Goal: Task Accomplishment & Management: Use online tool/utility

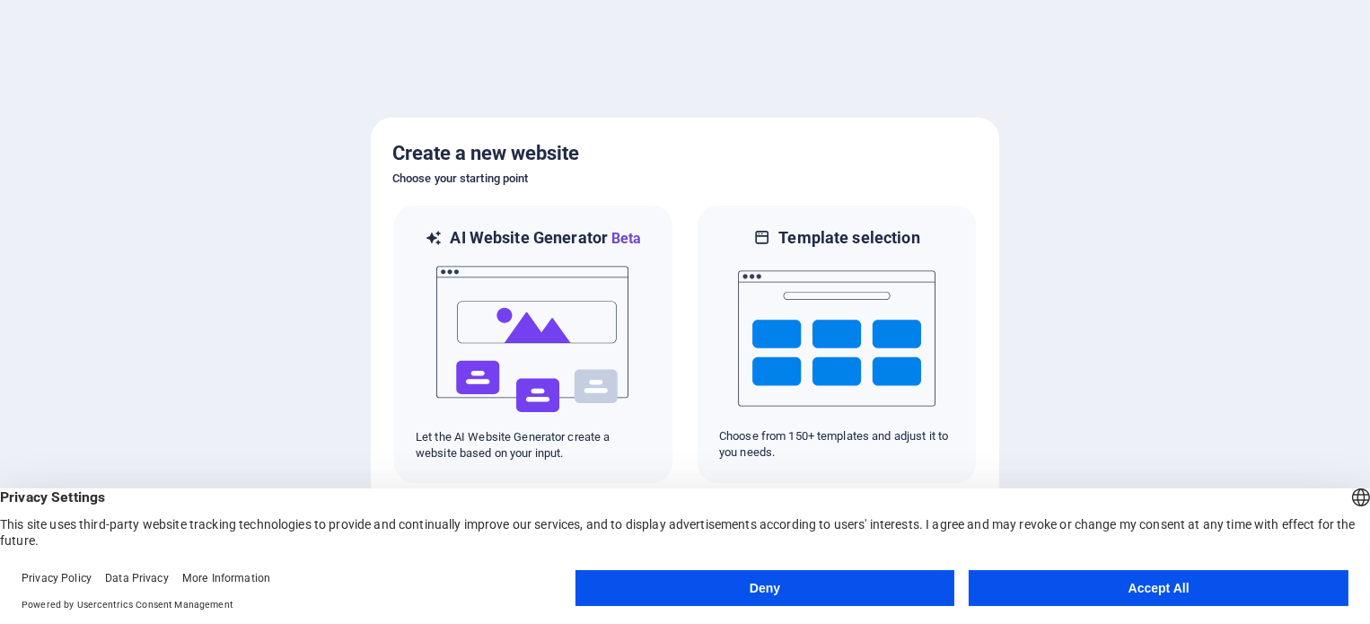
click at [1052, 592] on button "Accept All" at bounding box center [1159, 588] width 380 height 36
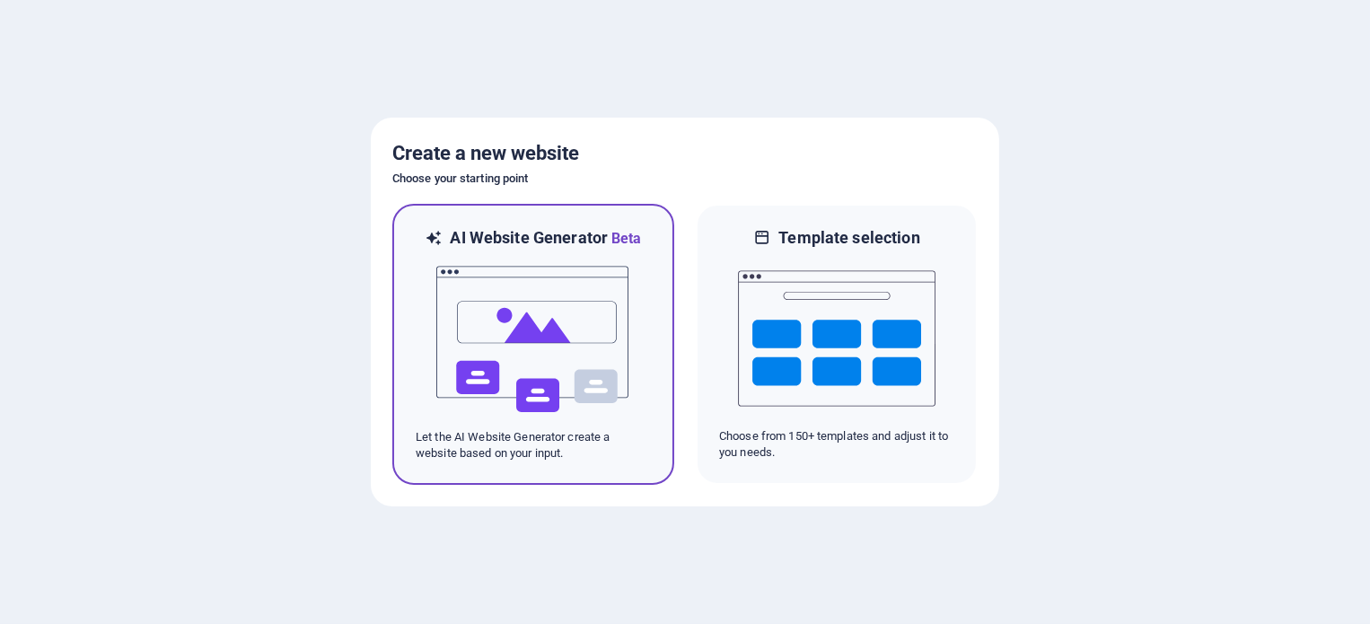
click at [567, 339] on img at bounding box center [534, 340] width 198 height 180
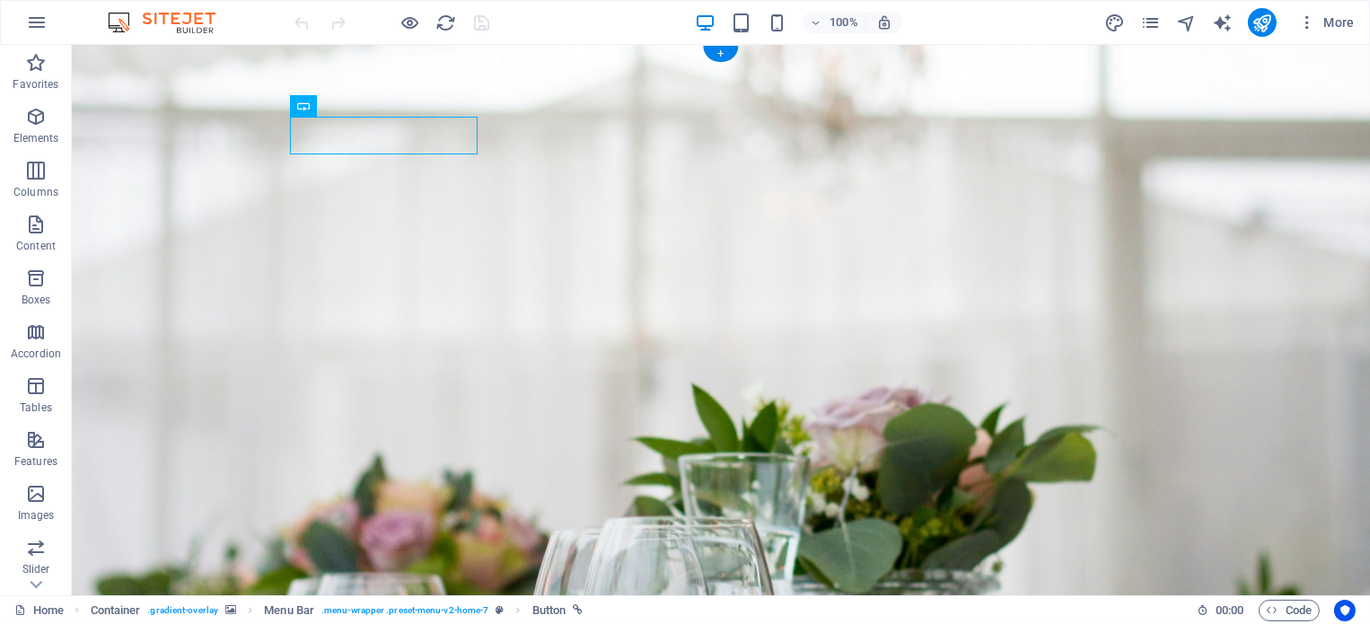
drag, startPoint x: 442, startPoint y: 126, endPoint x: 458, endPoint y: 136, distance: 18.9
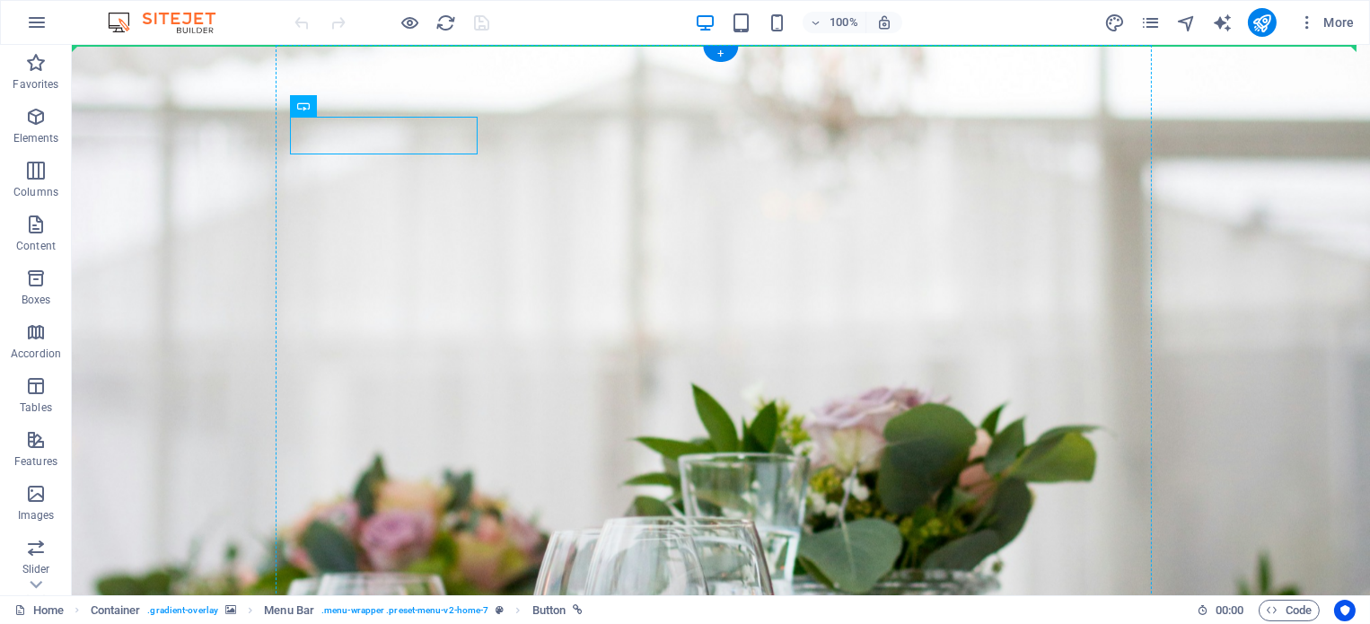
drag, startPoint x: 458, startPoint y: 136, endPoint x: 508, endPoint y: 136, distance: 50.3
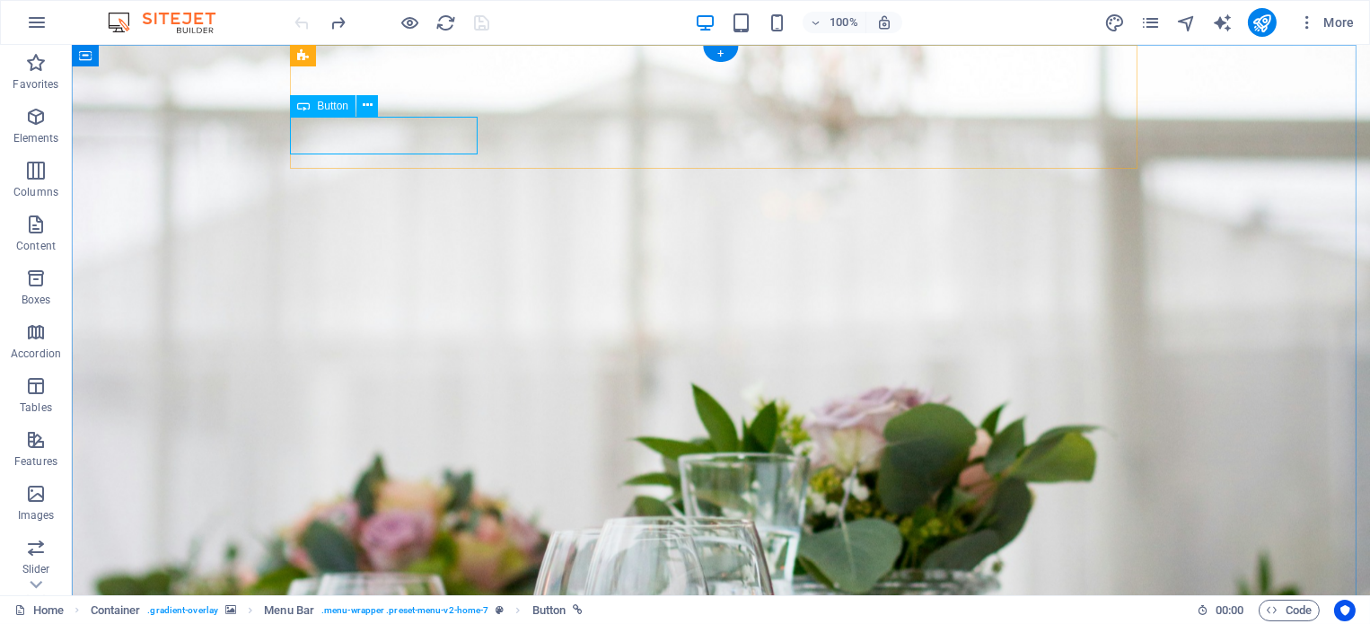
click at [368, 105] on icon at bounding box center [368, 105] width 10 height 19
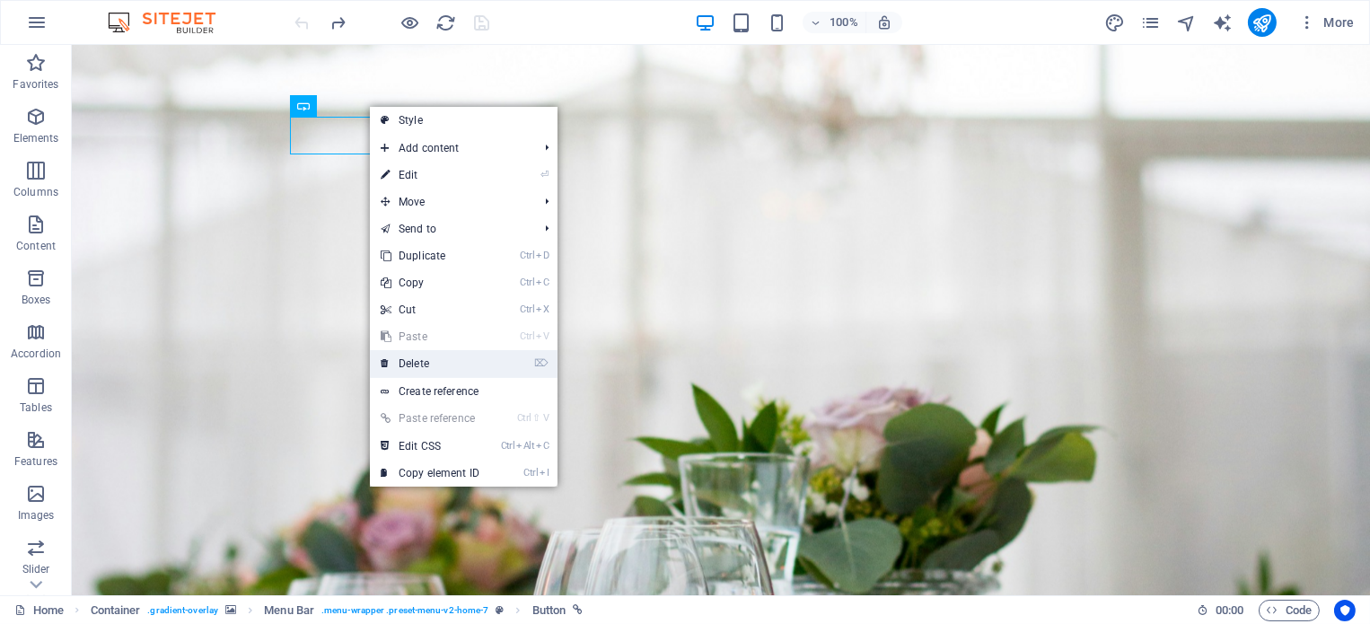
click at [488, 351] on link "⌦ Delete" at bounding box center [430, 363] width 120 height 27
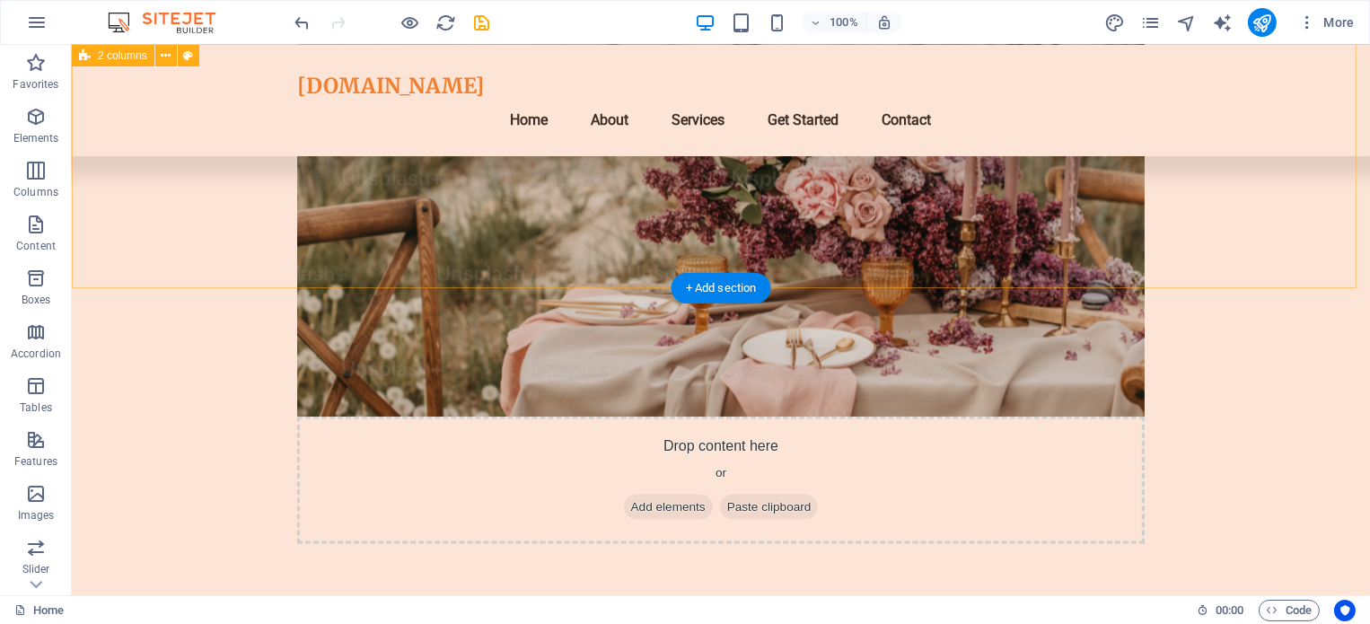
scroll to position [4312, 0]
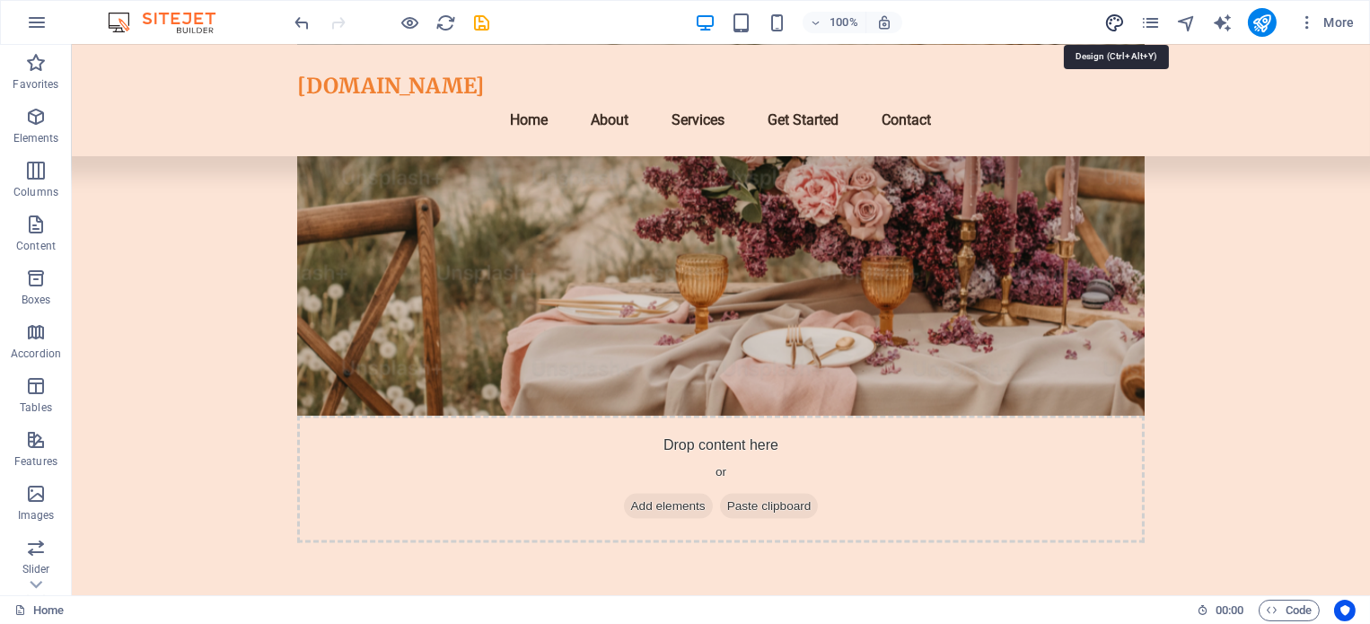
click at [1111, 24] on icon "design" at bounding box center [1114, 23] width 21 height 21
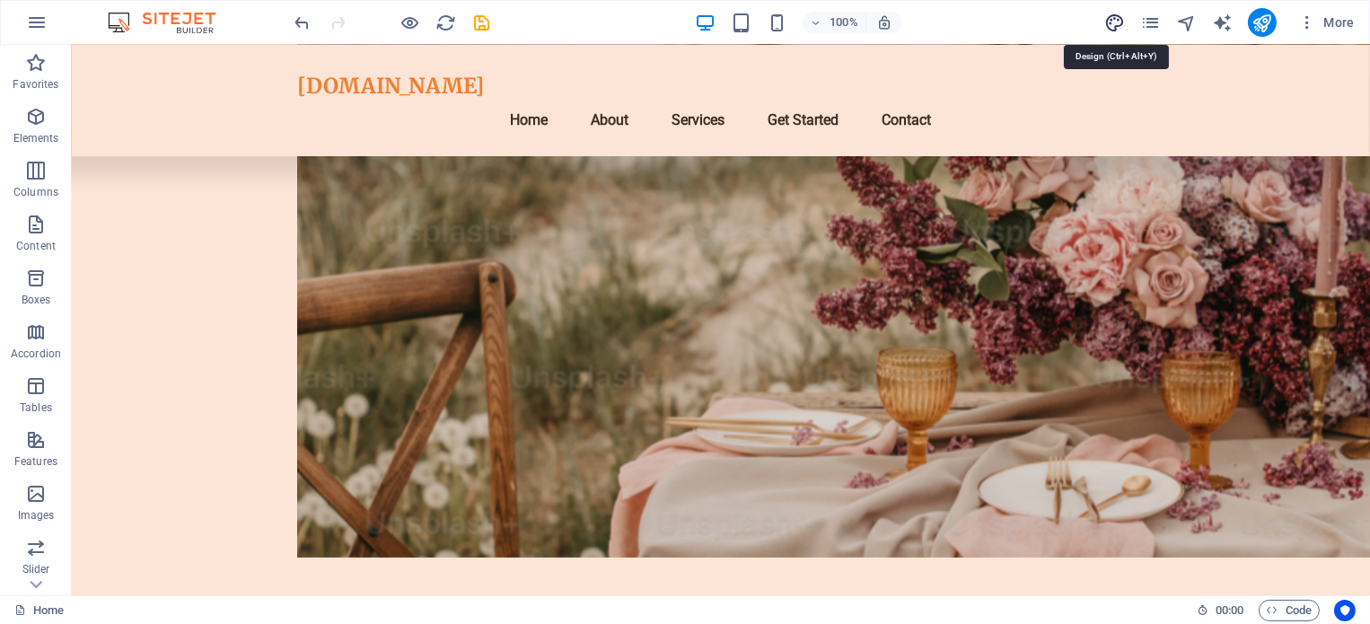
select select "px"
select select "200"
select select "px"
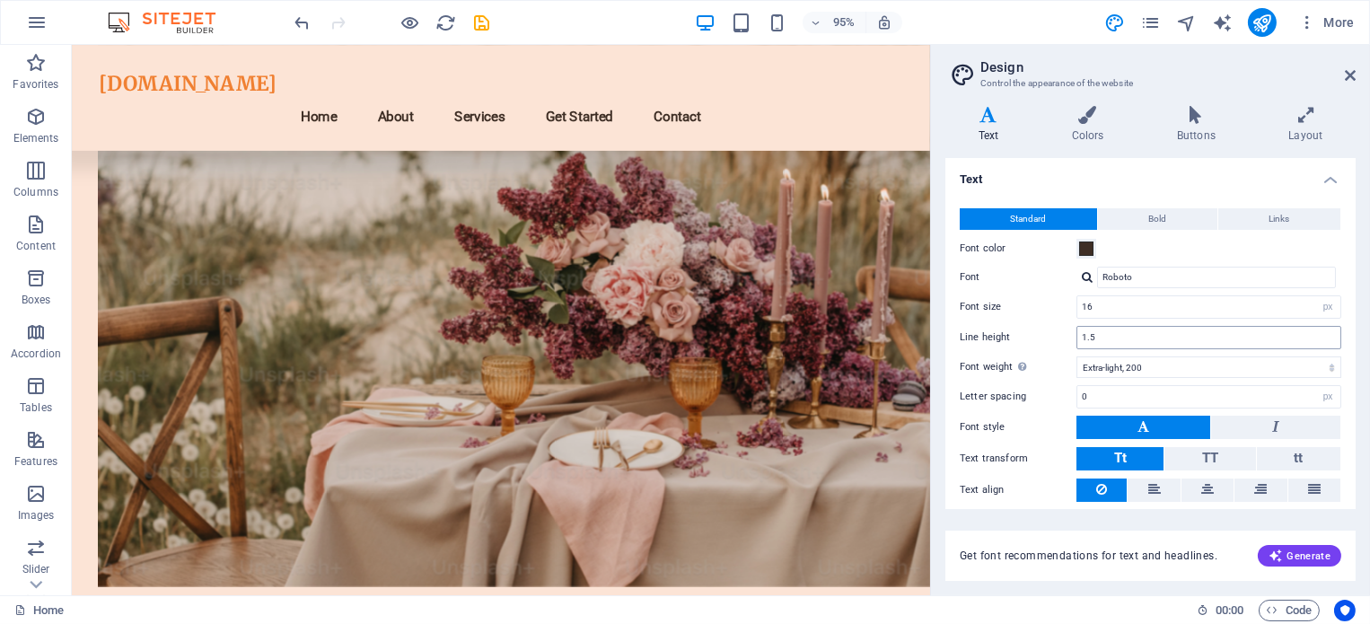
scroll to position [55, 0]
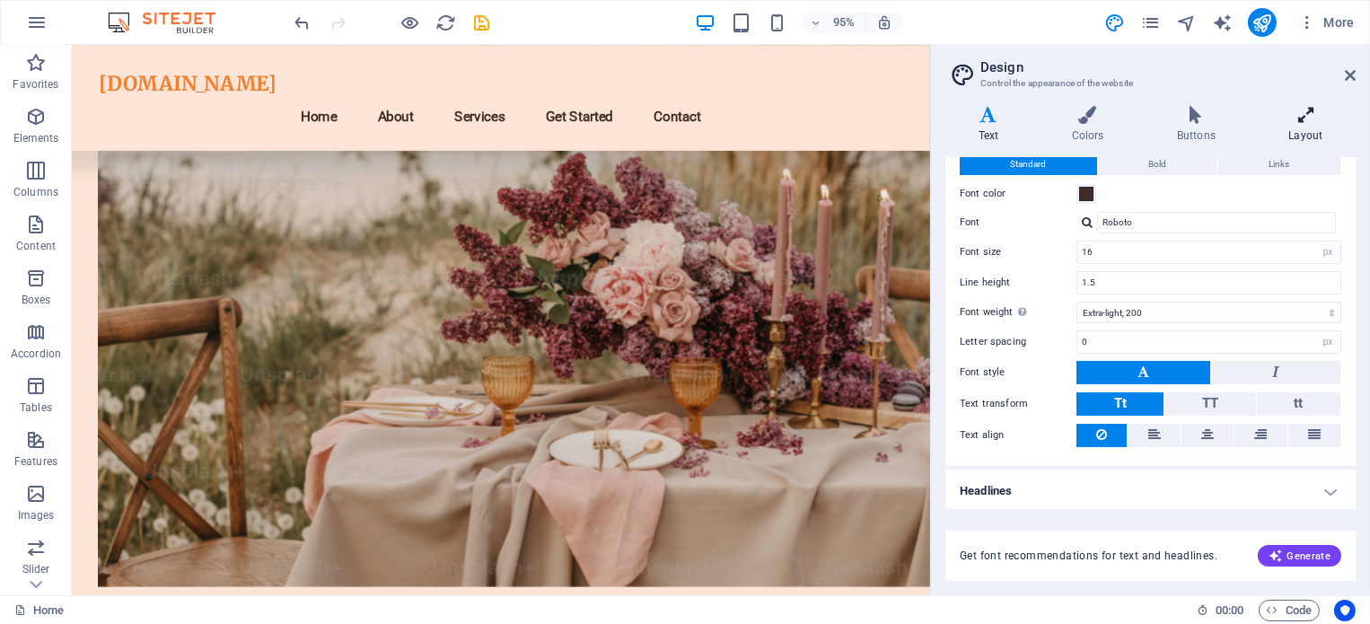
click at [1299, 111] on icon at bounding box center [1306, 115] width 100 height 18
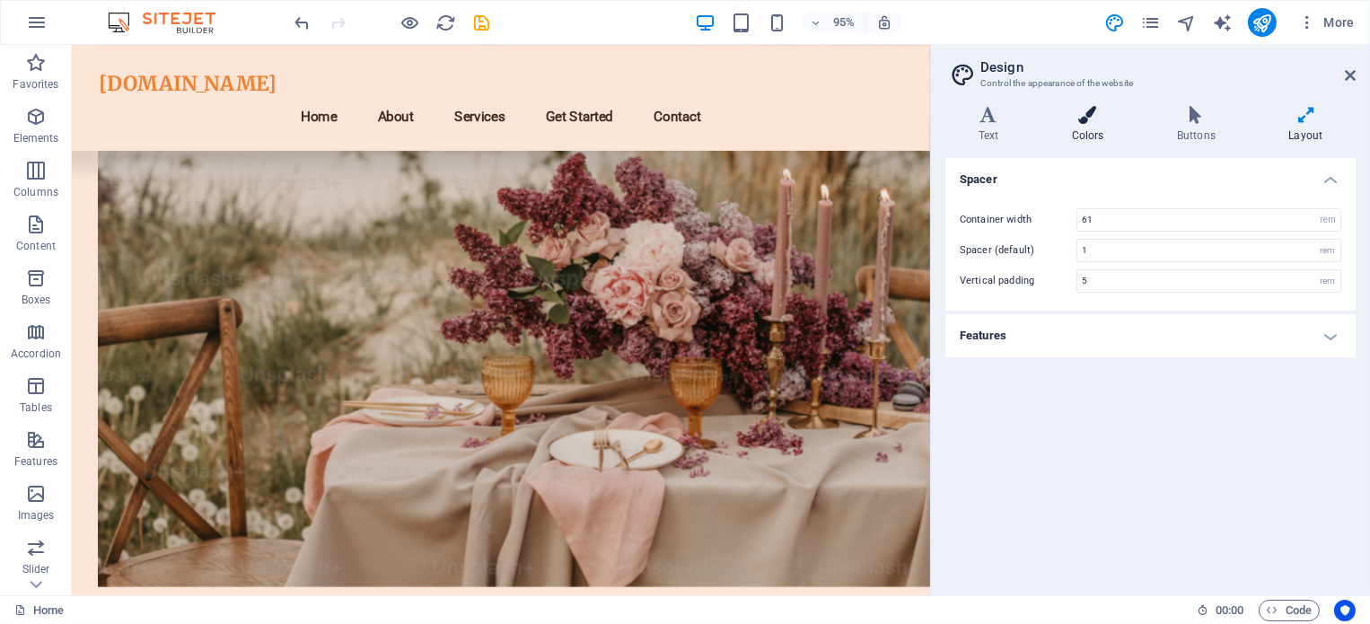
click at [1079, 121] on icon at bounding box center [1088, 115] width 98 height 18
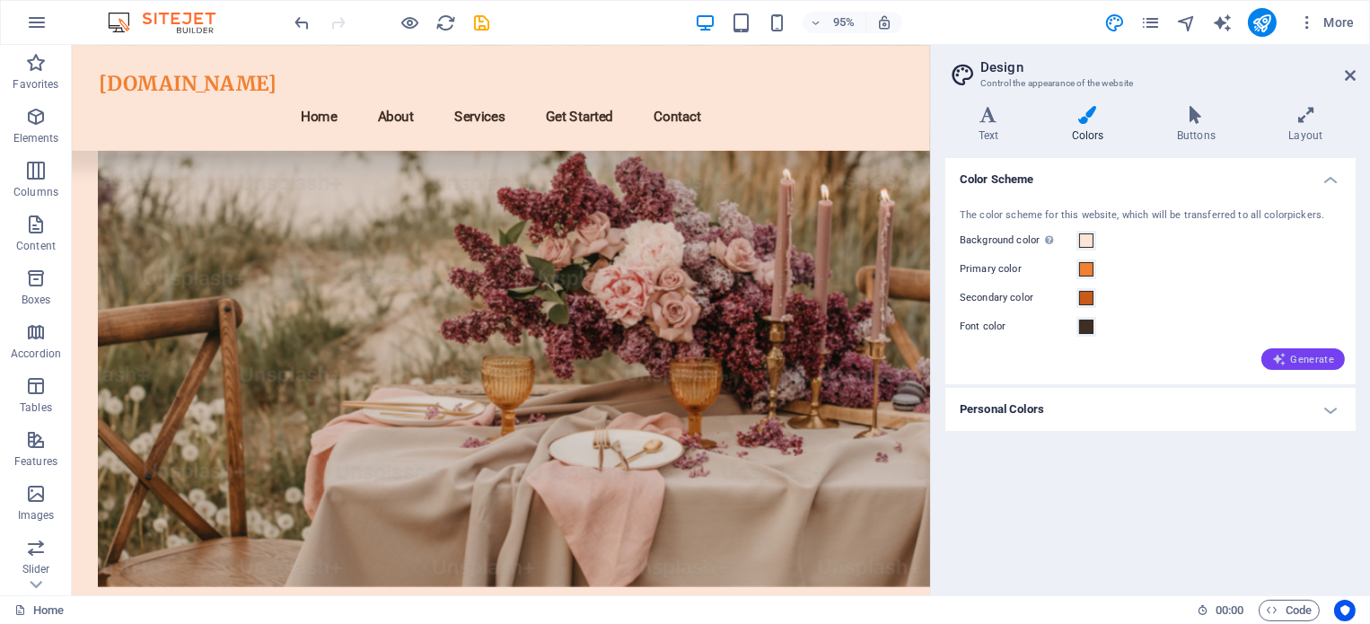
click at [1323, 353] on span "Generate" at bounding box center [1303, 359] width 62 height 14
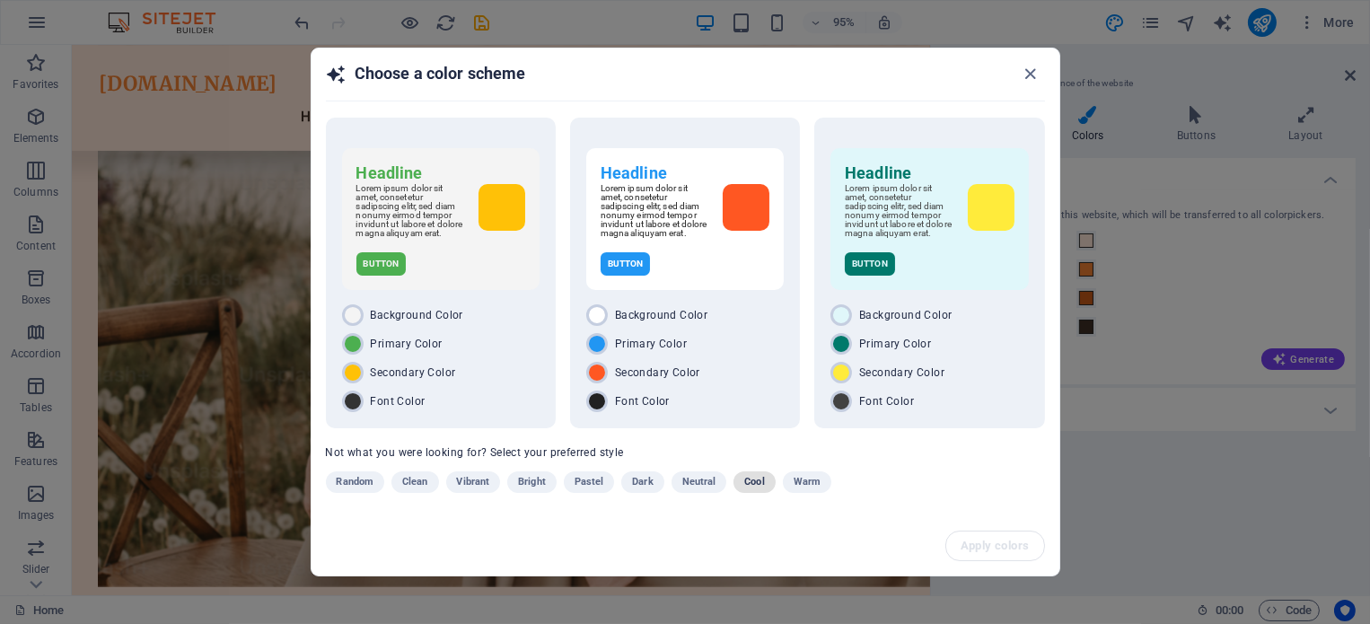
click at [754, 480] on span "Cool" at bounding box center [754, 482] width 20 height 22
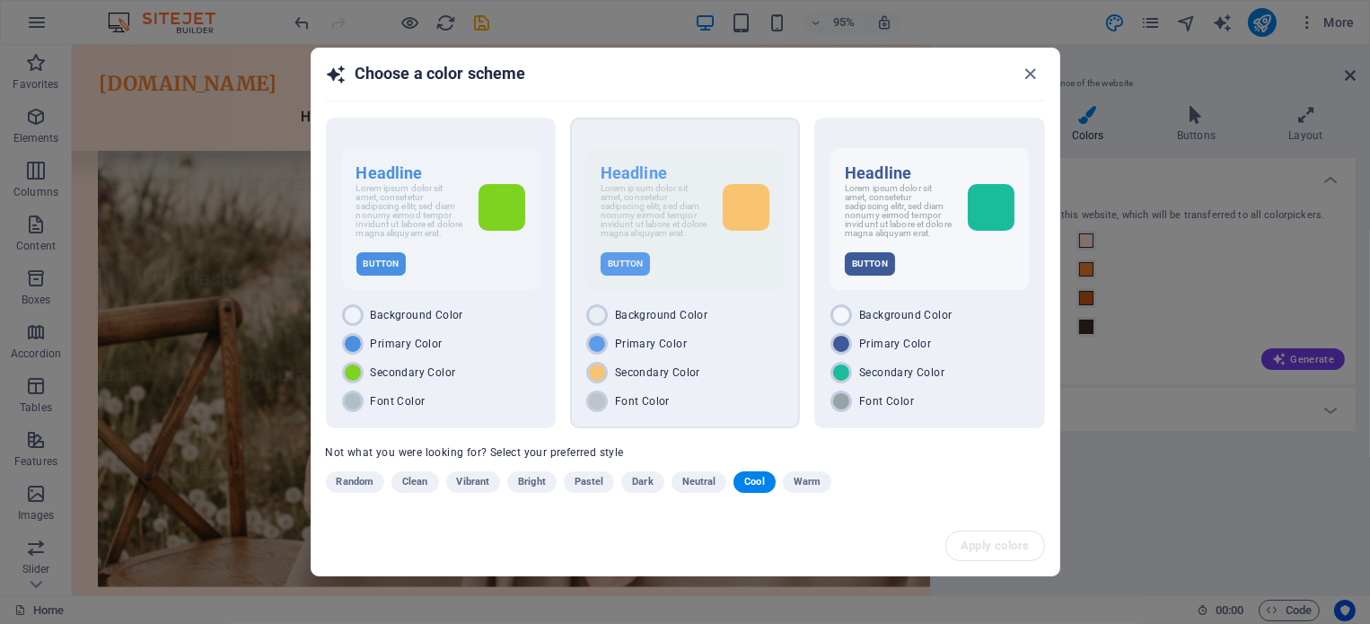
click at [673, 235] on p "Lorem ipsum dolor sit amet, consetetur sadipscing elitr, sed diam nonumy eirmod…" at bounding box center [655, 211] width 108 height 54
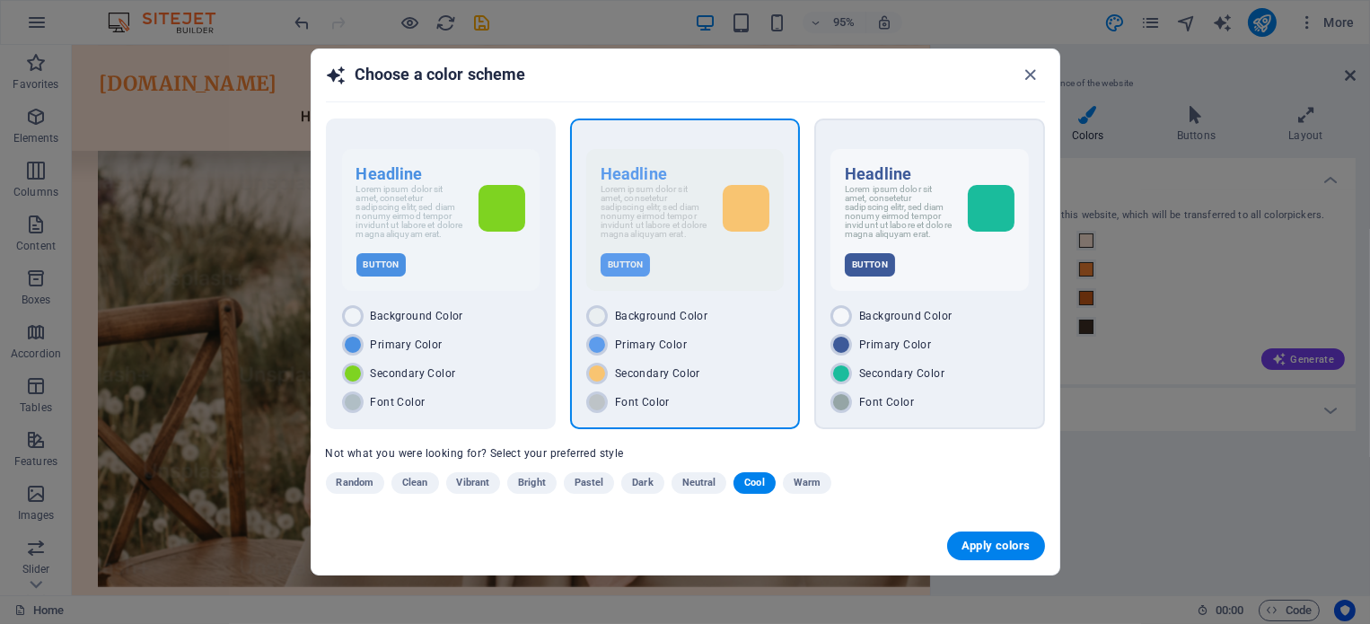
click at [977, 259] on div "Button" at bounding box center [929, 264] width 169 height 23
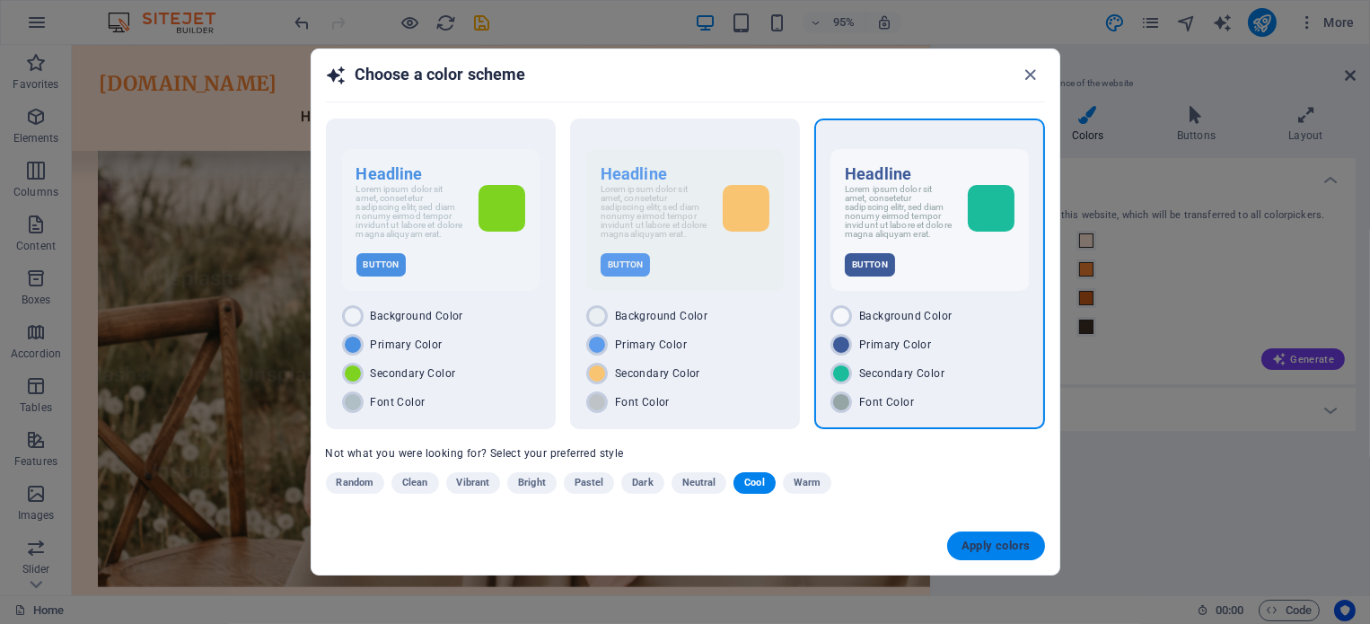
click at [997, 549] on span "Apply colors" at bounding box center [996, 546] width 69 height 14
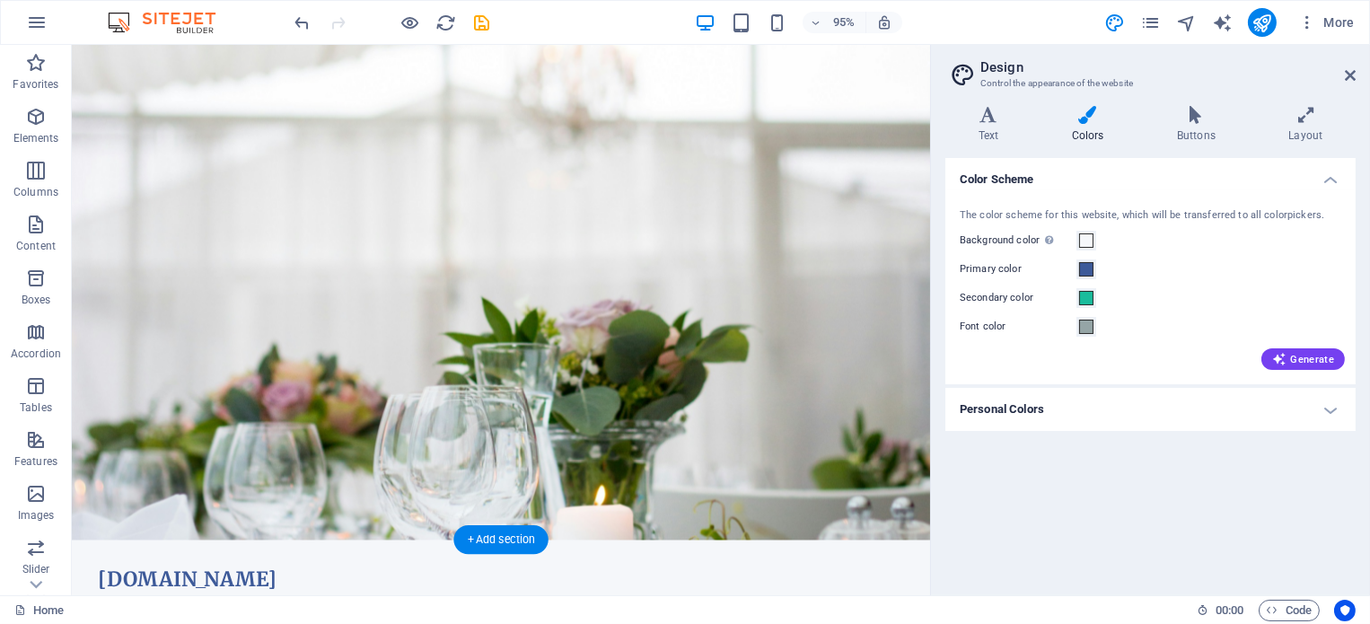
scroll to position [0, 0]
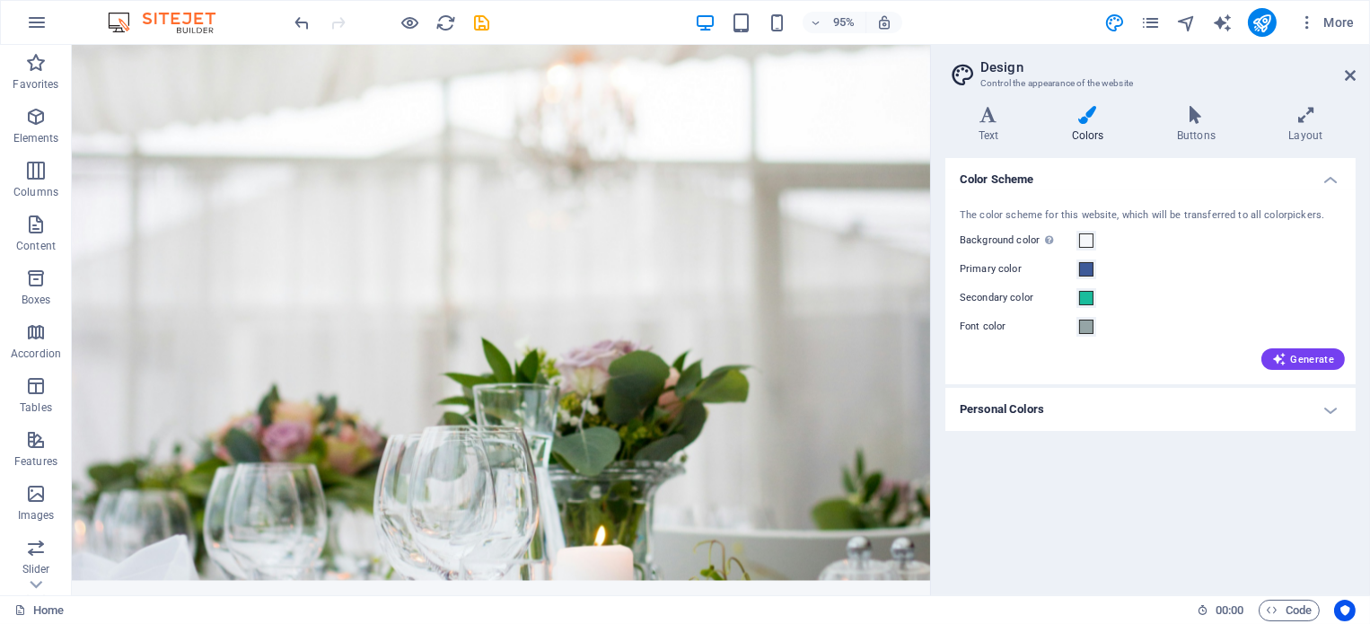
click at [1330, 402] on h4 "Personal Colors" at bounding box center [1150, 409] width 410 height 43
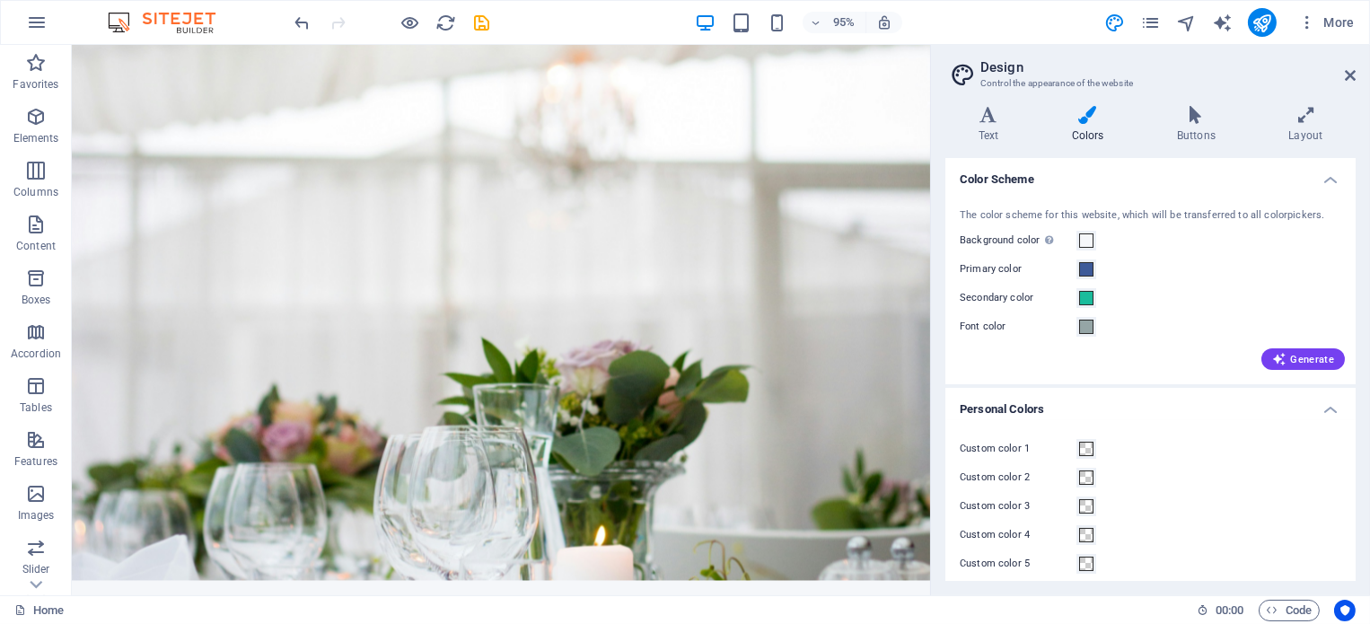
click at [1330, 402] on h4 "Personal Colors" at bounding box center [1150, 404] width 410 height 32
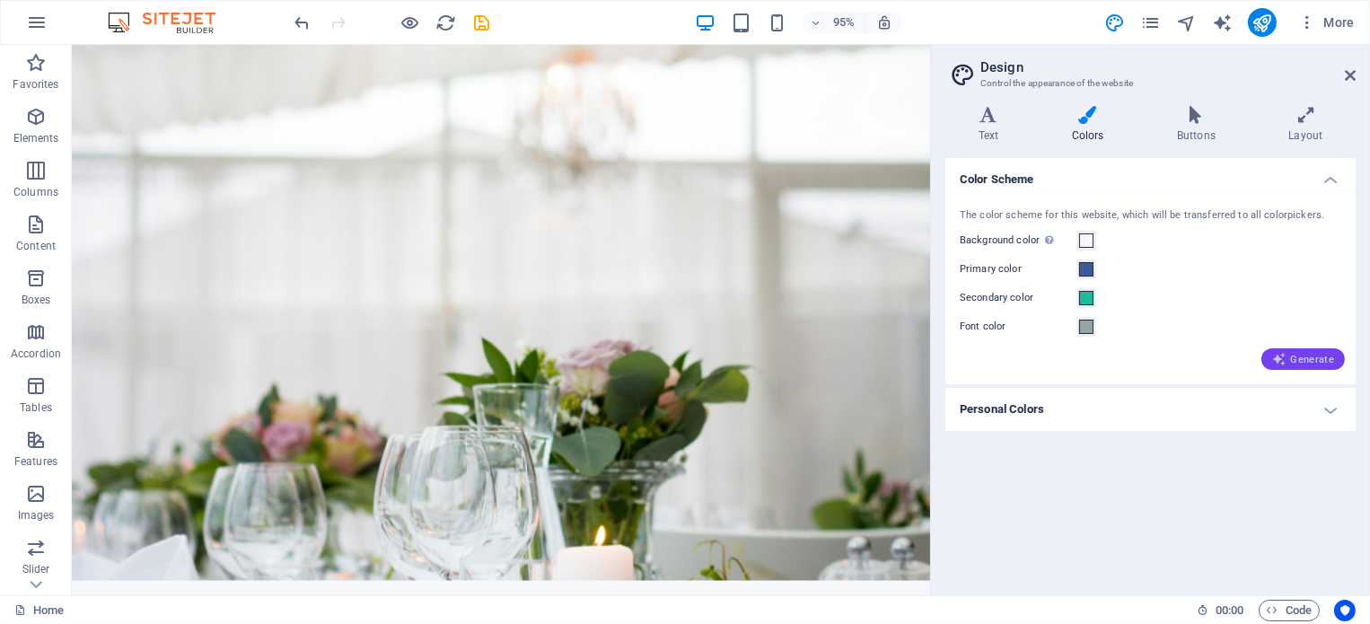
click at [1290, 358] on span "Generate" at bounding box center [1303, 359] width 62 height 14
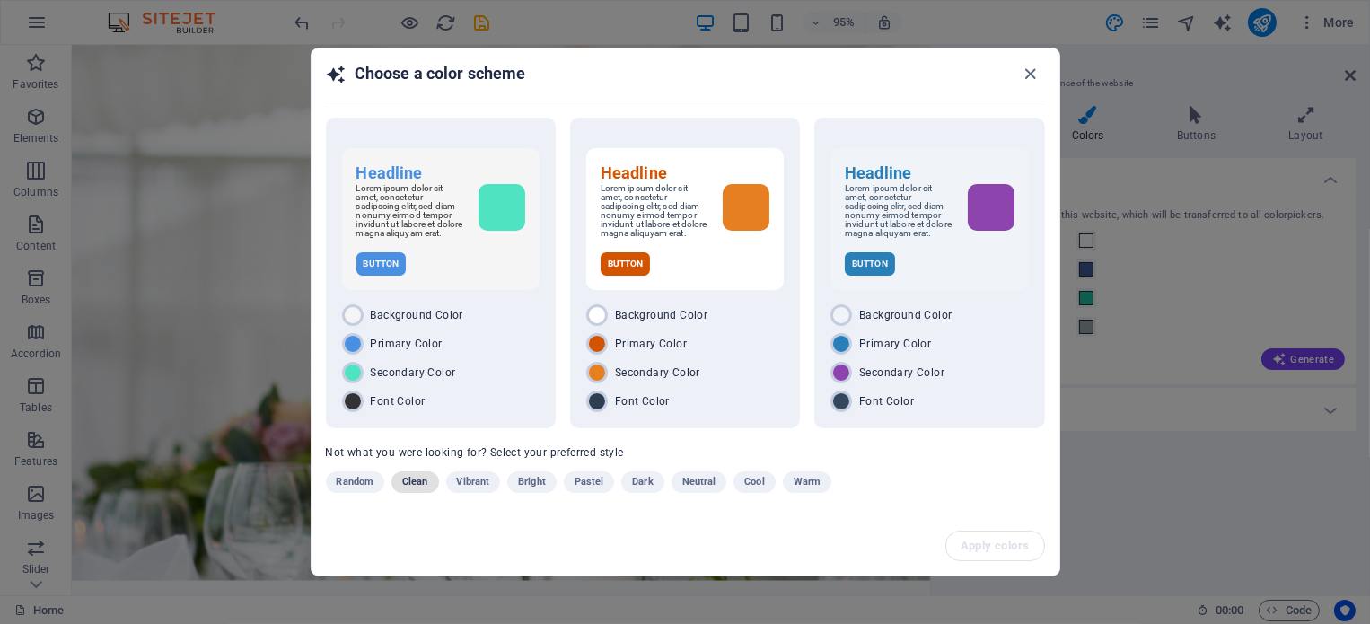
click at [419, 489] on span "Clean" at bounding box center [414, 482] width 25 height 22
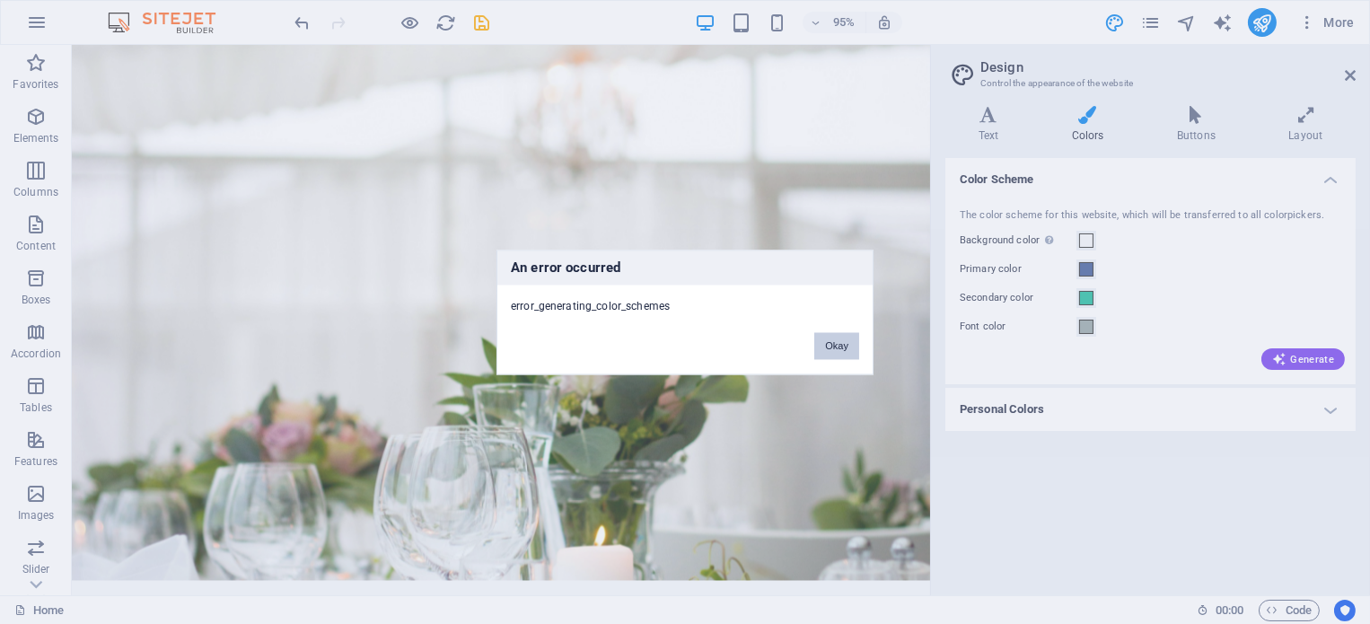
click at [836, 342] on button "Okay" at bounding box center [836, 345] width 45 height 27
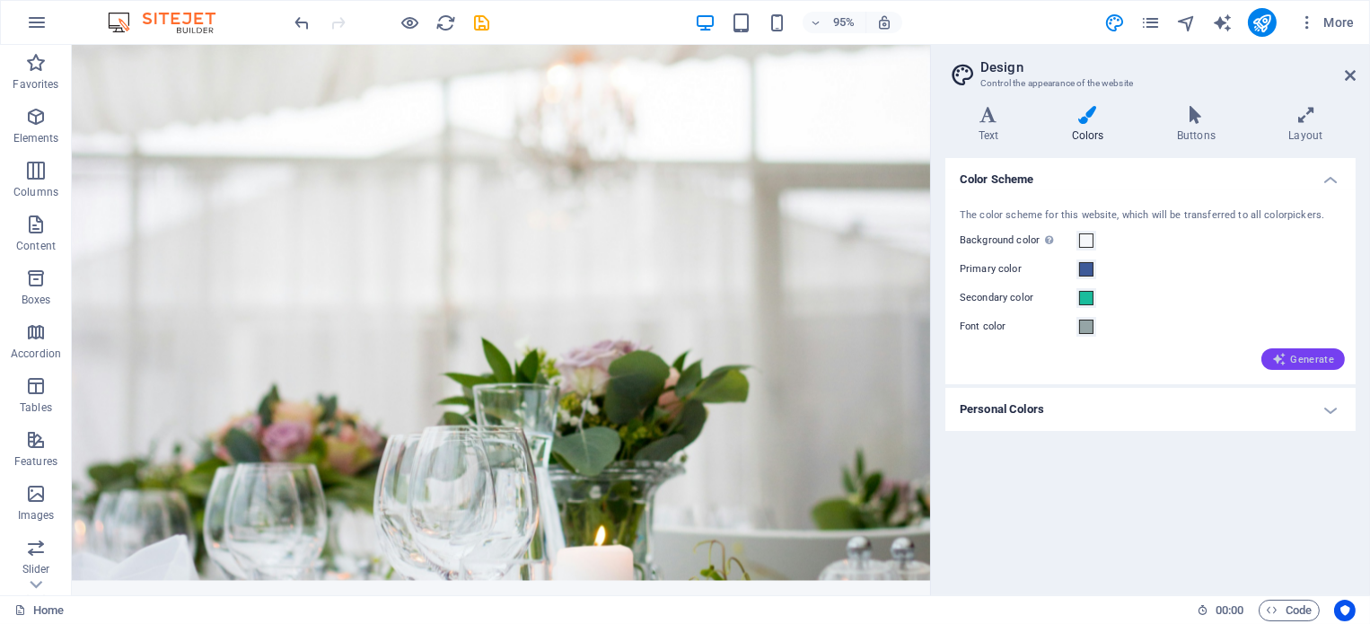
click at [1309, 349] on div "Generate" at bounding box center [1150, 355] width 389 height 29
click at [1309, 349] on button "Generate" at bounding box center [1304, 359] width 84 height 22
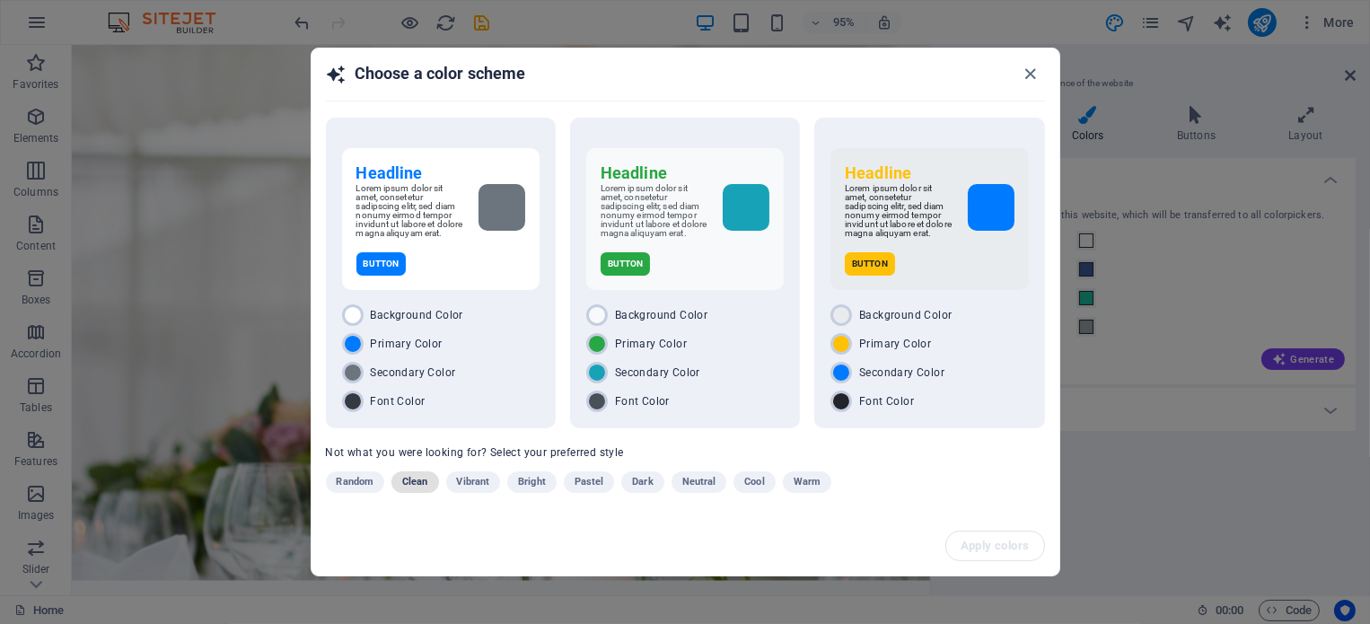
click at [424, 482] on span "Clean" at bounding box center [414, 482] width 25 height 22
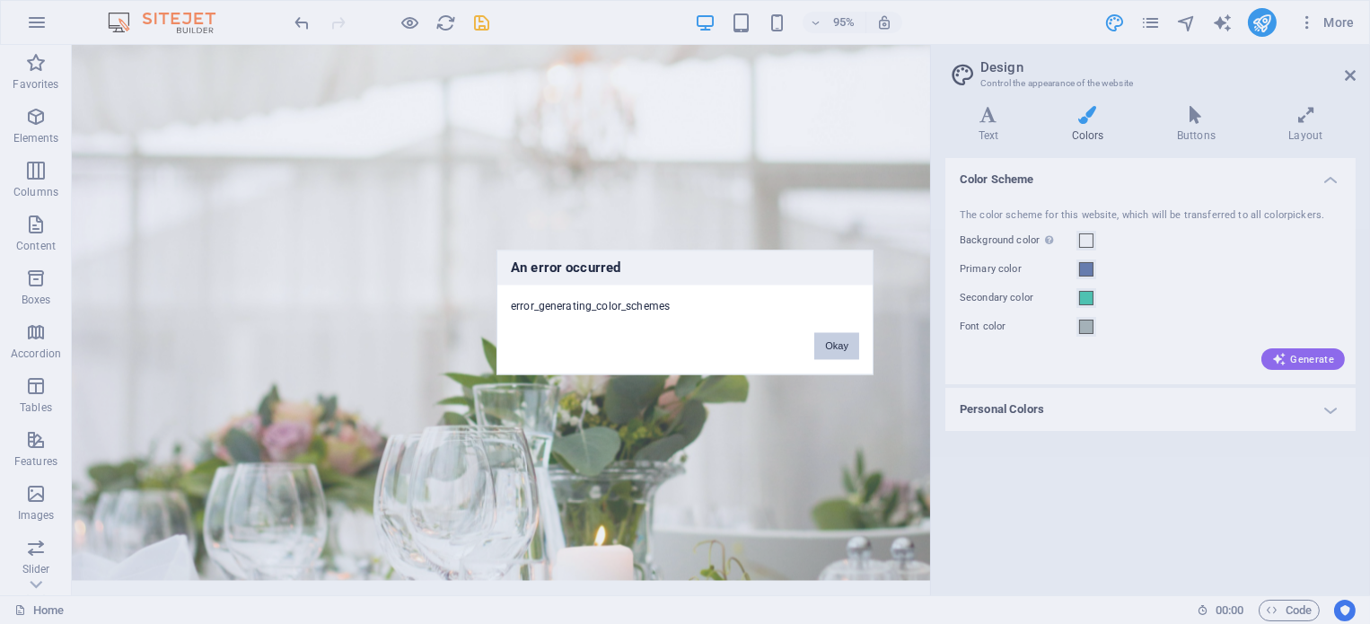
click at [852, 346] on button "Okay" at bounding box center [836, 345] width 45 height 27
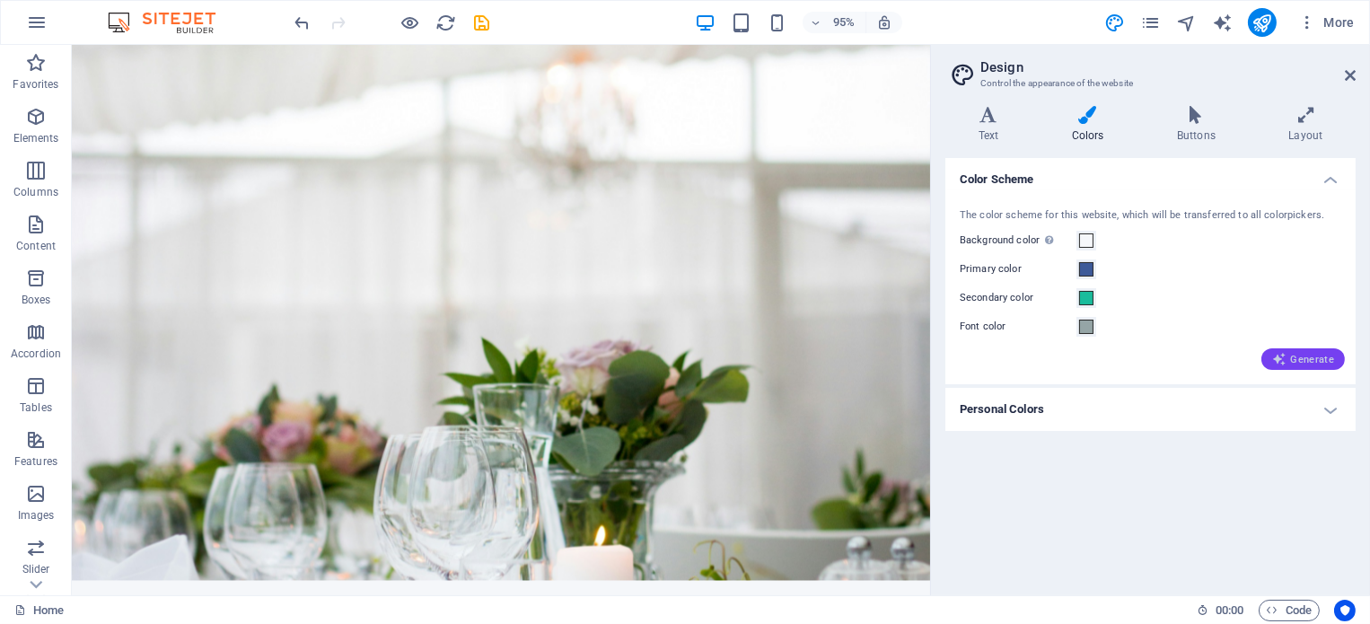
click at [1308, 365] on span "Generate" at bounding box center [1303, 359] width 62 height 14
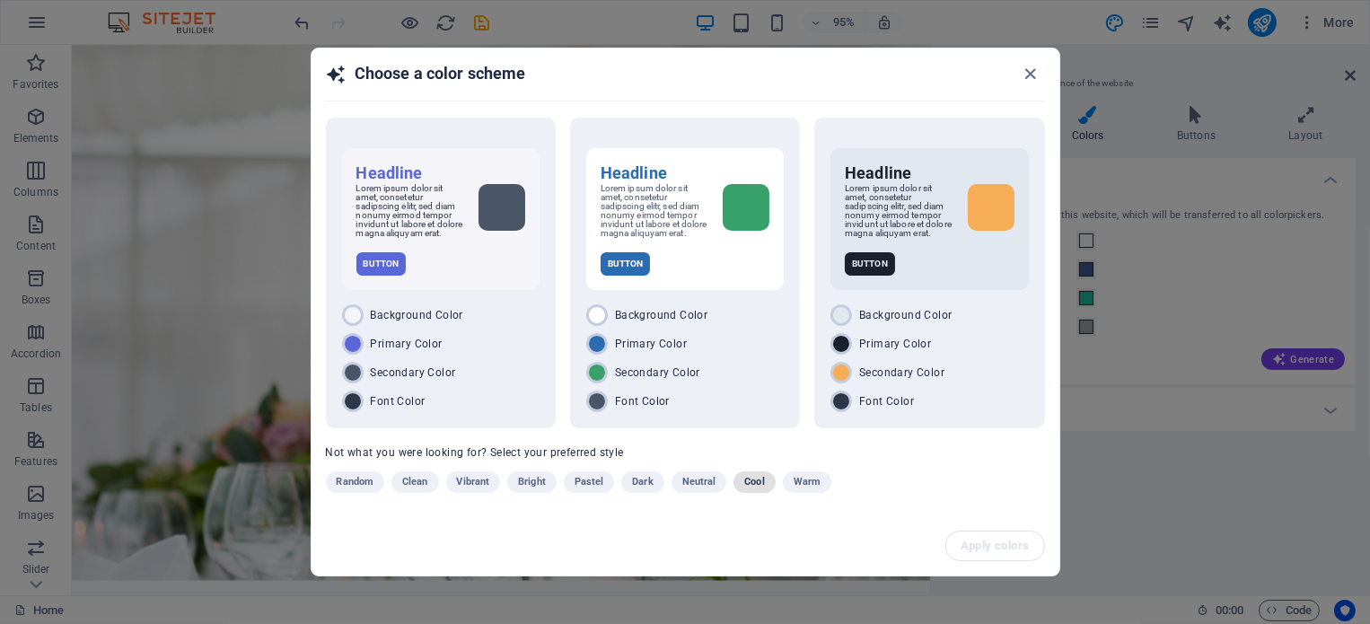
click at [755, 480] on span "Cool" at bounding box center [754, 482] width 20 height 22
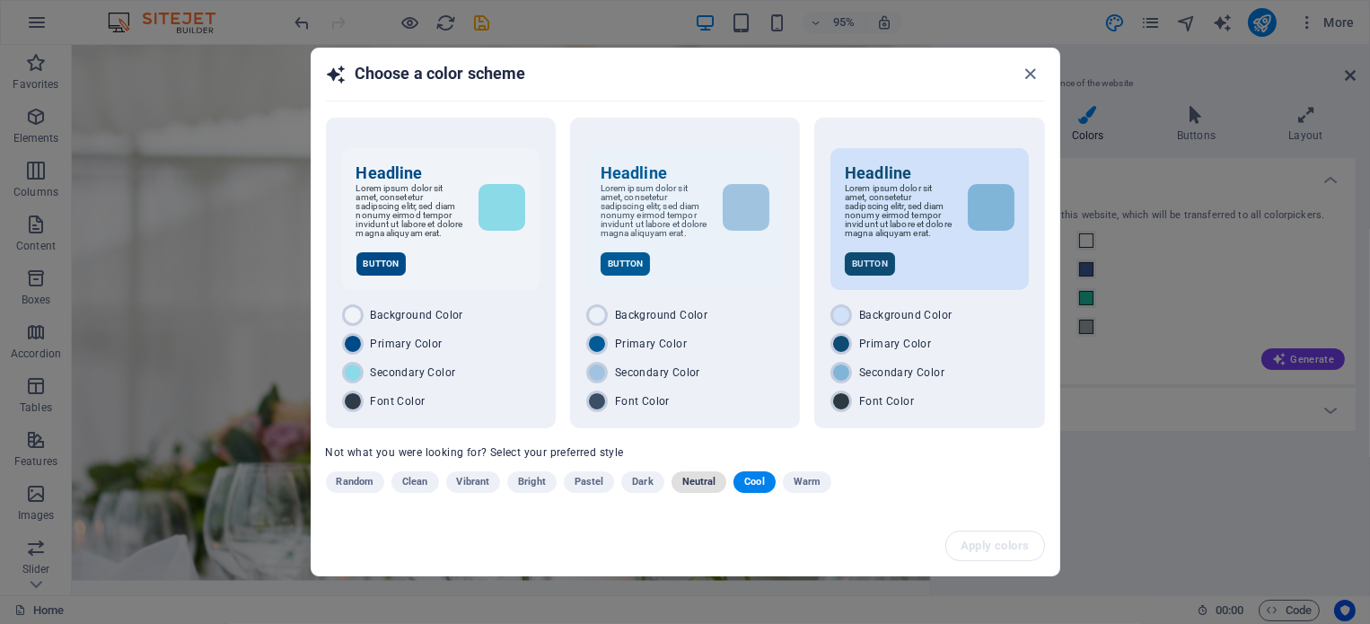
click at [699, 474] on span "Neutral" at bounding box center [699, 482] width 34 height 22
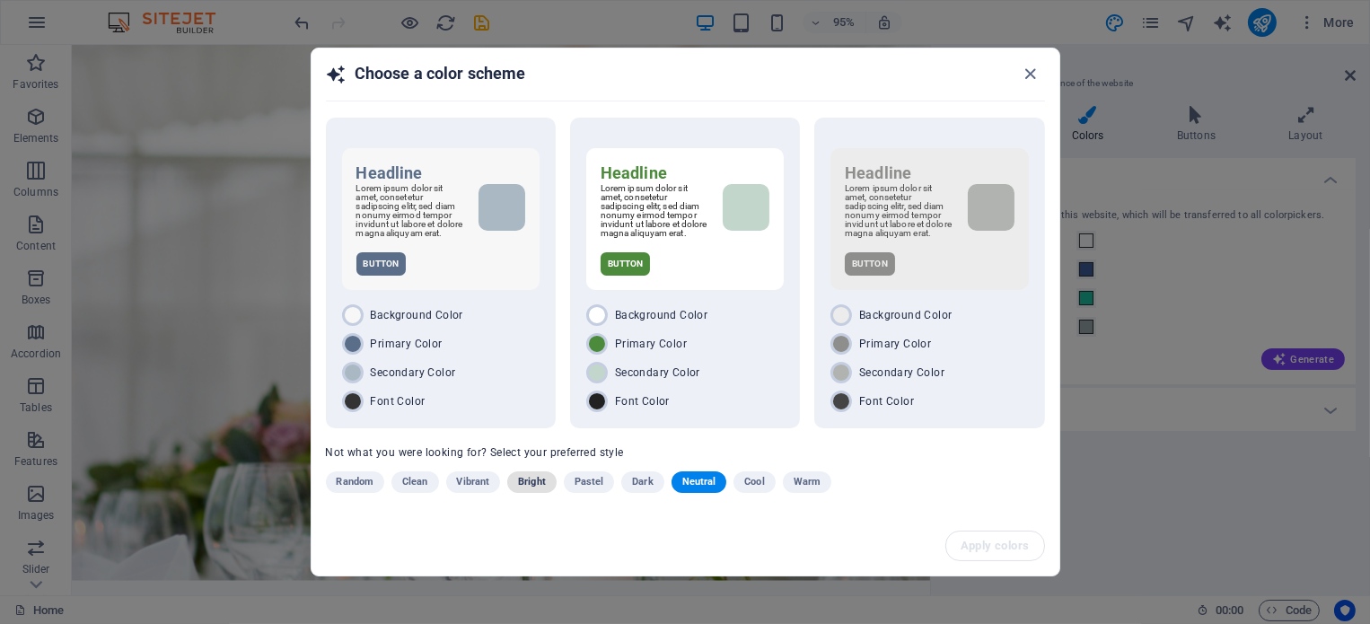
click at [543, 482] on span "Bright" at bounding box center [532, 482] width 28 height 22
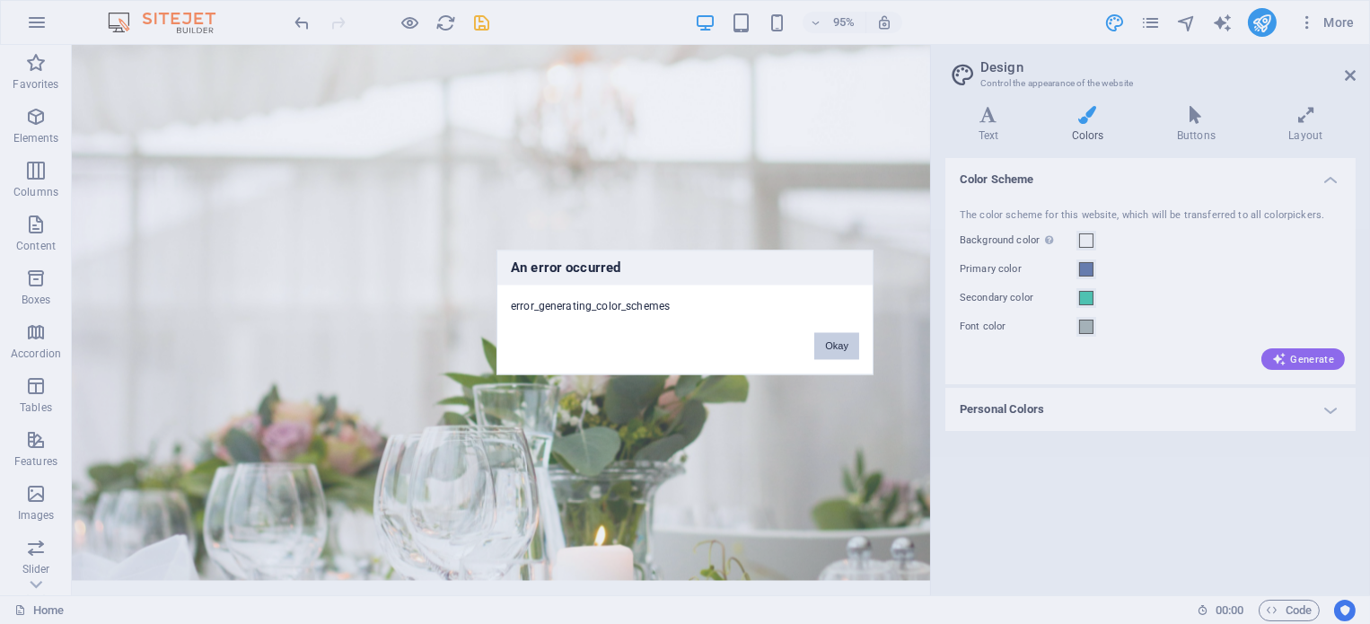
click at [851, 338] on button "Okay" at bounding box center [836, 345] width 45 height 27
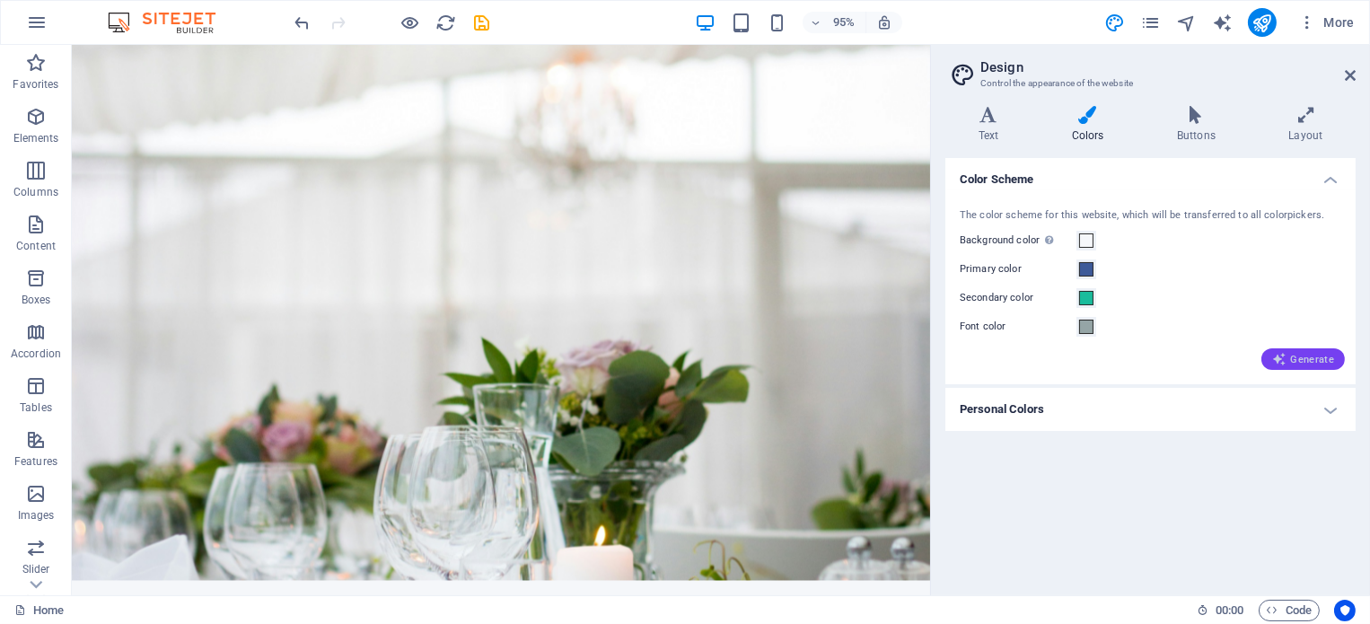
click at [1295, 352] on span "Generate" at bounding box center [1303, 359] width 62 height 14
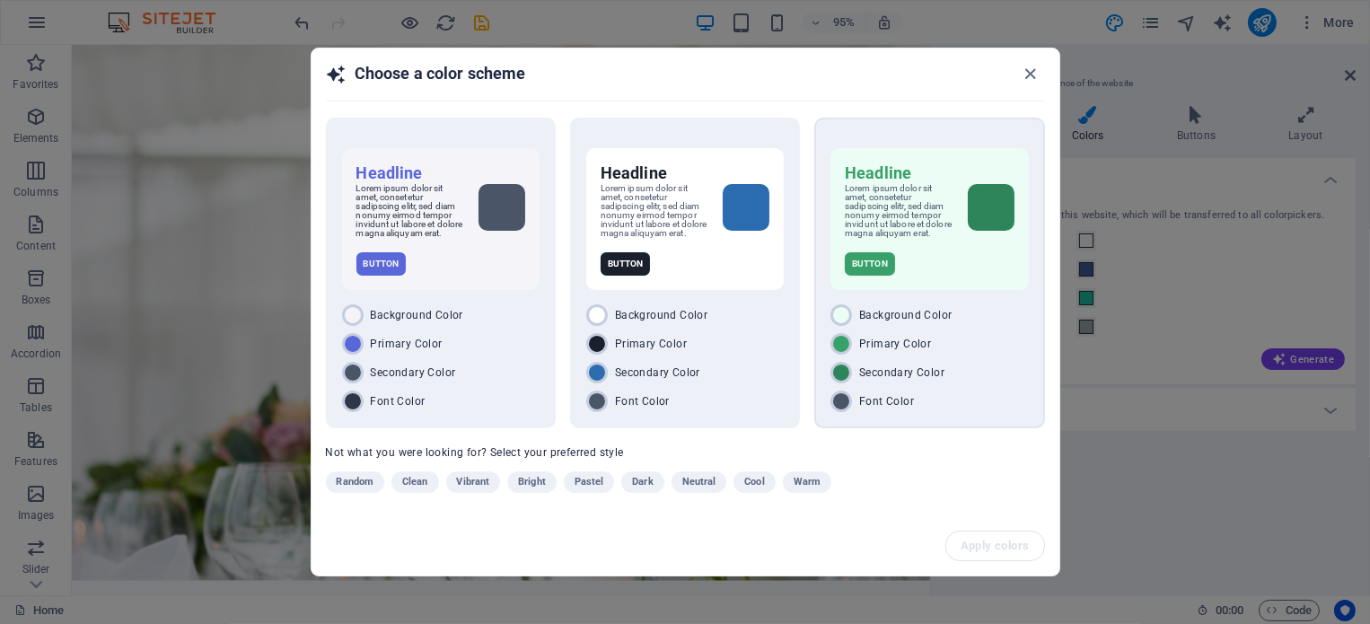
click at [932, 234] on p "Lorem ipsum dolor sit amet, consetetur sadipscing elitr, sed diam nonumy eirmod…" at bounding box center [899, 211] width 108 height 54
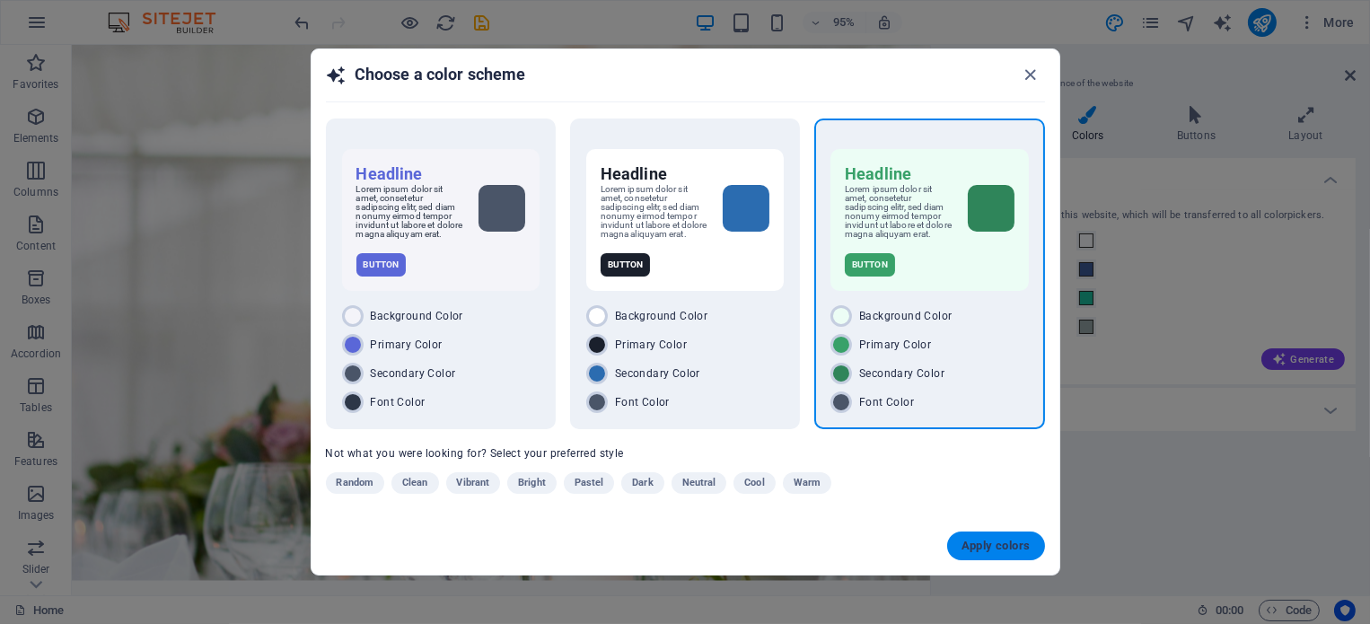
click at [974, 539] on span "Apply colors" at bounding box center [996, 546] width 69 height 14
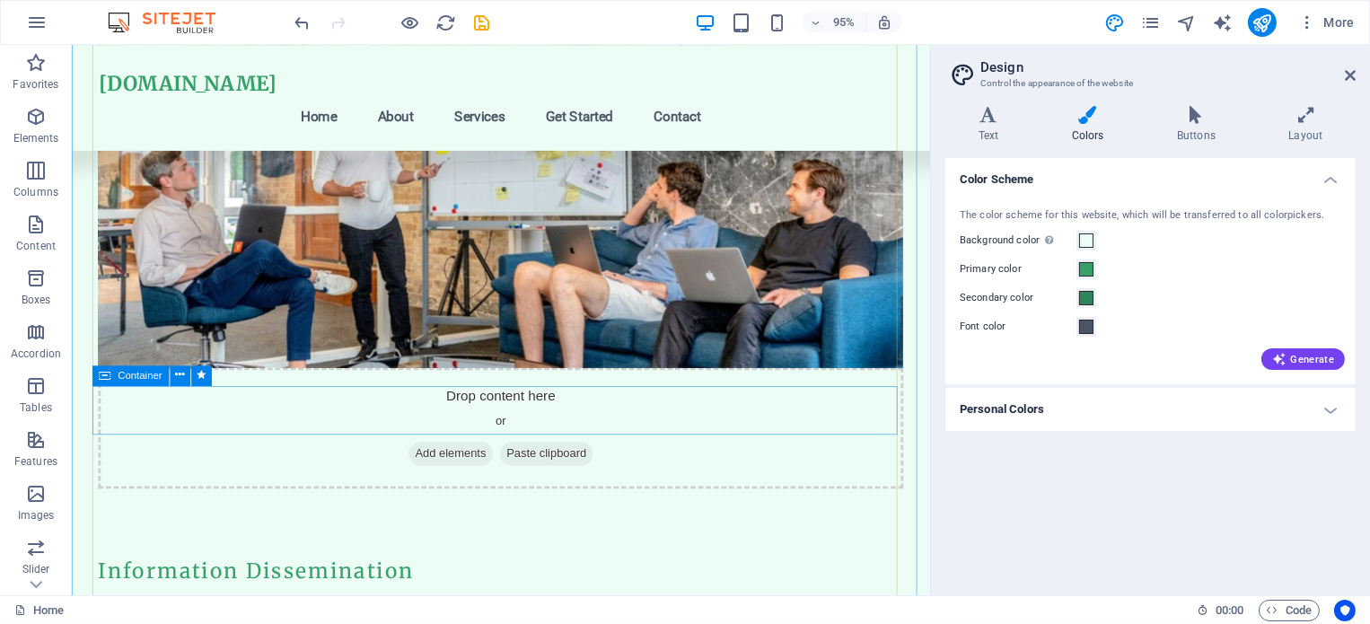
scroll to position [3313, 0]
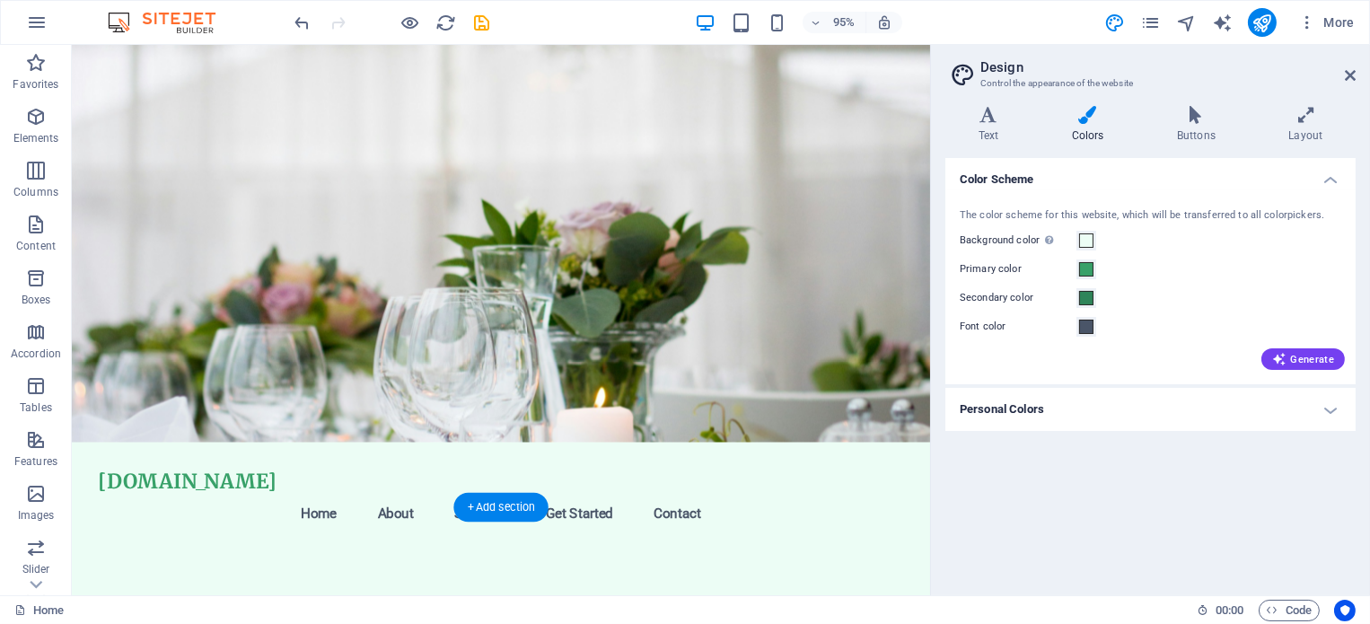
scroll to position [0, 0]
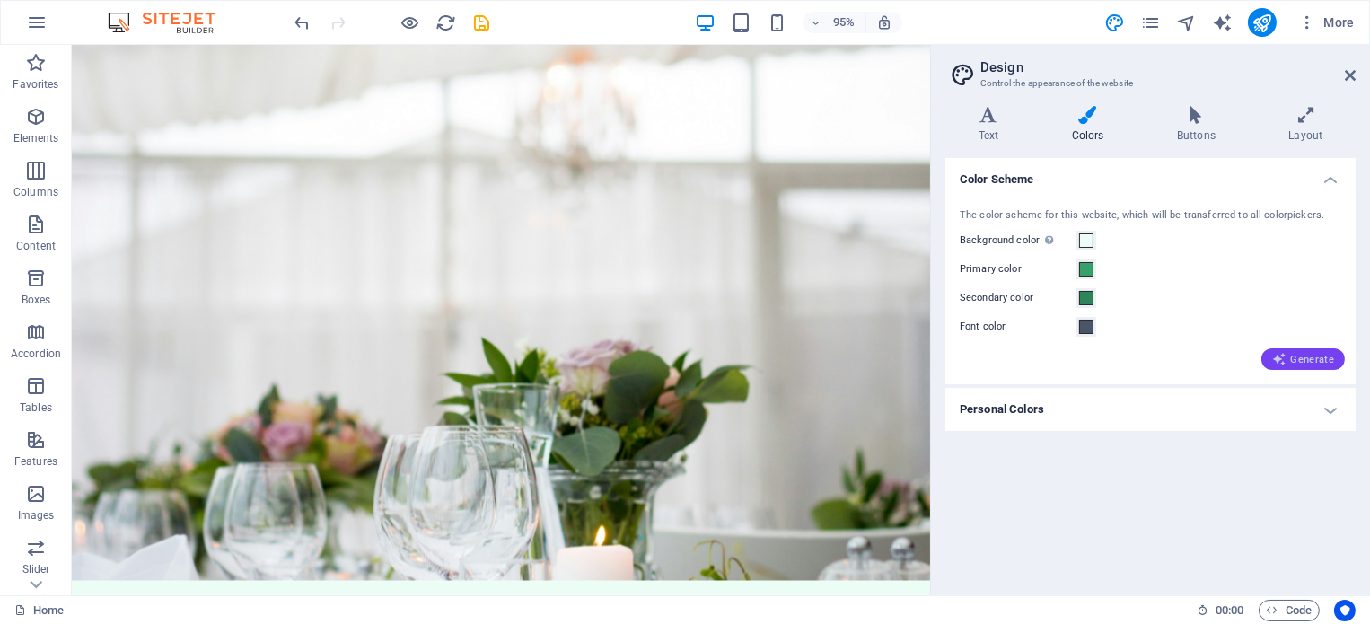
click at [1295, 364] on span "Generate" at bounding box center [1303, 359] width 62 height 14
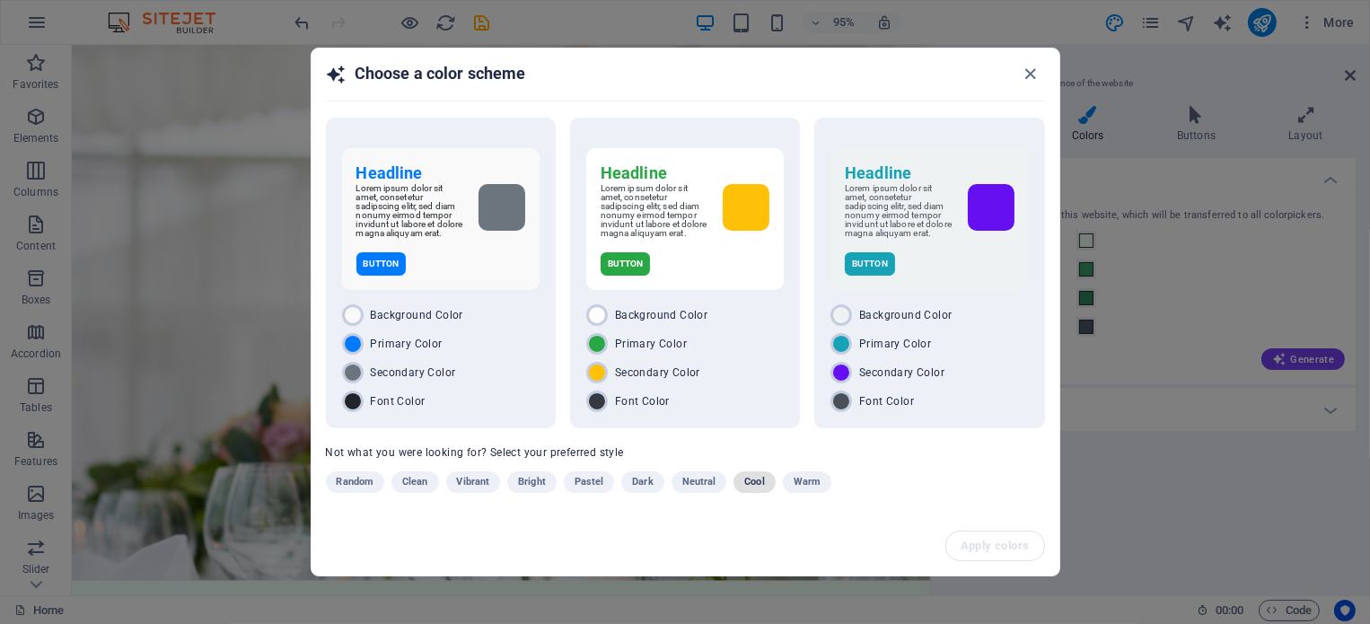
click at [754, 479] on span "Cool" at bounding box center [754, 482] width 20 height 22
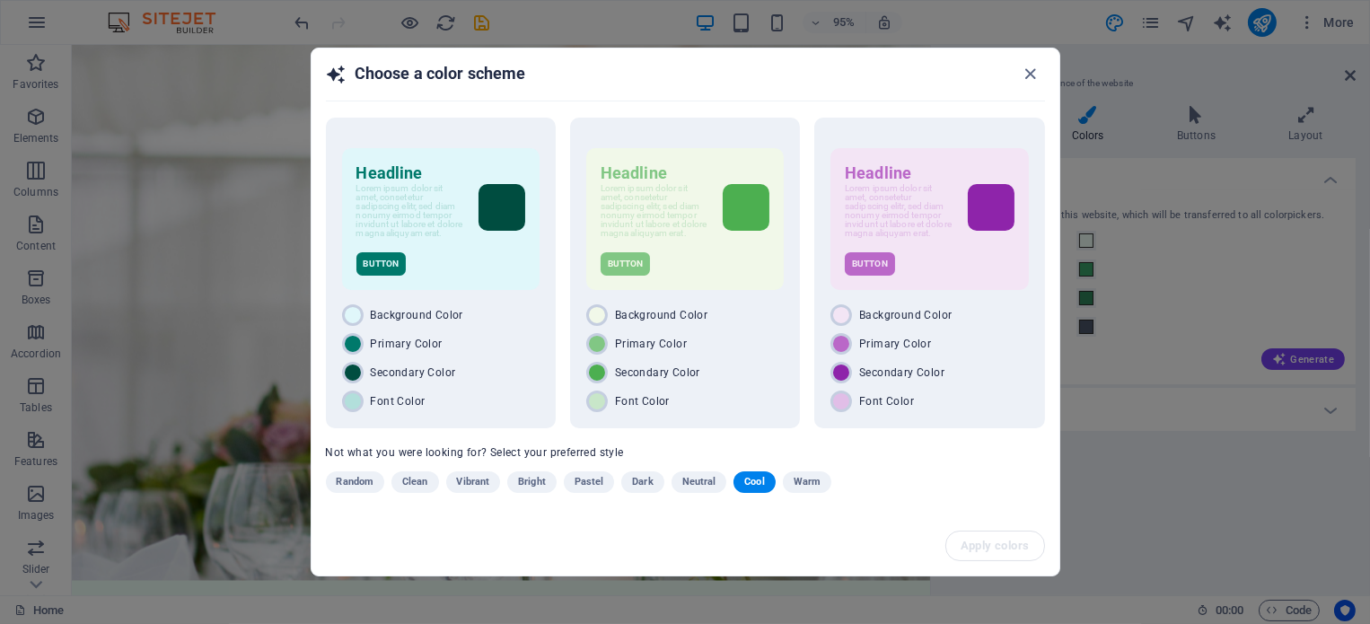
click at [752, 476] on span "Cool" at bounding box center [754, 482] width 20 height 22
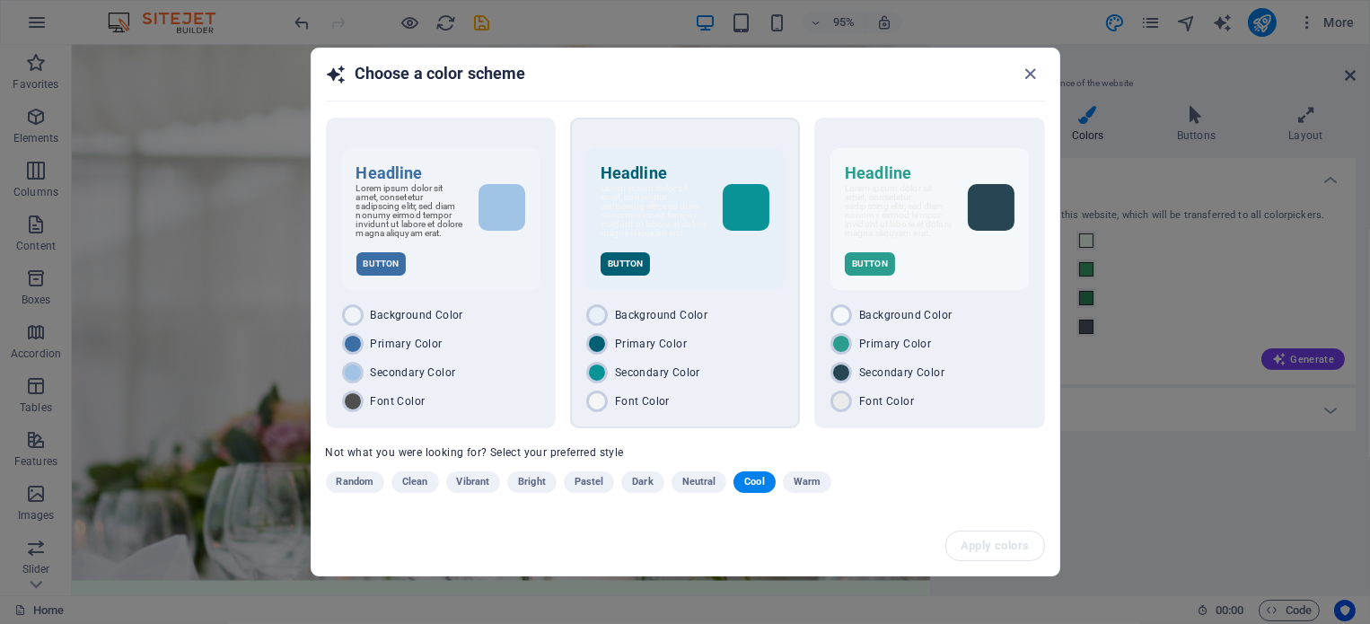
click at [715, 255] on div "Button" at bounding box center [685, 263] width 169 height 23
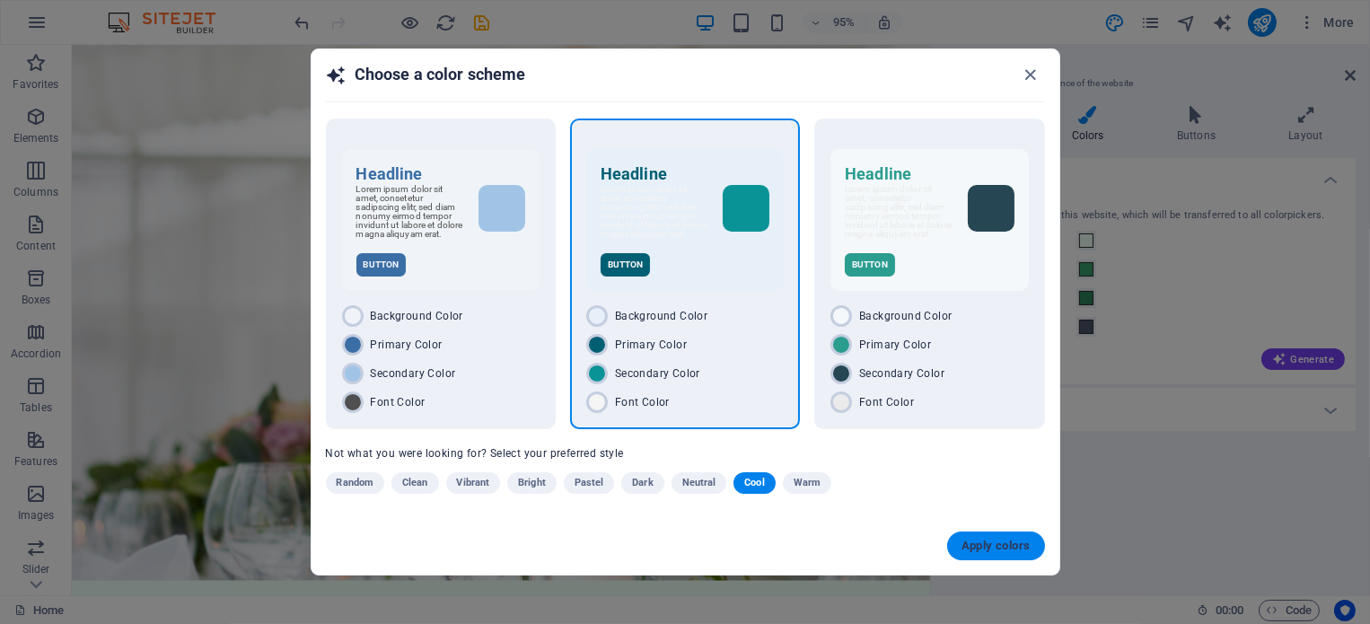
click at [1009, 539] on span "Apply colors" at bounding box center [996, 546] width 69 height 14
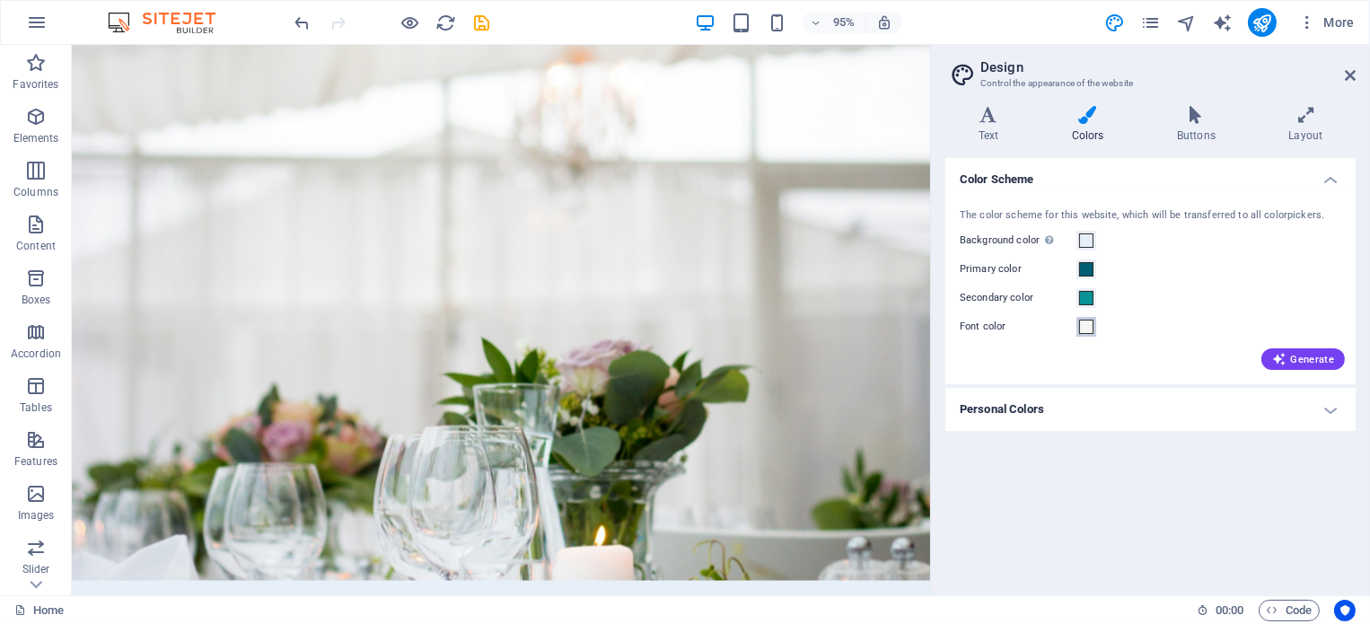
click at [1089, 328] on span at bounding box center [1086, 327] width 14 height 14
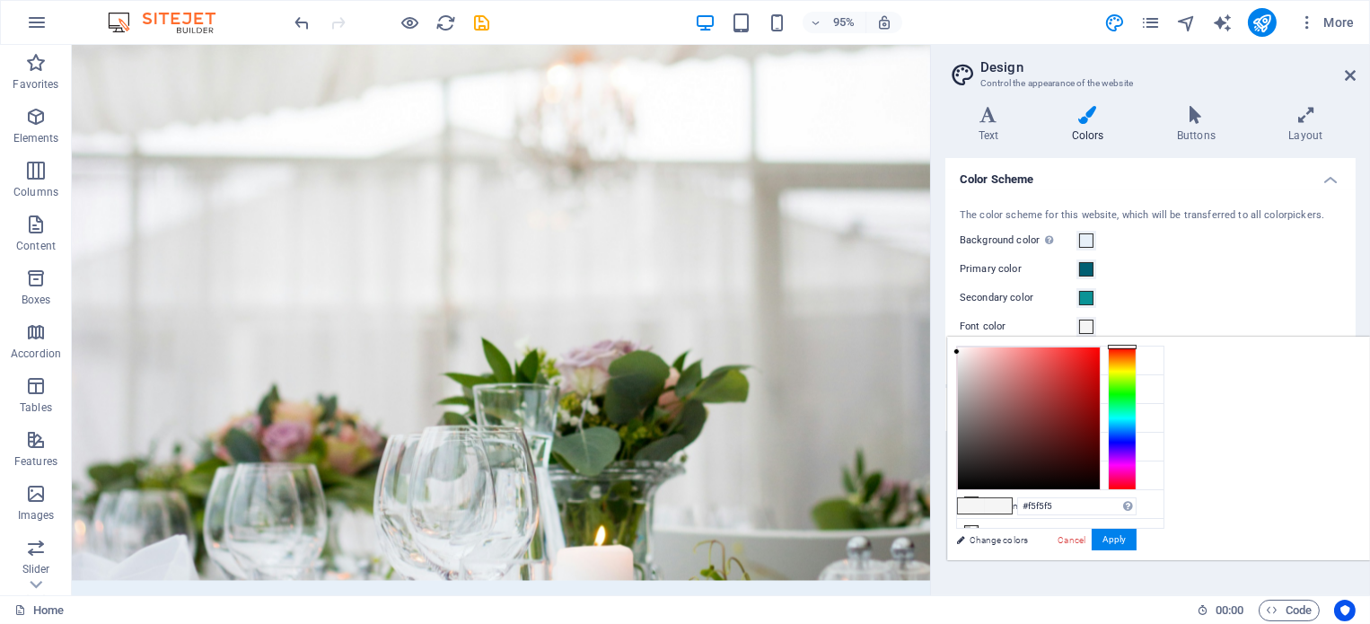
click at [1146, 237] on div "Background color Only visible if it is not covered by other backgrounds." at bounding box center [1151, 241] width 382 height 22
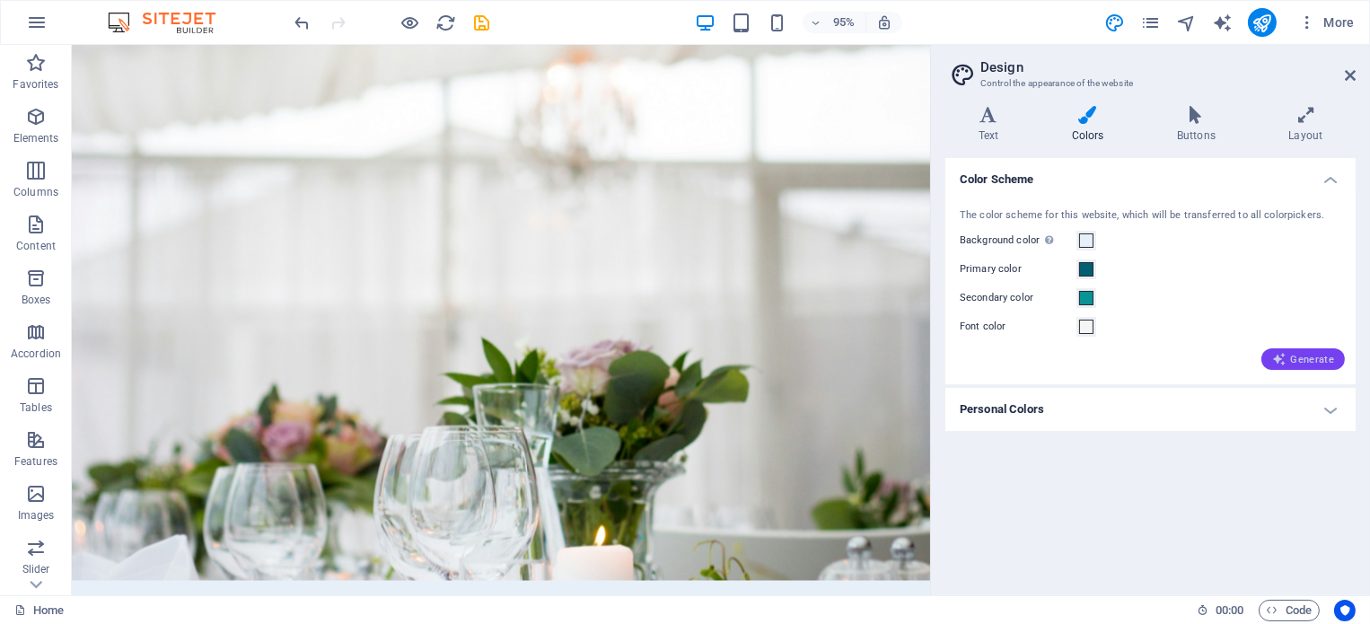
click at [1287, 361] on icon "button" at bounding box center [1279, 359] width 14 height 14
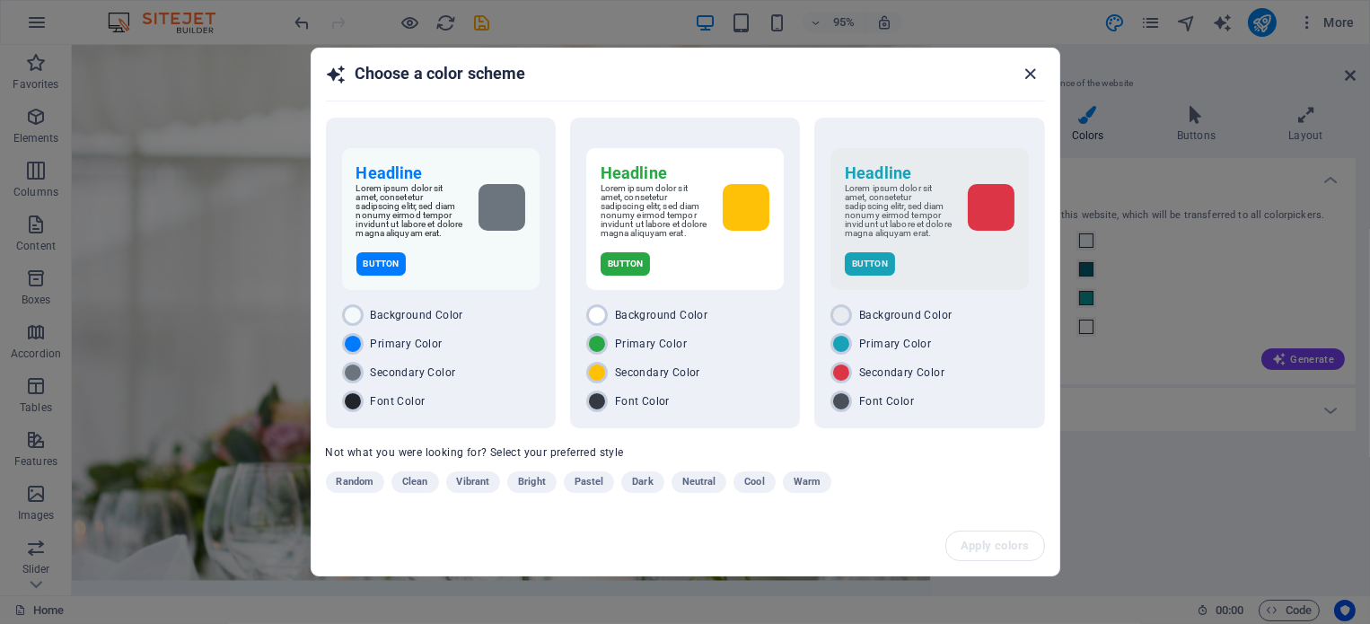
click at [1032, 76] on icon "button" at bounding box center [1030, 74] width 21 height 21
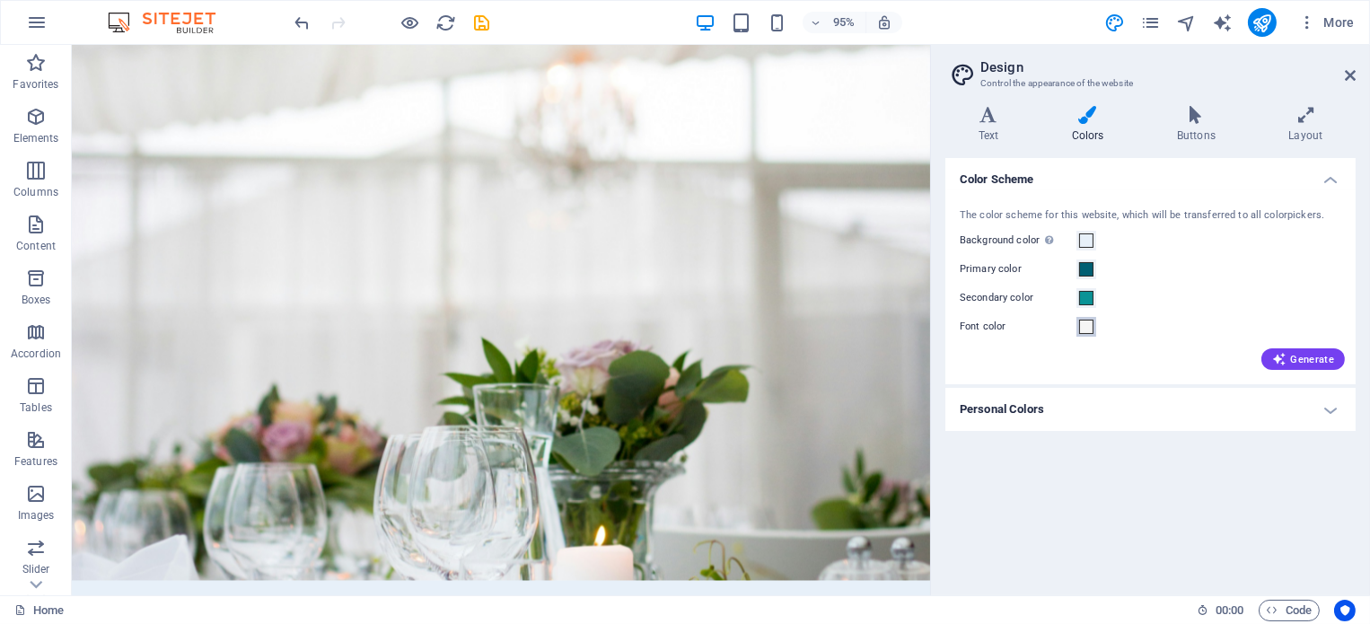
click at [1088, 329] on span at bounding box center [1086, 327] width 14 height 14
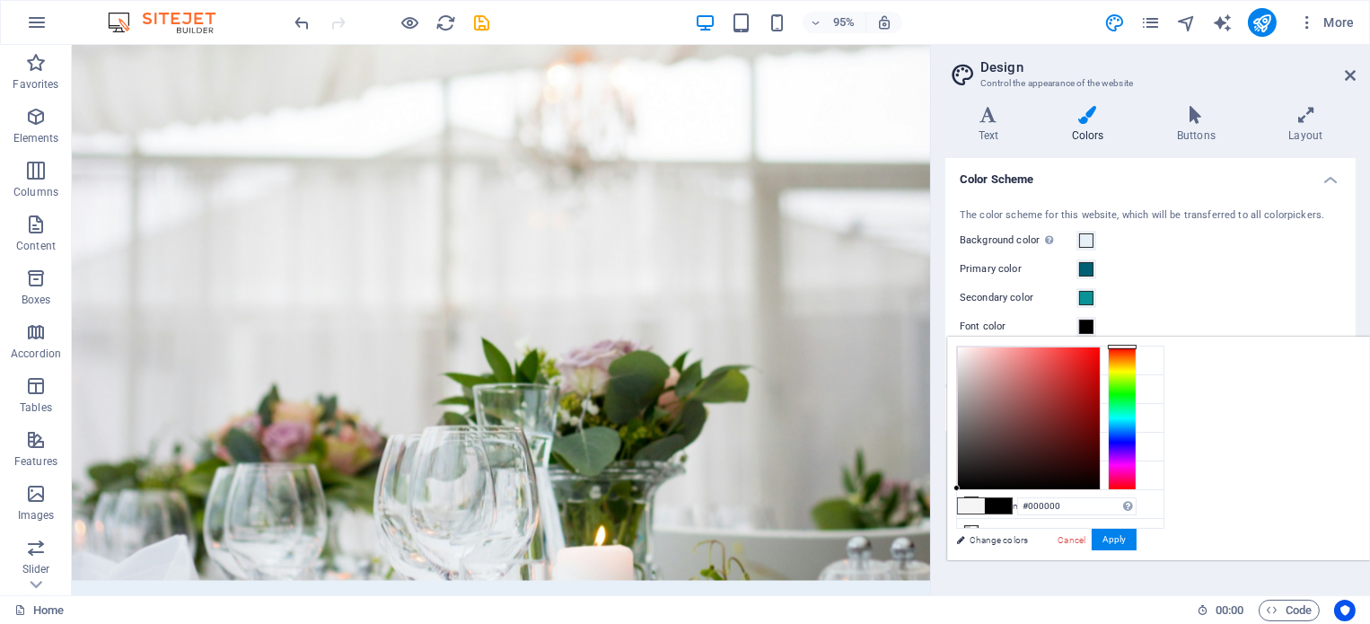
drag, startPoint x: 1209, startPoint y: 460, endPoint x: 1165, endPoint y: 514, distance: 69.0
click at [1165, 514] on div "less Background color #E7F0F9 Primary color #005F73 Secondary color #0A9396 Fon…" at bounding box center [1158, 449] width 423 height 224
click at [1137, 545] on button "Apply" at bounding box center [1114, 540] width 45 height 22
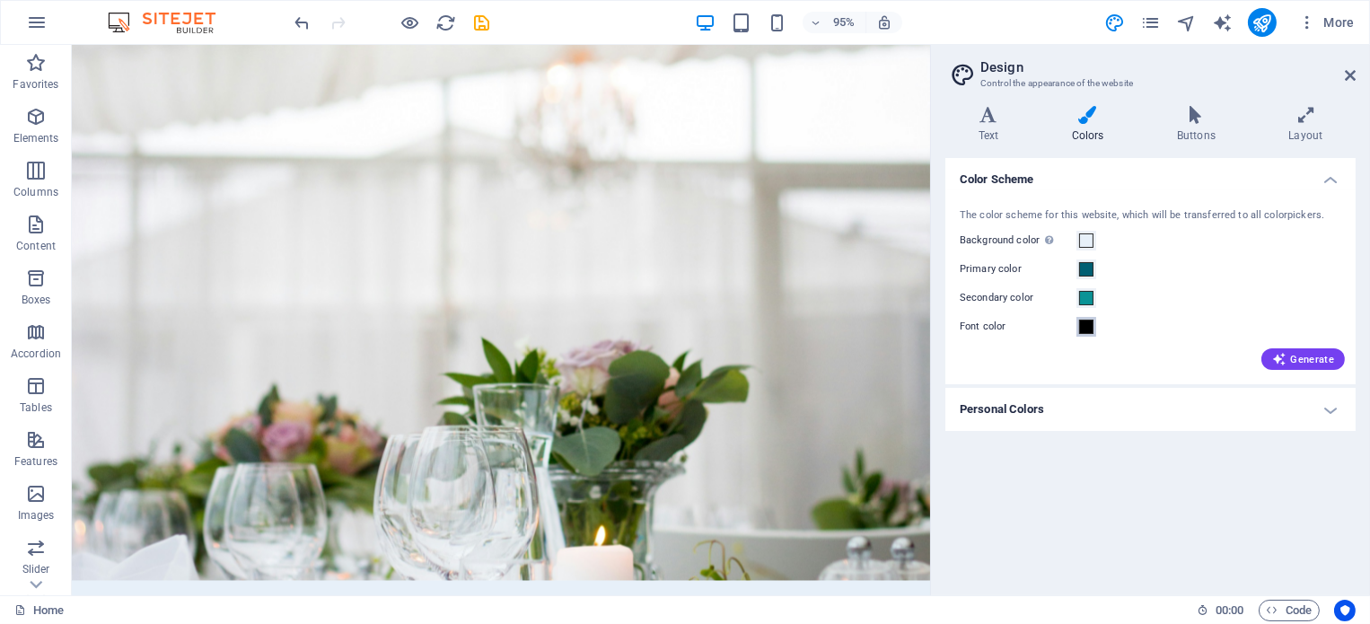
click at [1090, 325] on span at bounding box center [1086, 327] width 14 height 14
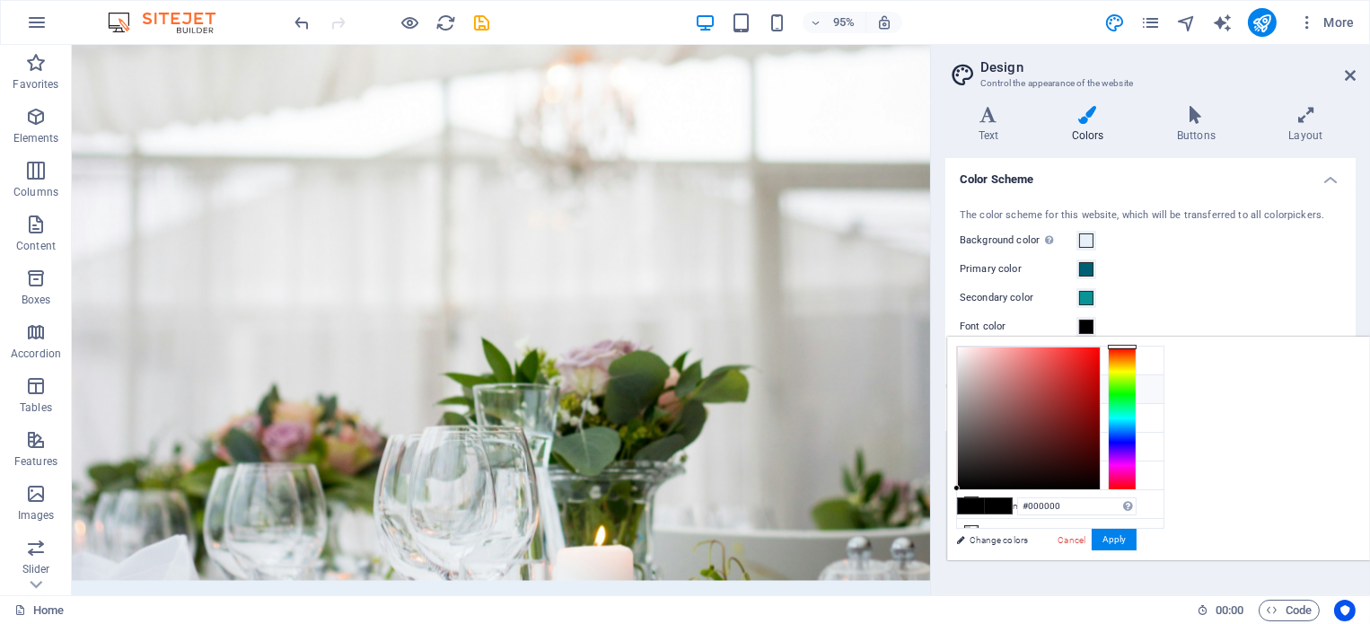
click at [1112, 393] on li "Primary color #005F73" at bounding box center [1060, 389] width 207 height 29
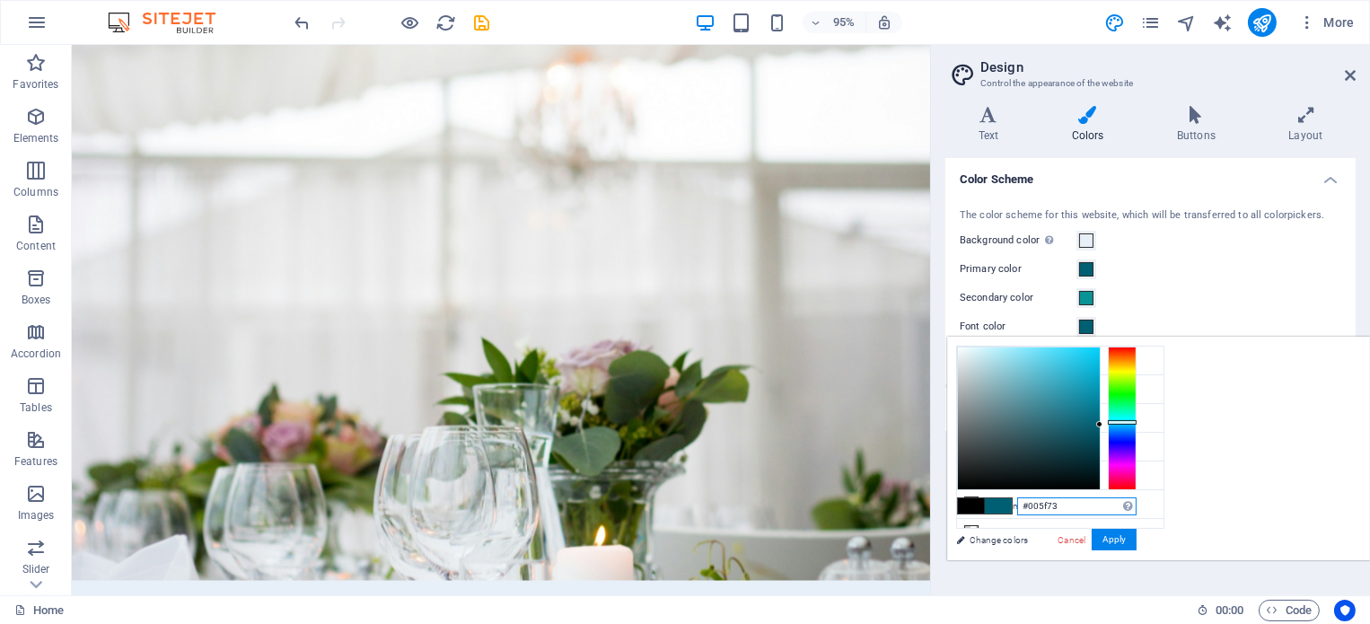
click at [1137, 506] on input "#005f73" at bounding box center [1076, 506] width 119 height 18
click at [1128, 439] on li "Font color #005F73" at bounding box center [1060, 447] width 207 height 29
click at [1122, 444] on li "Font color #005F73" at bounding box center [1060, 447] width 207 height 29
click at [1126, 443] on li "Font color #005F73" at bounding box center [1060, 447] width 207 height 29
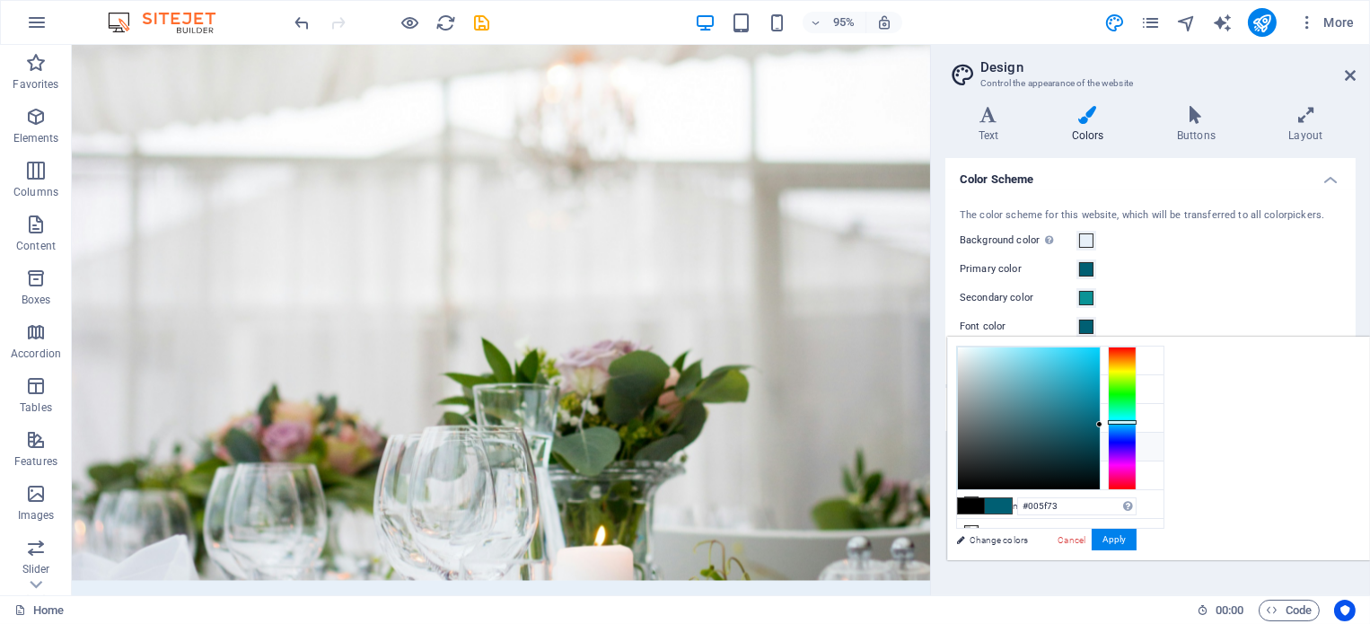
click at [1126, 443] on li "Font color #005F73" at bounding box center [1060, 447] width 207 height 29
click at [1137, 506] on input "#005f73" at bounding box center [1076, 506] width 119 height 18
drag, startPoint x: 1321, startPoint y: 423, endPoint x: 1335, endPoint y: 444, distance: 25.2
click at [1137, 444] on div at bounding box center [1047, 419] width 180 height 144
type input "#00333e"
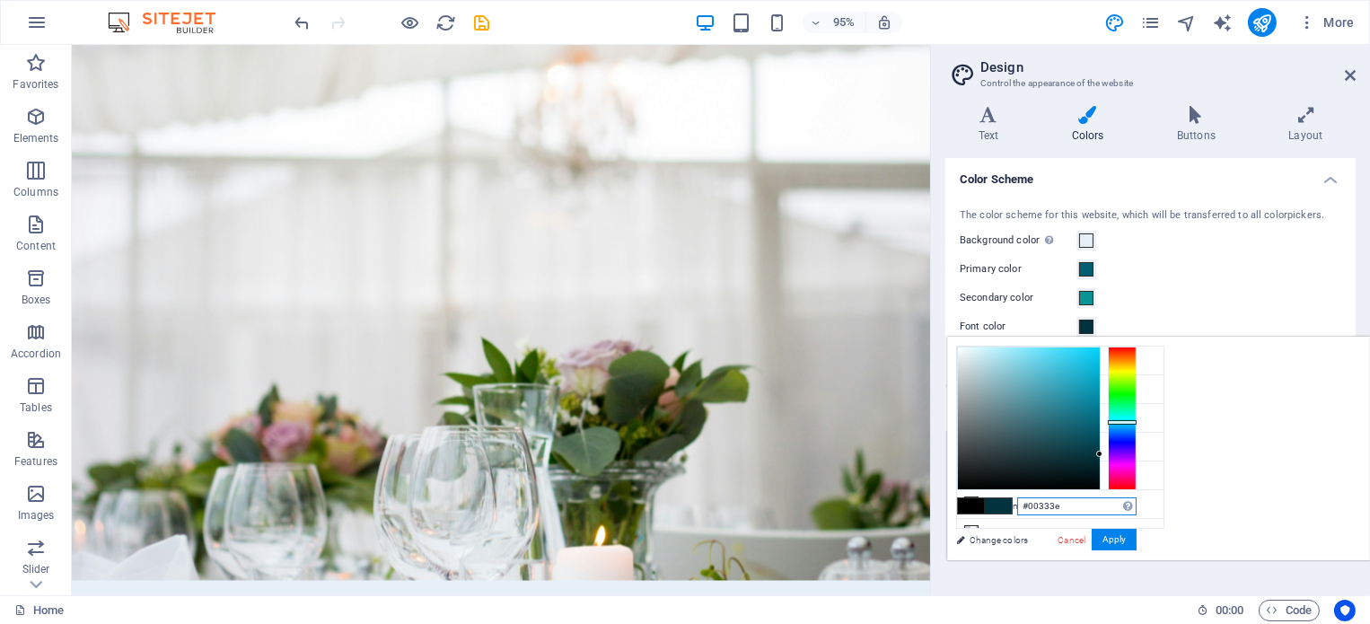
drag, startPoint x: 1323, startPoint y: 443, endPoint x: 1342, endPoint y: 453, distance: 21.7
click at [1137, 453] on div at bounding box center [1047, 419] width 180 height 144
click at [1137, 540] on button "Apply" at bounding box center [1114, 540] width 45 height 22
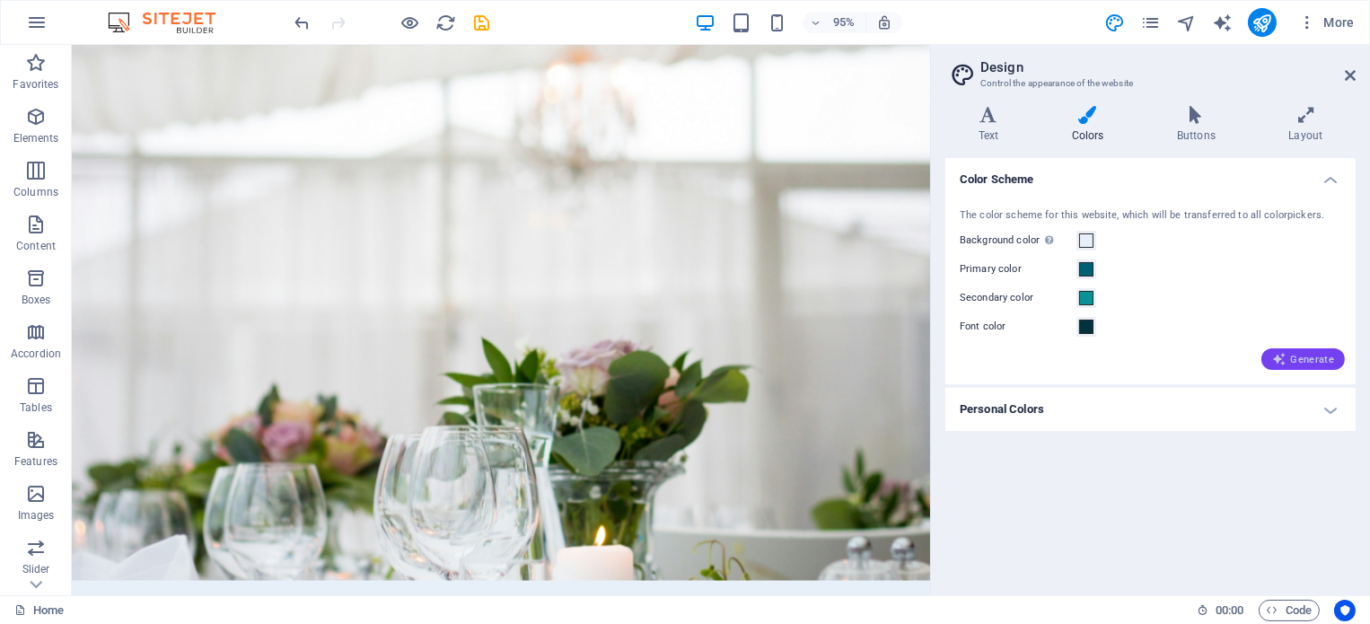
click at [1283, 359] on icon "button" at bounding box center [1279, 359] width 14 height 14
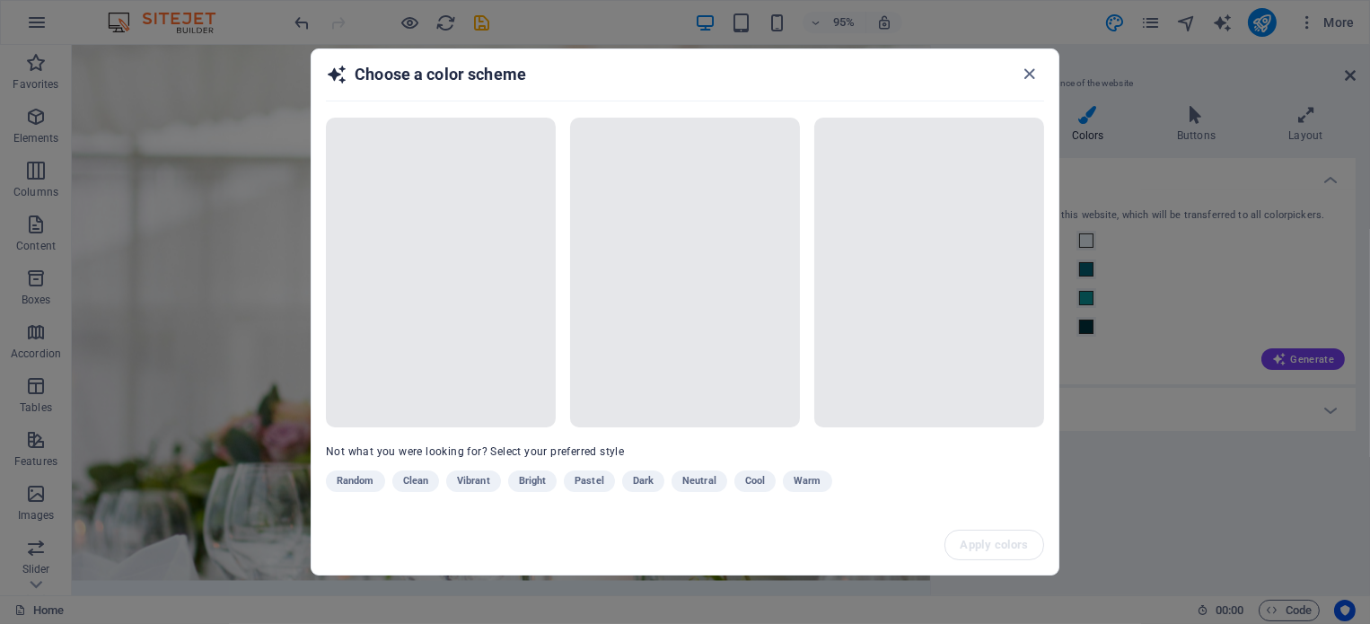
click at [758, 475] on div "Random Clean Vibrant Bright Pastel Dark Neutral Cool Warm" at bounding box center [640, 484] width 629 height 29
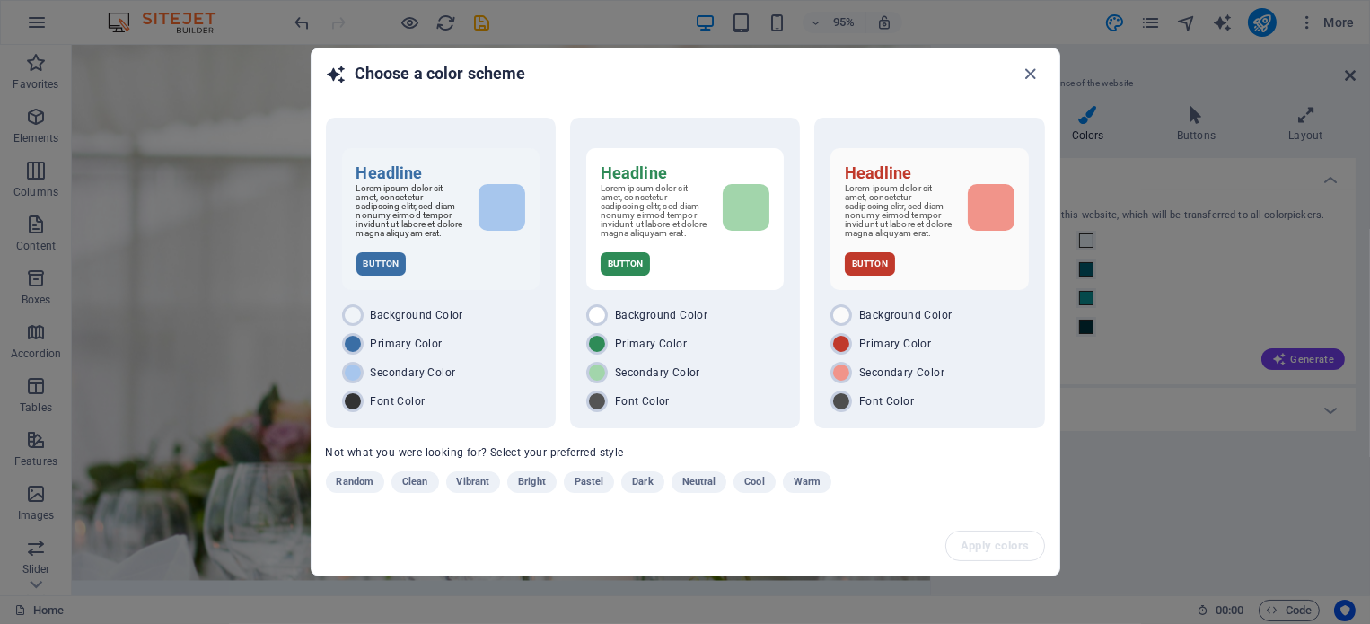
click at [758, 475] on span "Cool" at bounding box center [754, 482] width 20 height 22
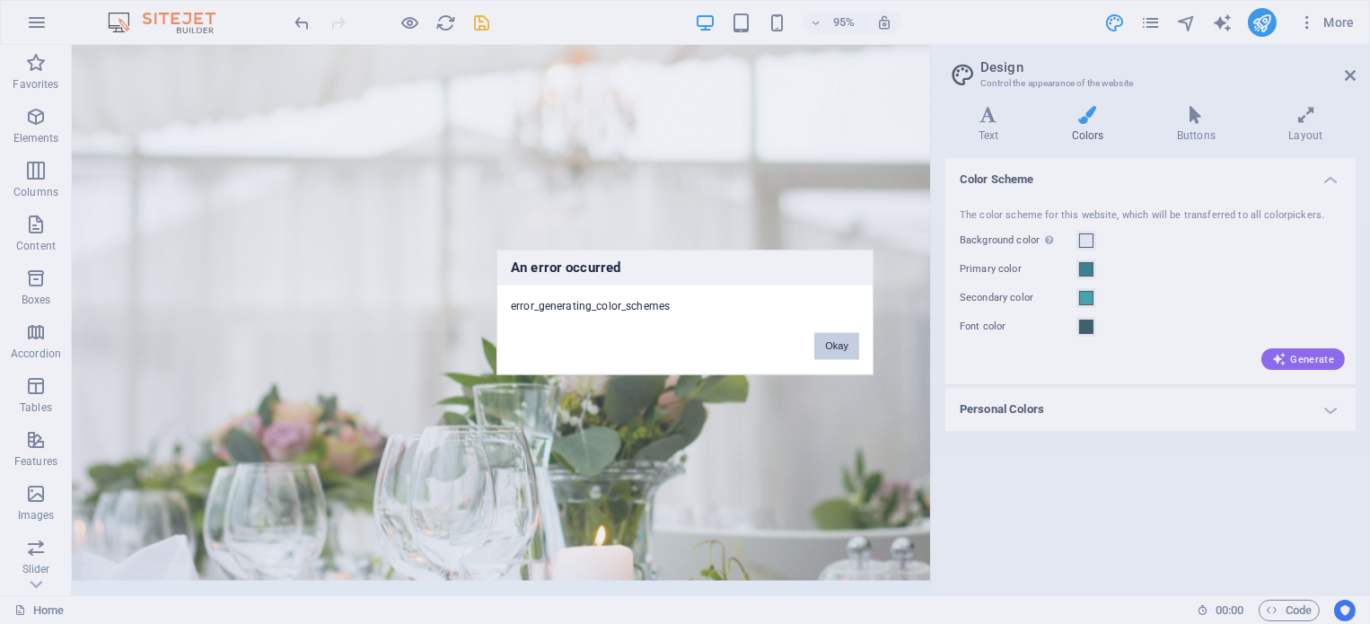
click at [848, 339] on button "Okay" at bounding box center [836, 345] width 45 height 27
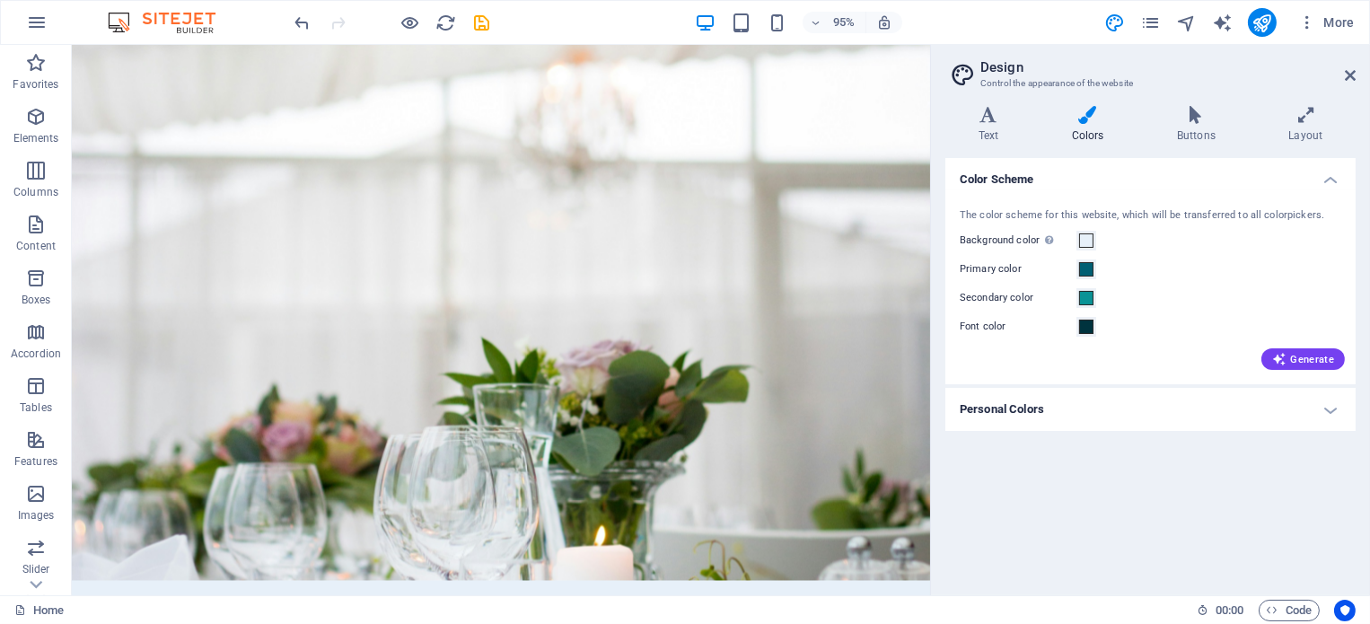
click at [1309, 347] on div "Generate" at bounding box center [1150, 355] width 389 height 29
click at [1309, 348] on button "Generate" at bounding box center [1304, 359] width 84 height 22
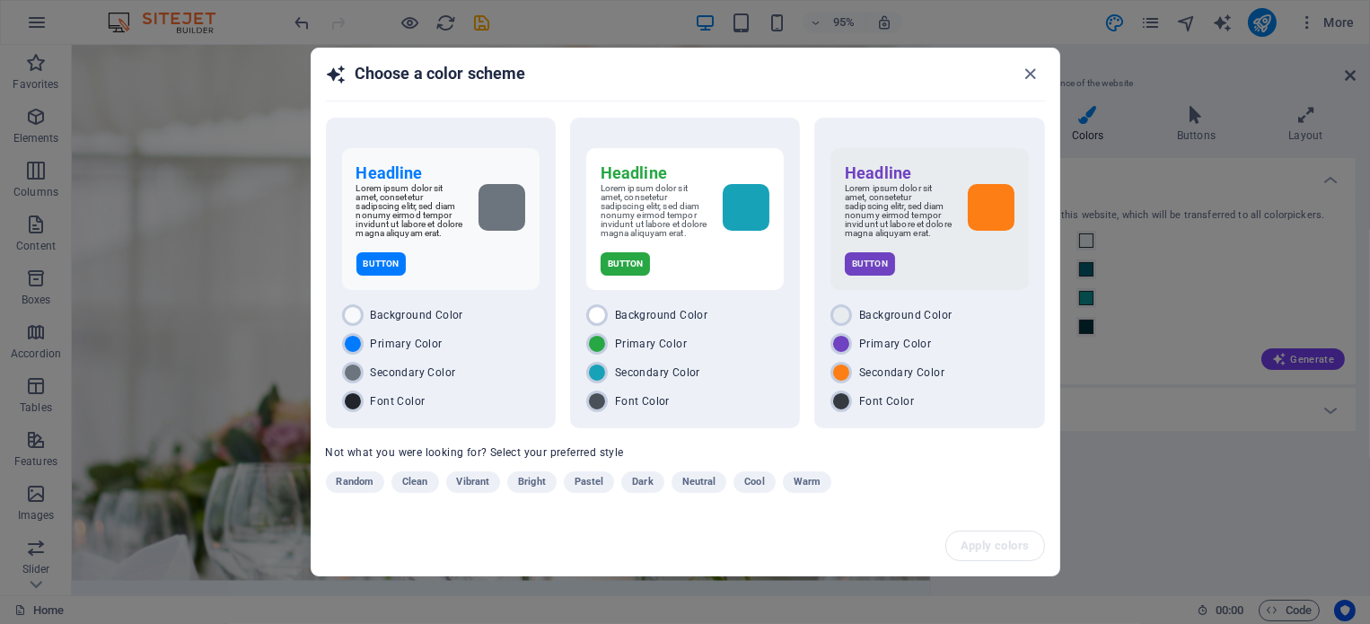
click at [761, 479] on span "Cool" at bounding box center [754, 482] width 20 height 22
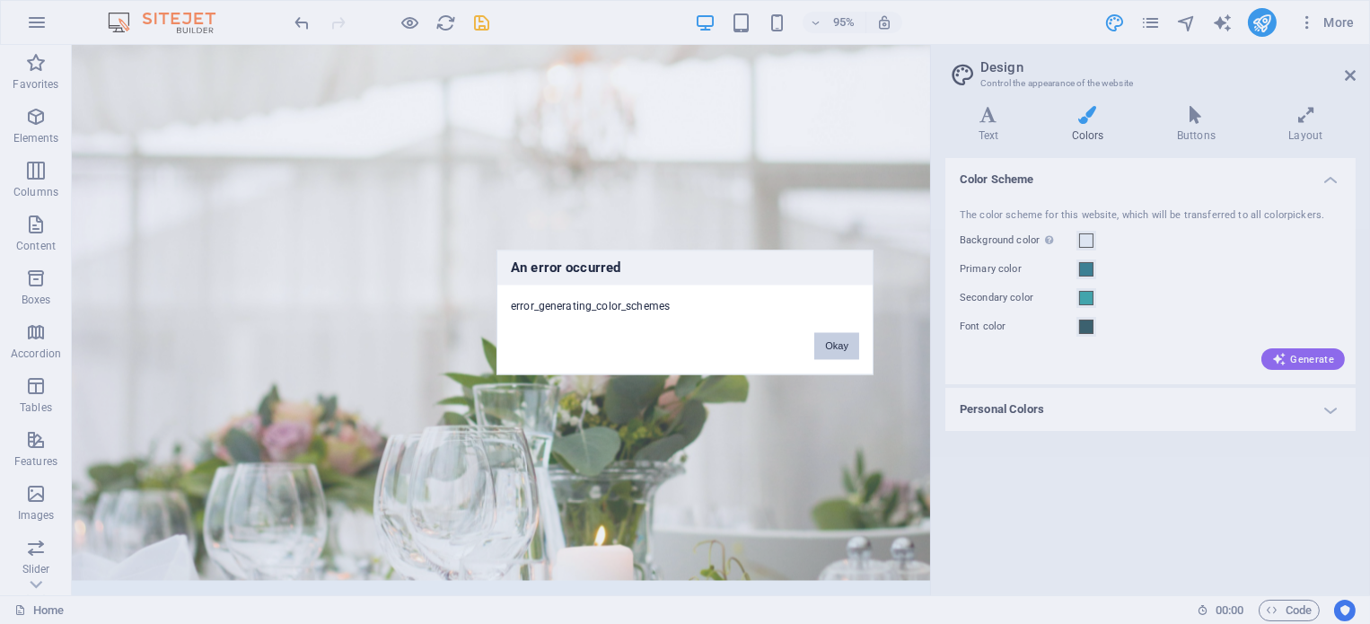
click at [831, 341] on button "Okay" at bounding box center [836, 345] width 45 height 27
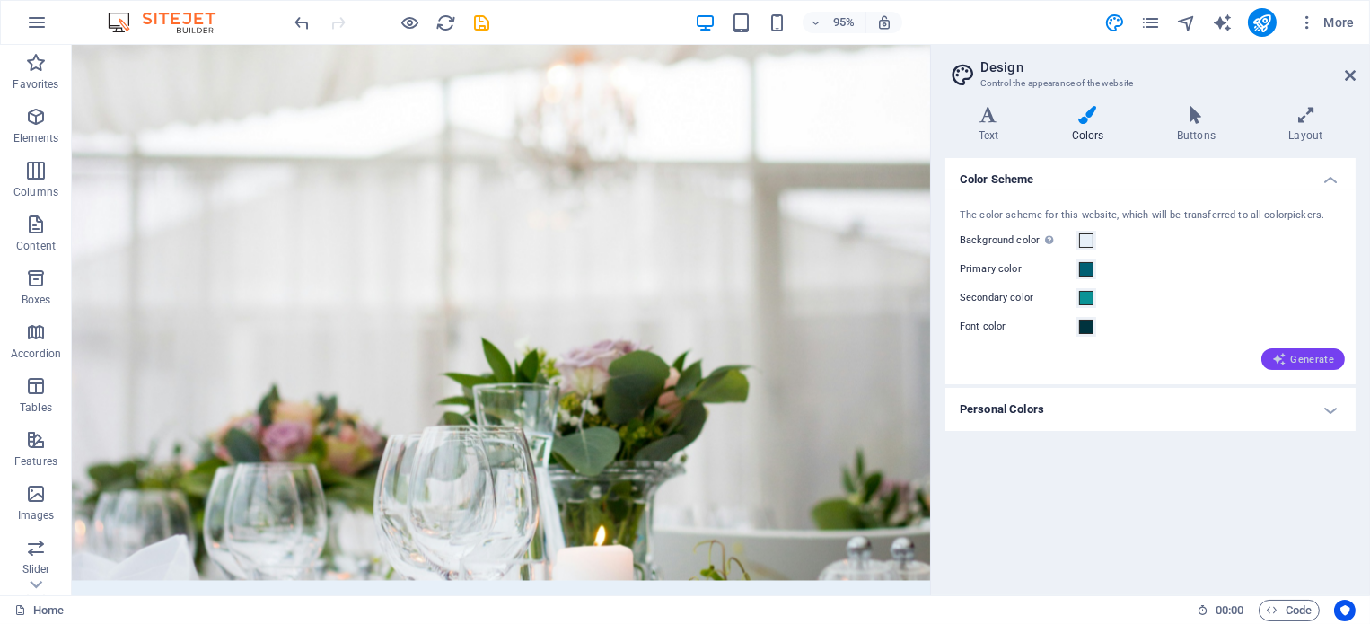
click at [1296, 361] on span "Generate" at bounding box center [1303, 359] width 62 height 14
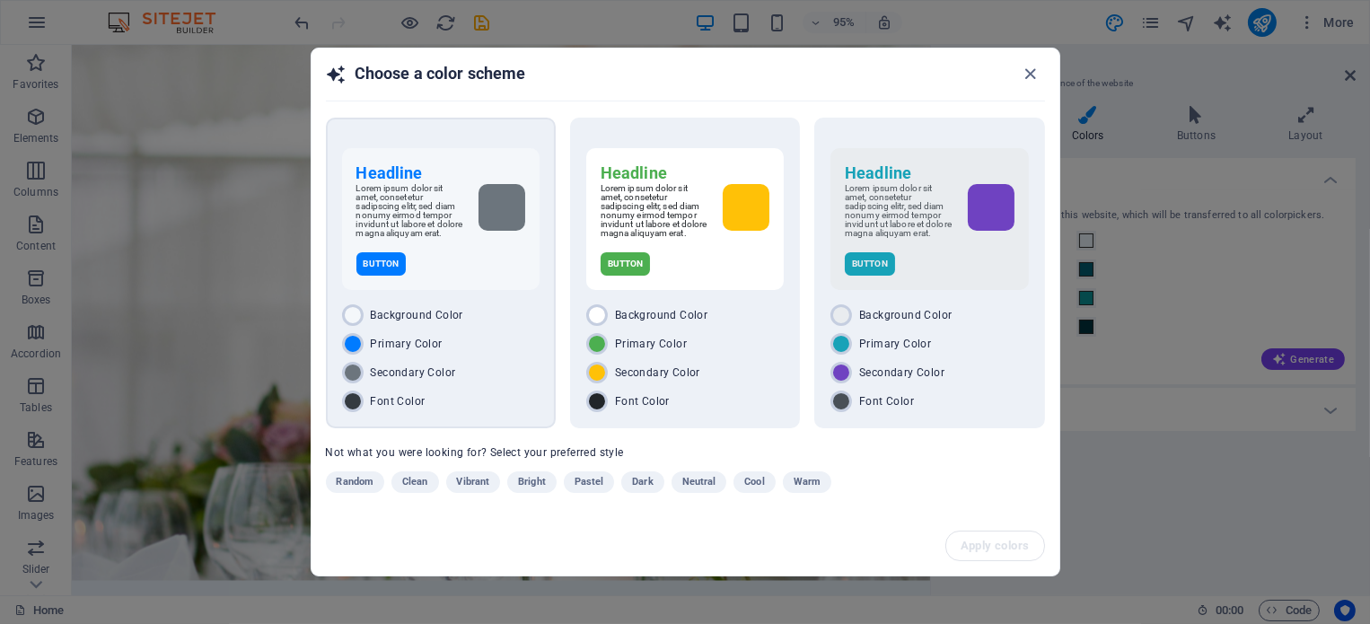
click at [450, 255] on div "Button" at bounding box center [440, 263] width 169 height 23
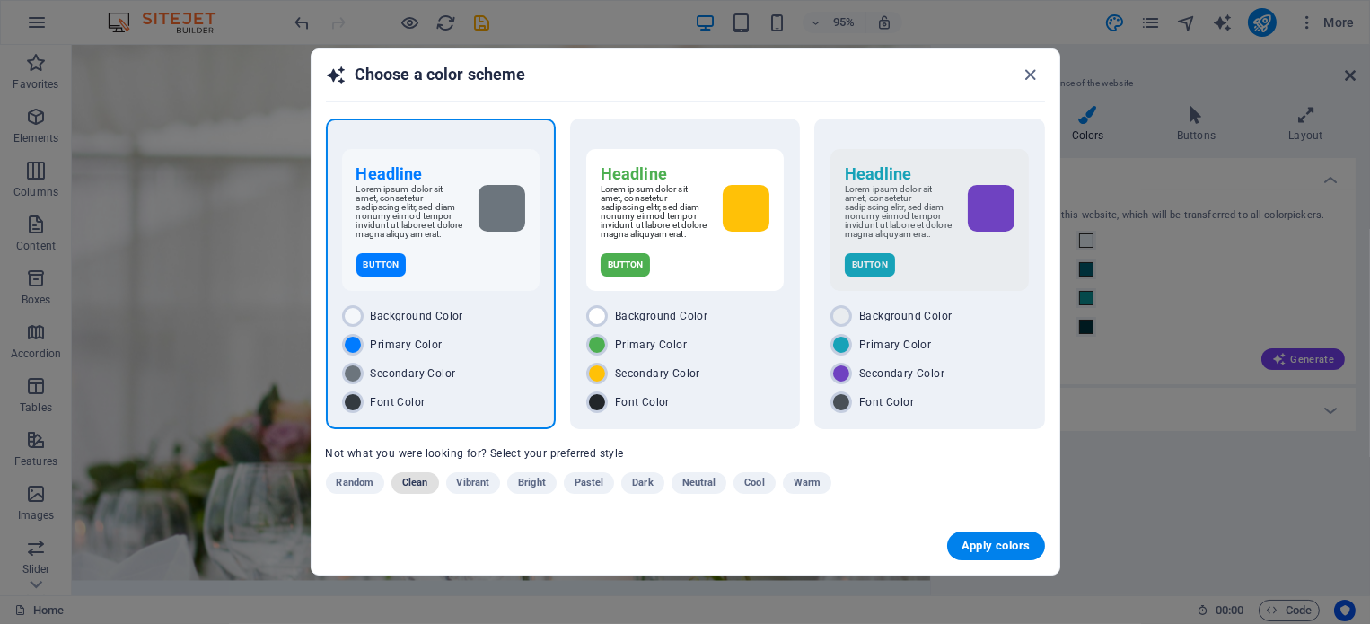
click at [412, 488] on span "Clean" at bounding box center [414, 483] width 25 height 22
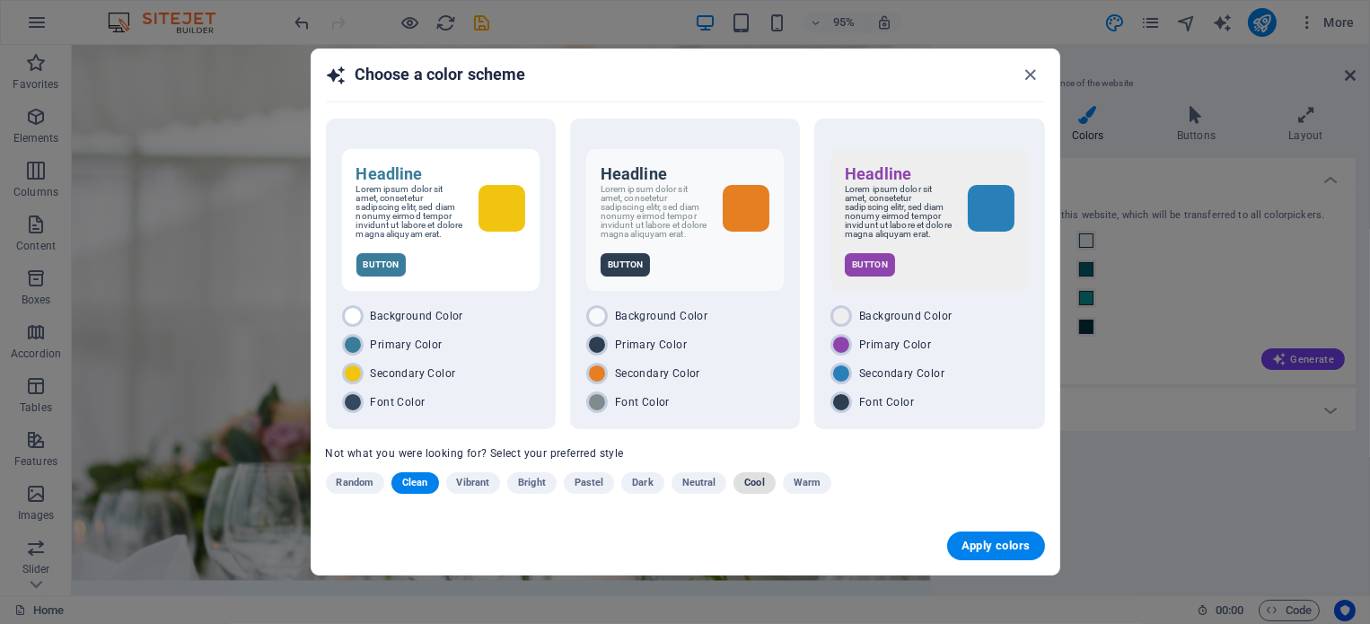
click at [756, 484] on span "Cool" at bounding box center [754, 483] width 20 height 22
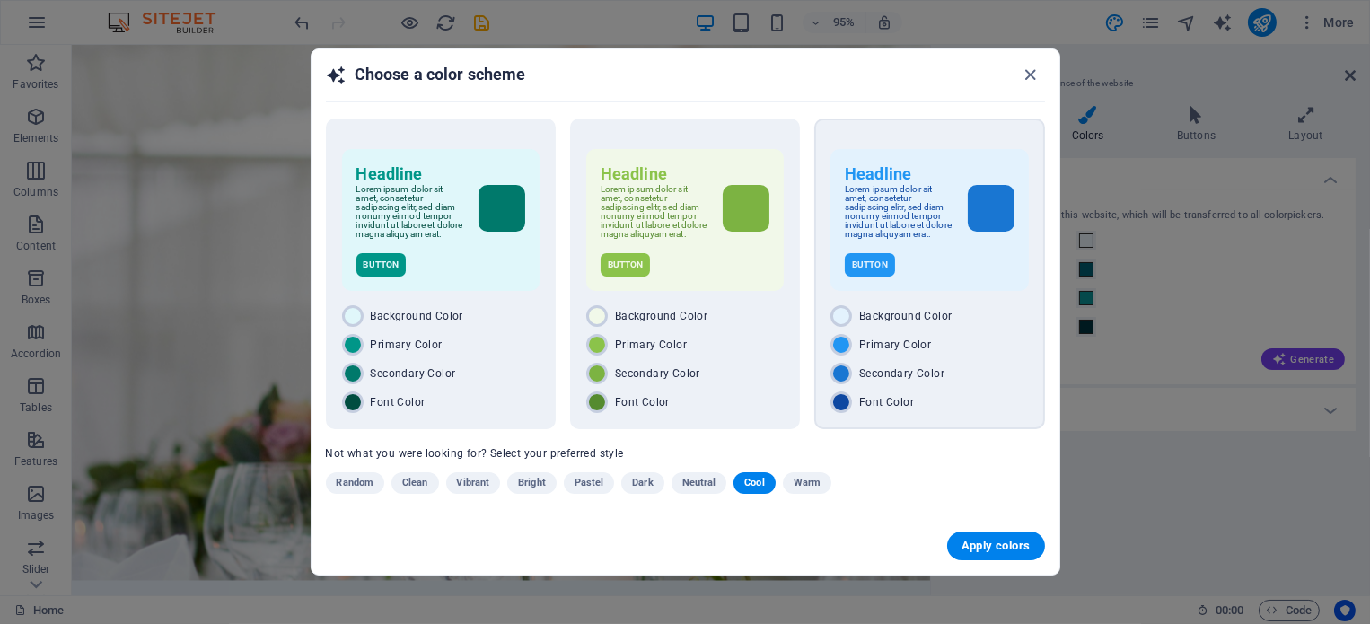
click at [928, 309] on span "Background Color" at bounding box center [905, 316] width 92 height 14
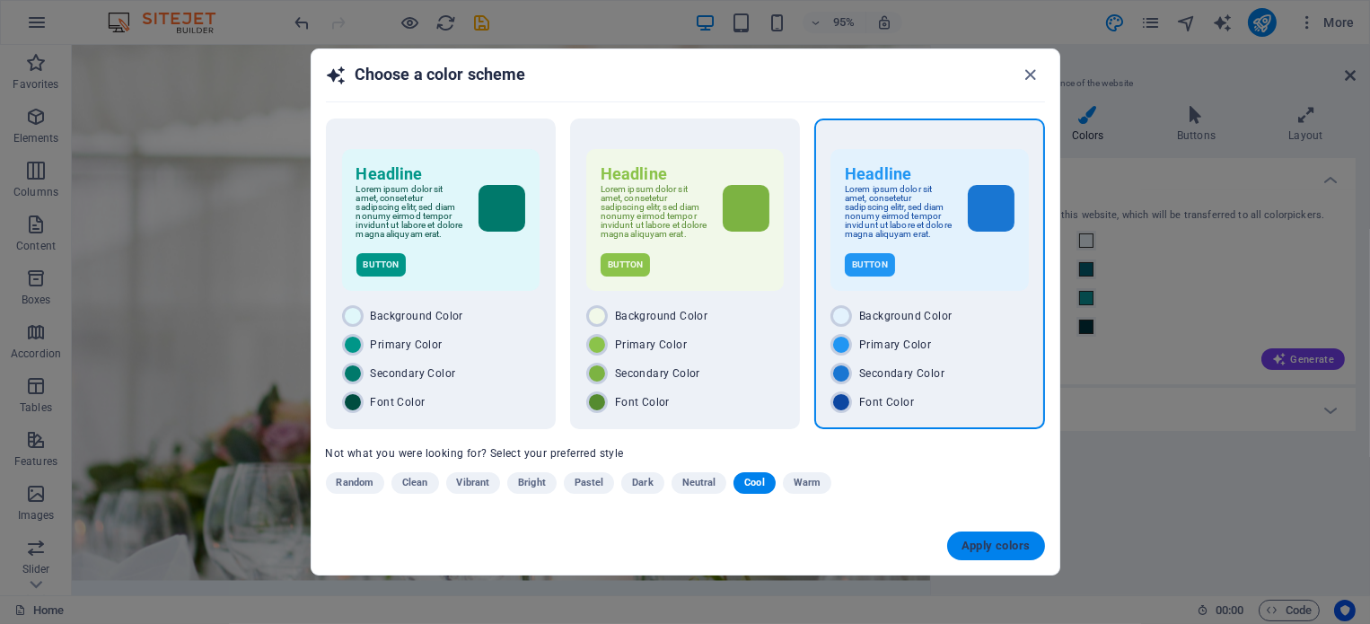
click at [992, 547] on span "Apply colors" at bounding box center [996, 546] width 69 height 14
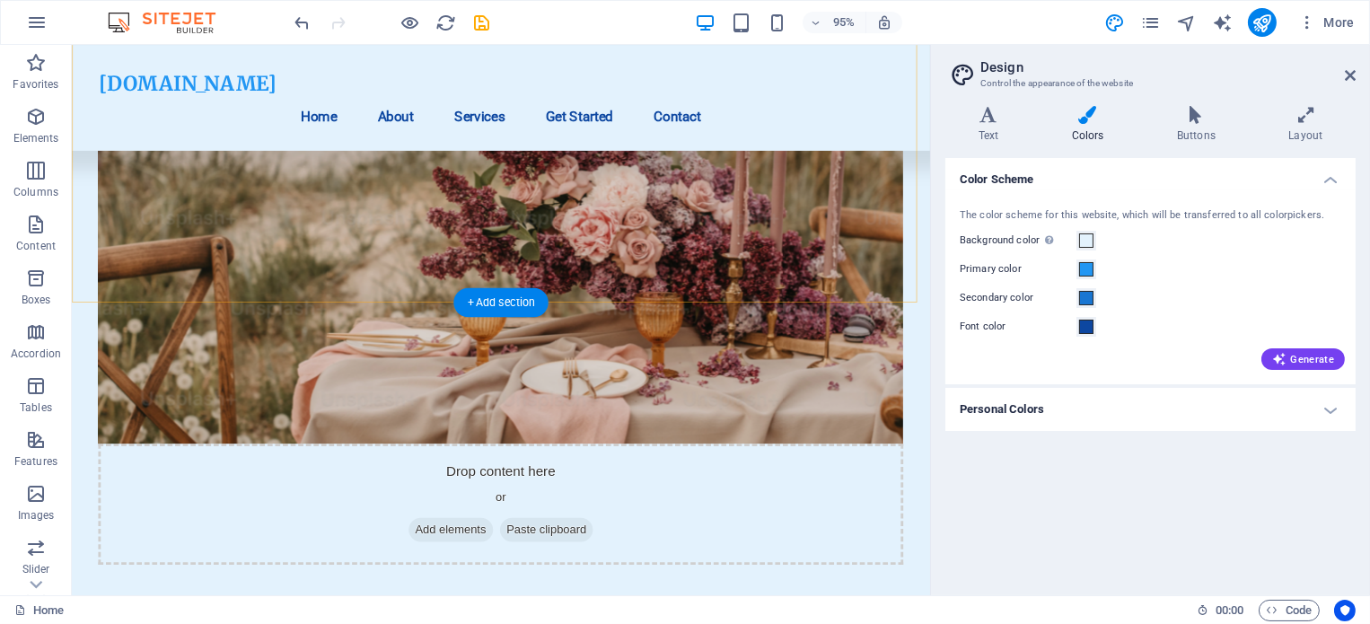
scroll to position [4278, 0]
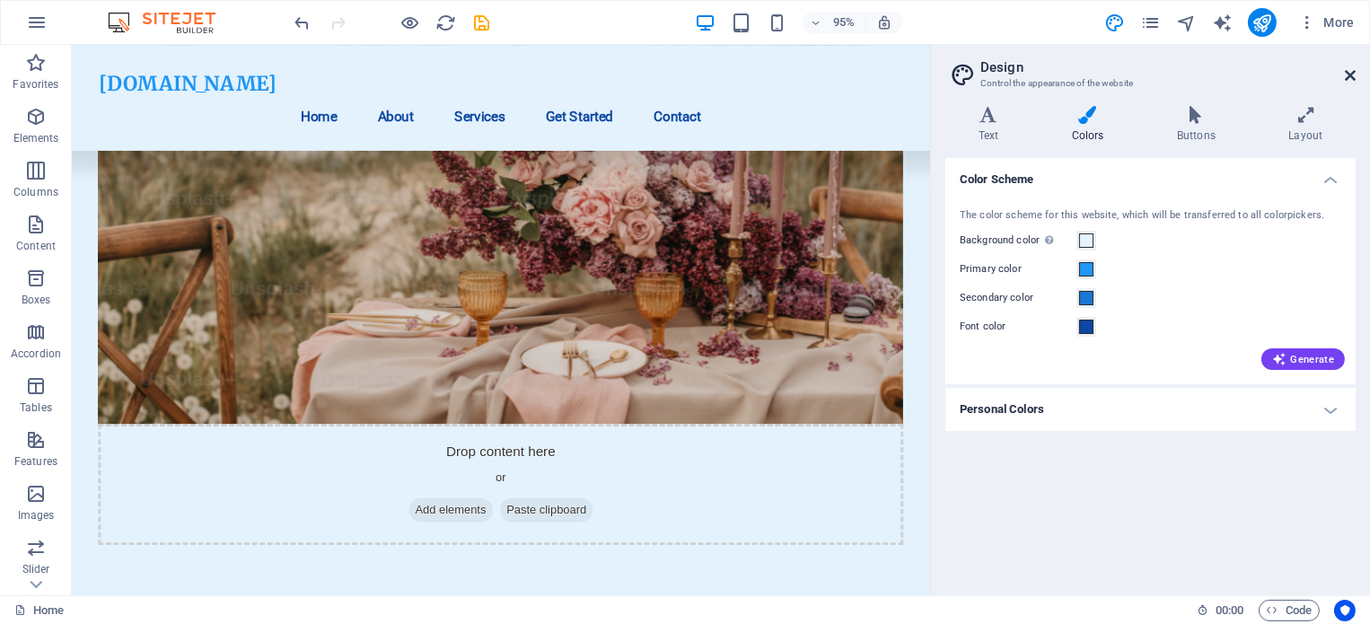
click at [1351, 77] on icon at bounding box center [1350, 75] width 11 height 14
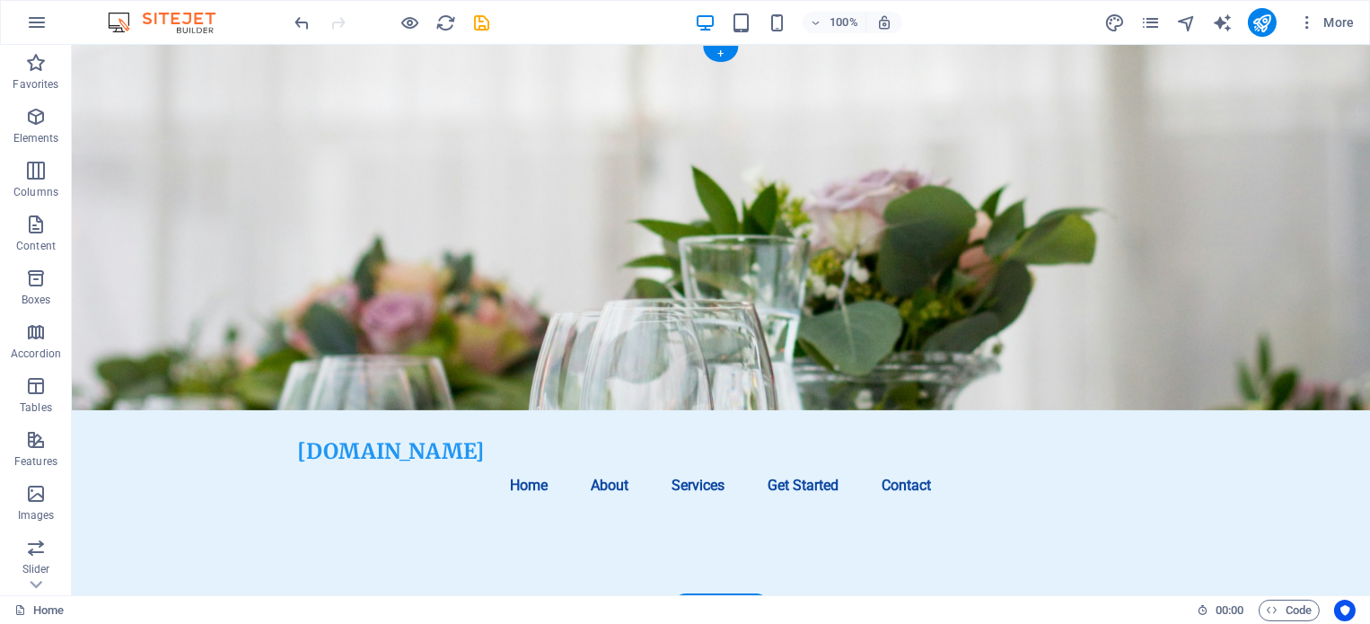
scroll to position [0, 0]
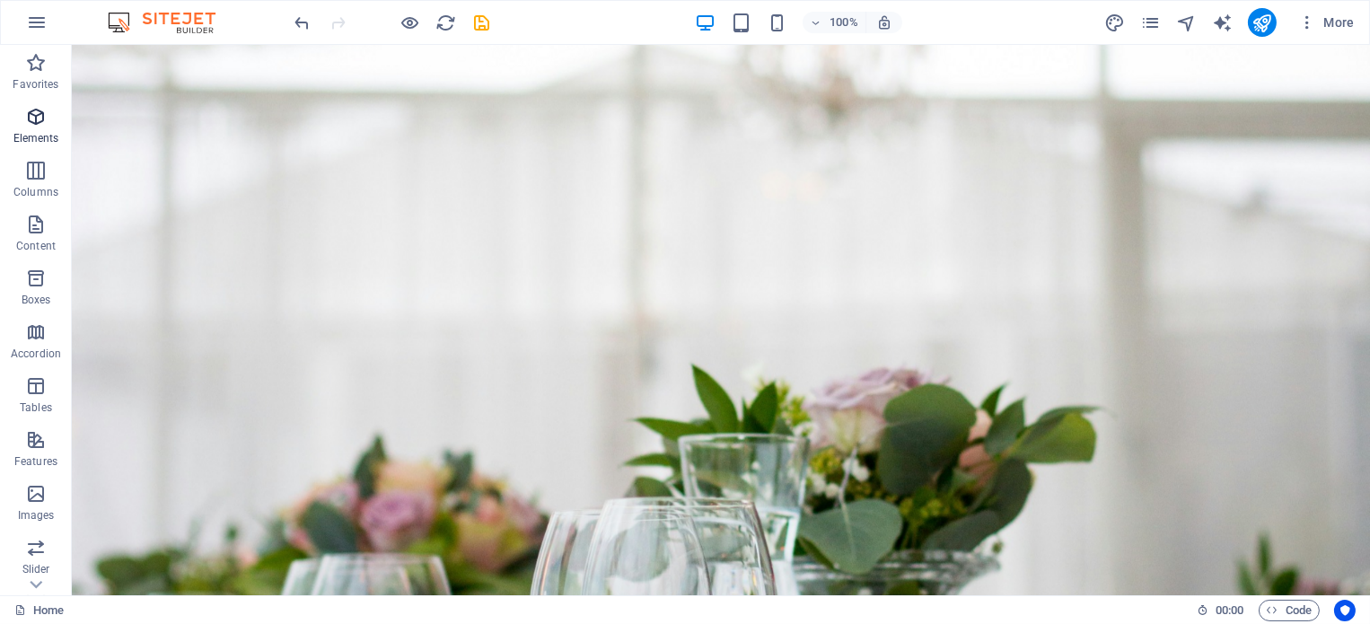
click at [56, 119] on span "Elements" at bounding box center [36, 127] width 72 height 43
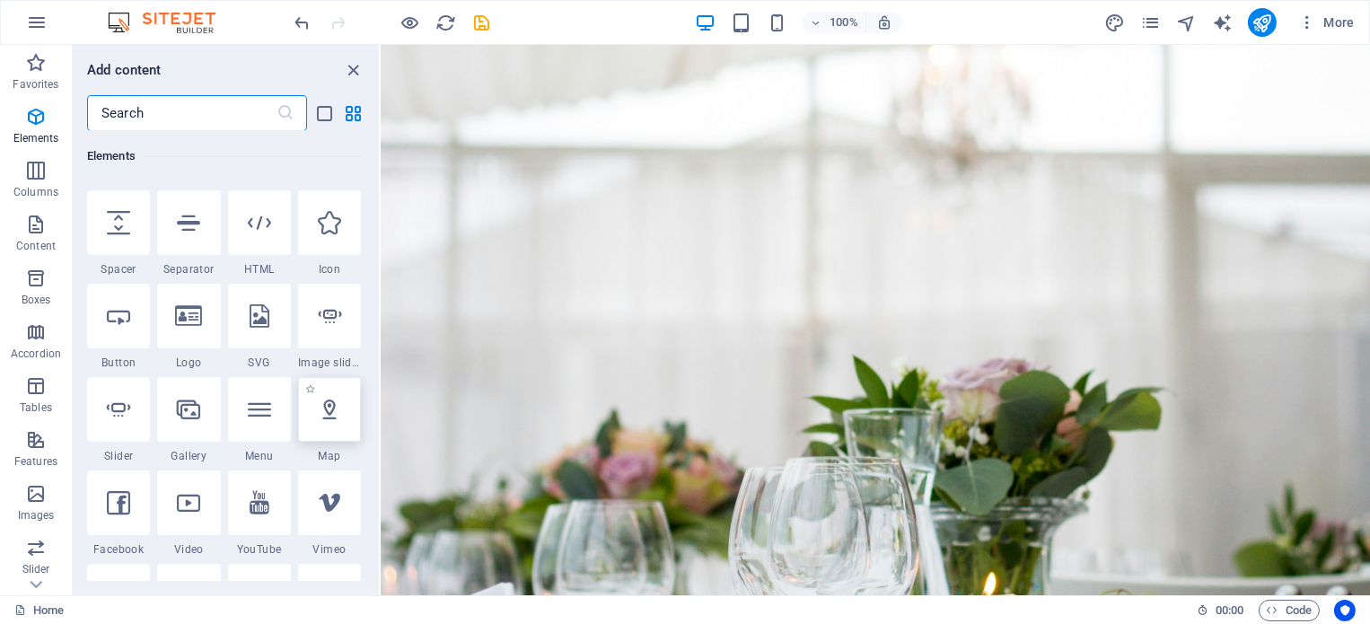
scroll to position [275, 0]
click at [190, 330] on div at bounding box center [188, 318] width 63 height 65
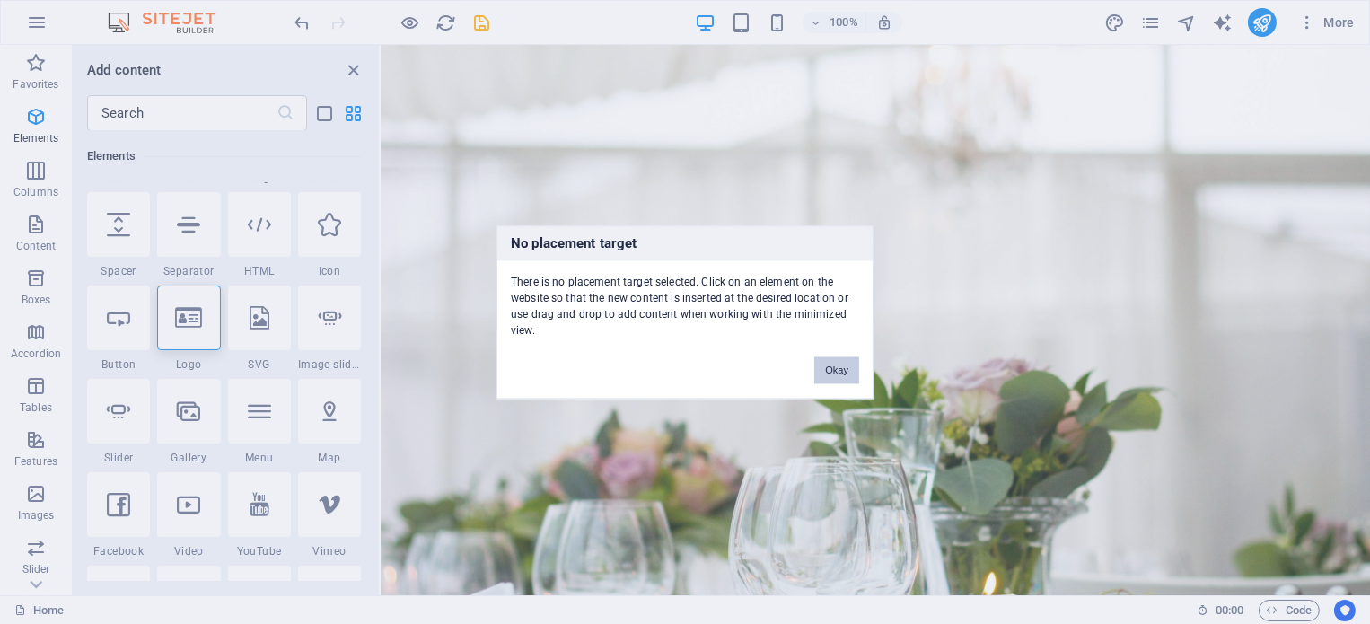
click at [840, 368] on button "Okay" at bounding box center [836, 369] width 45 height 27
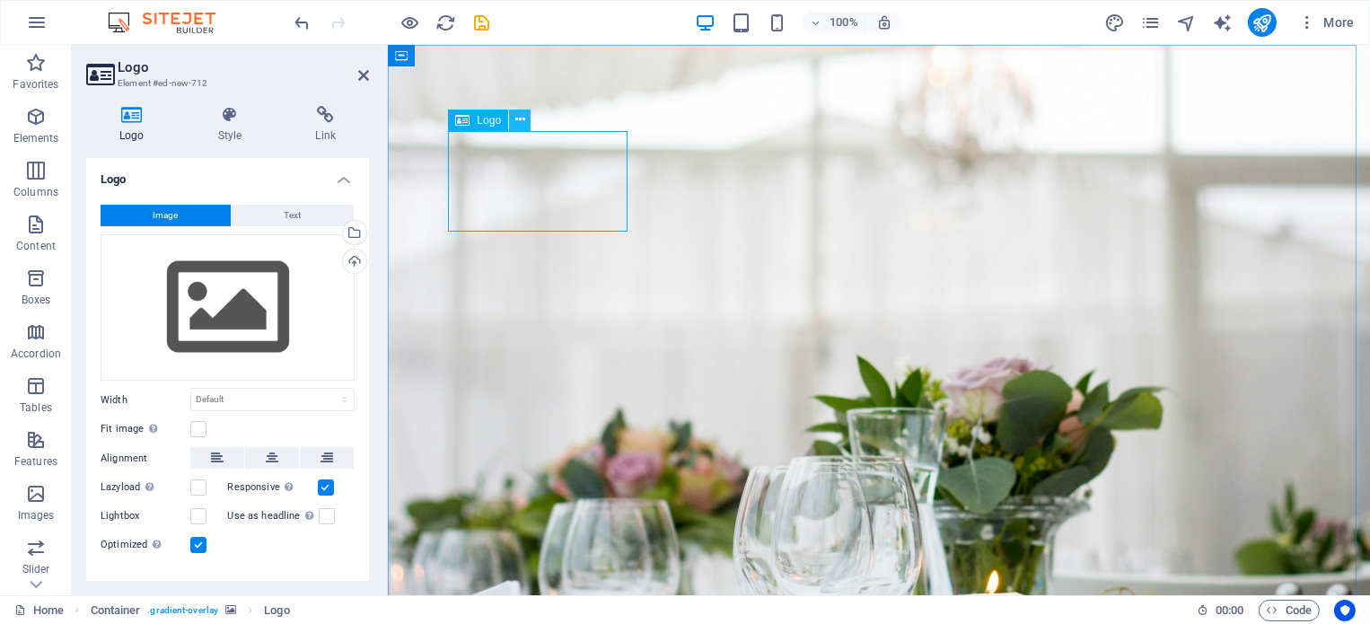
click at [525, 117] on button at bounding box center [520, 121] width 22 height 22
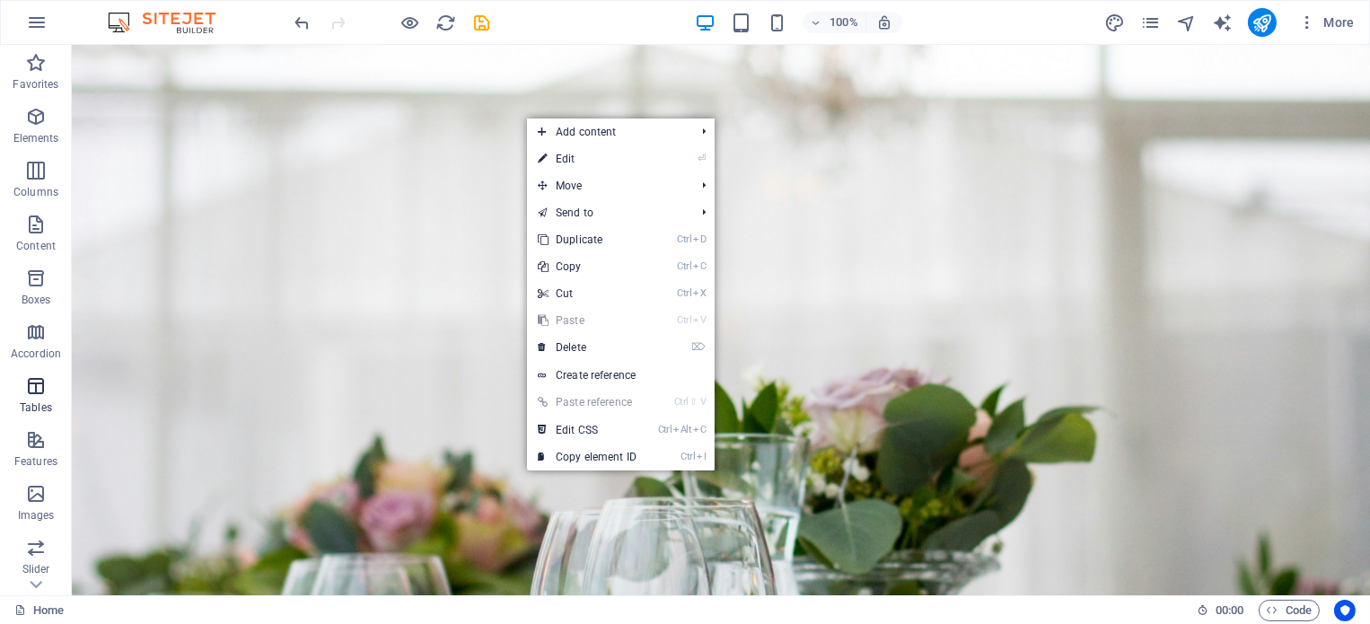
click at [49, 399] on span "Tables" at bounding box center [36, 396] width 72 height 43
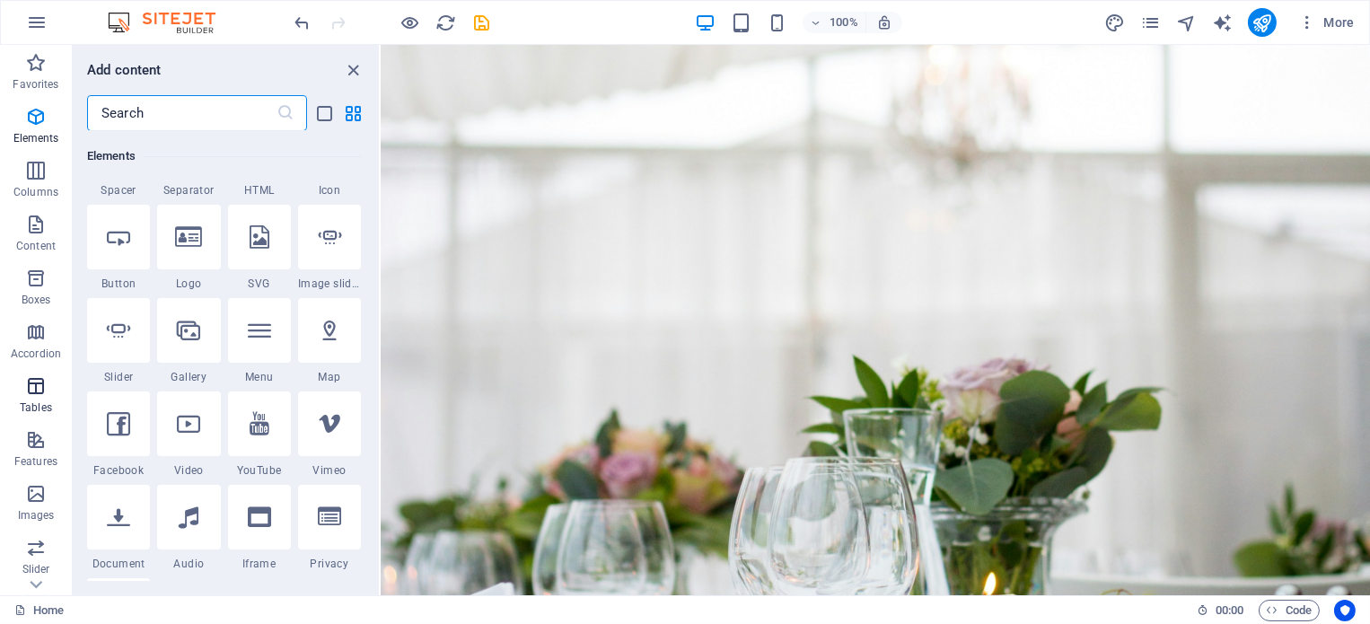
scroll to position [257, 0]
click at [25, 347] on icon "button" at bounding box center [36, 345] width 22 height 22
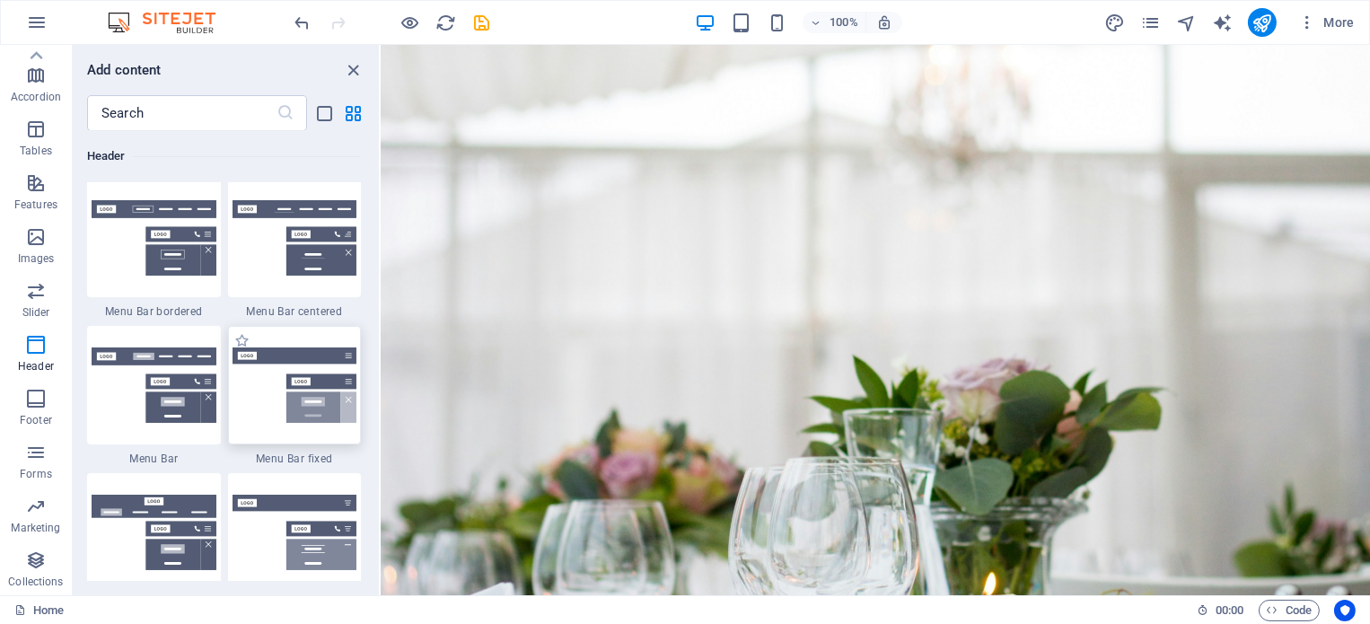
scroll to position [10974, 0]
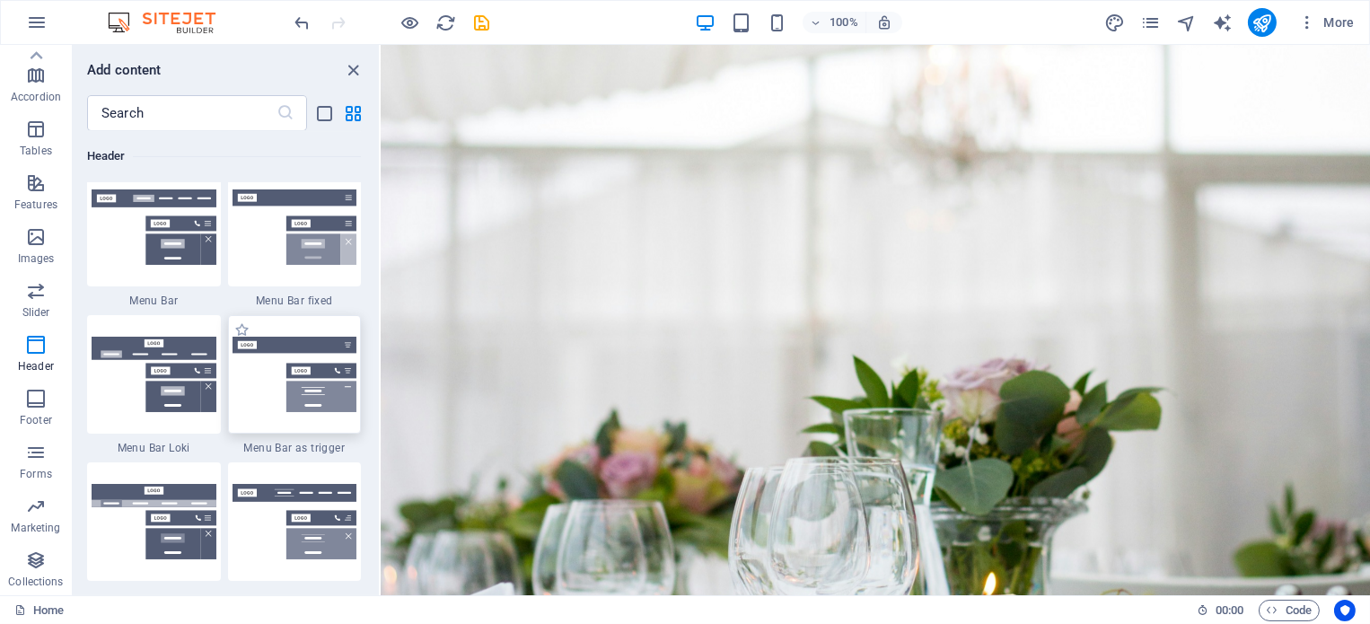
click at [299, 405] on img at bounding box center [295, 374] width 125 height 75
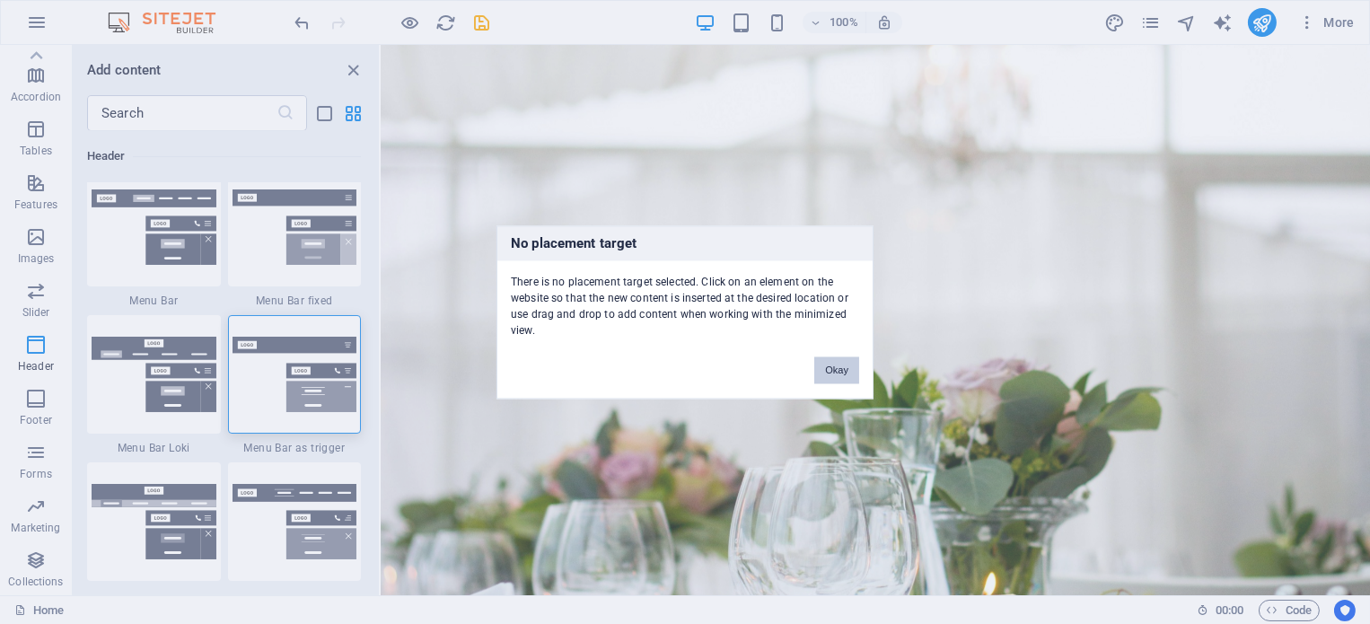
click at [846, 371] on button "Okay" at bounding box center [836, 369] width 45 height 27
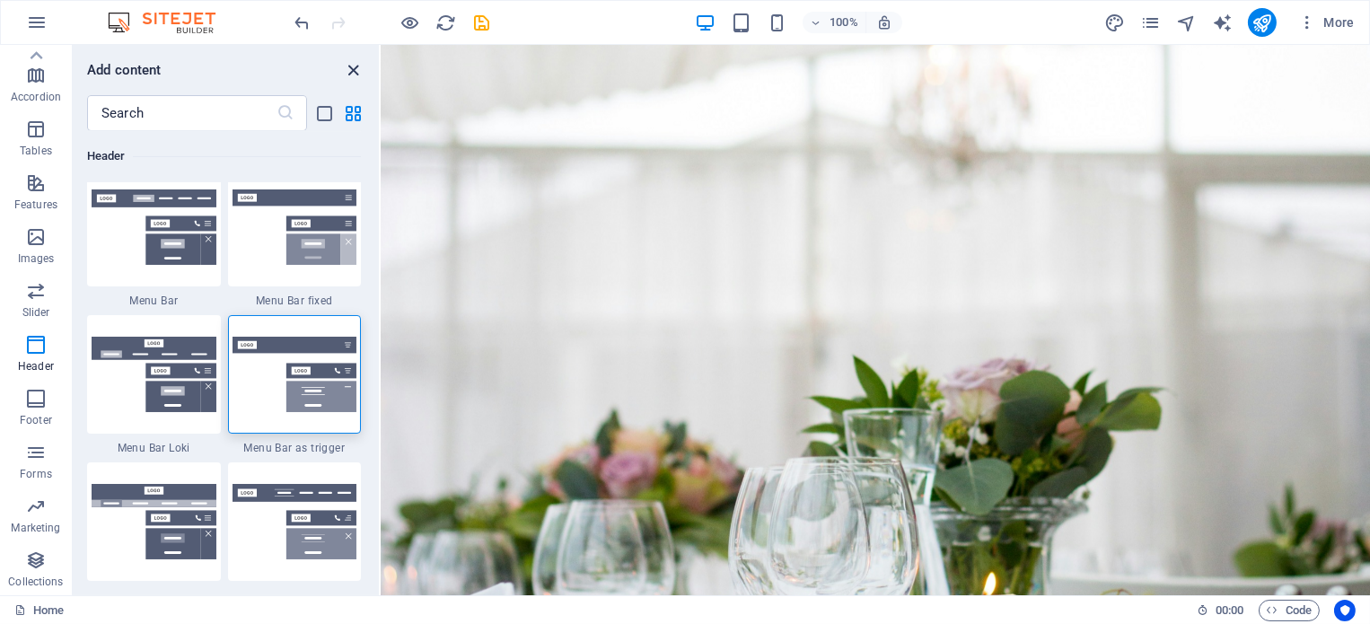
click at [356, 65] on icon "close panel" at bounding box center [354, 70] width 21 height 21
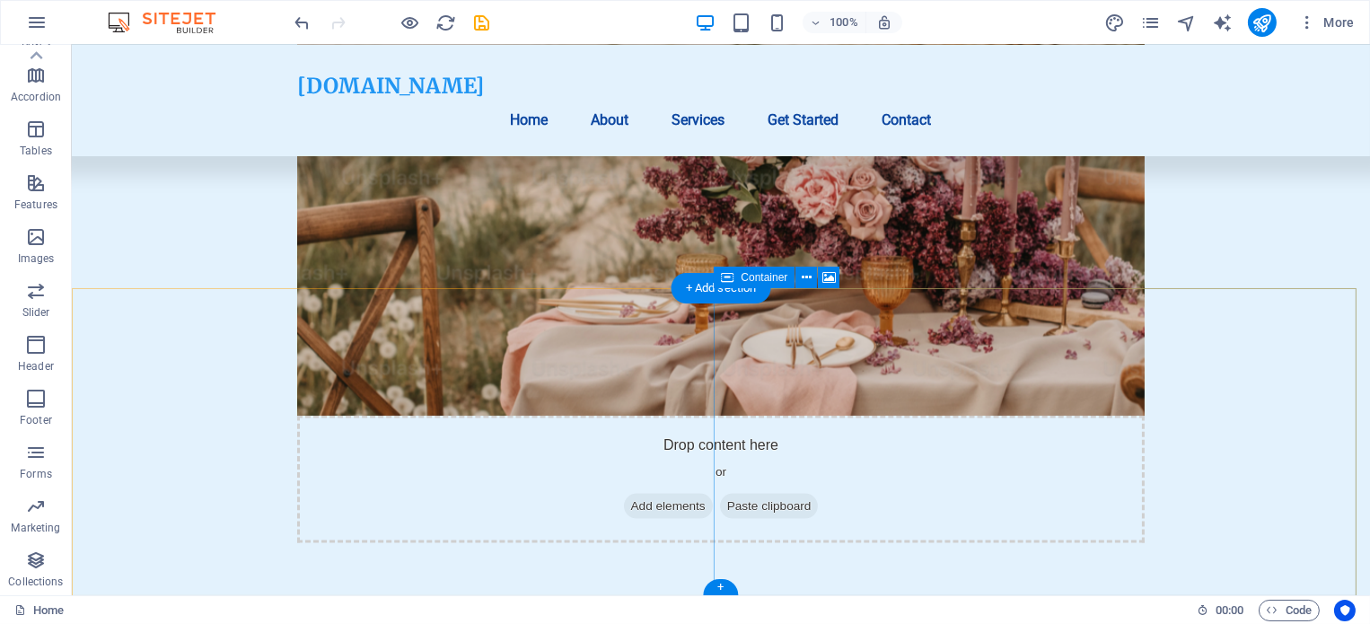
scroll to position [4305, 0]
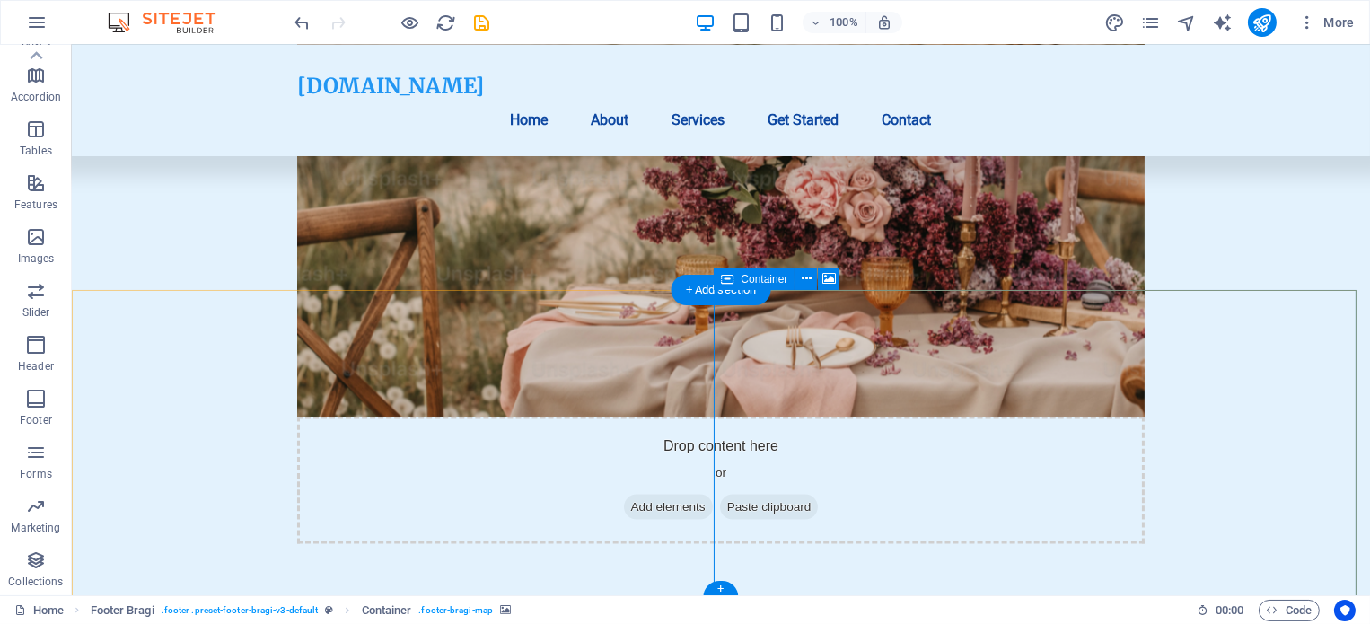
click at [808, 277] on icon at bounding box center [807, 278] width 10 height 19
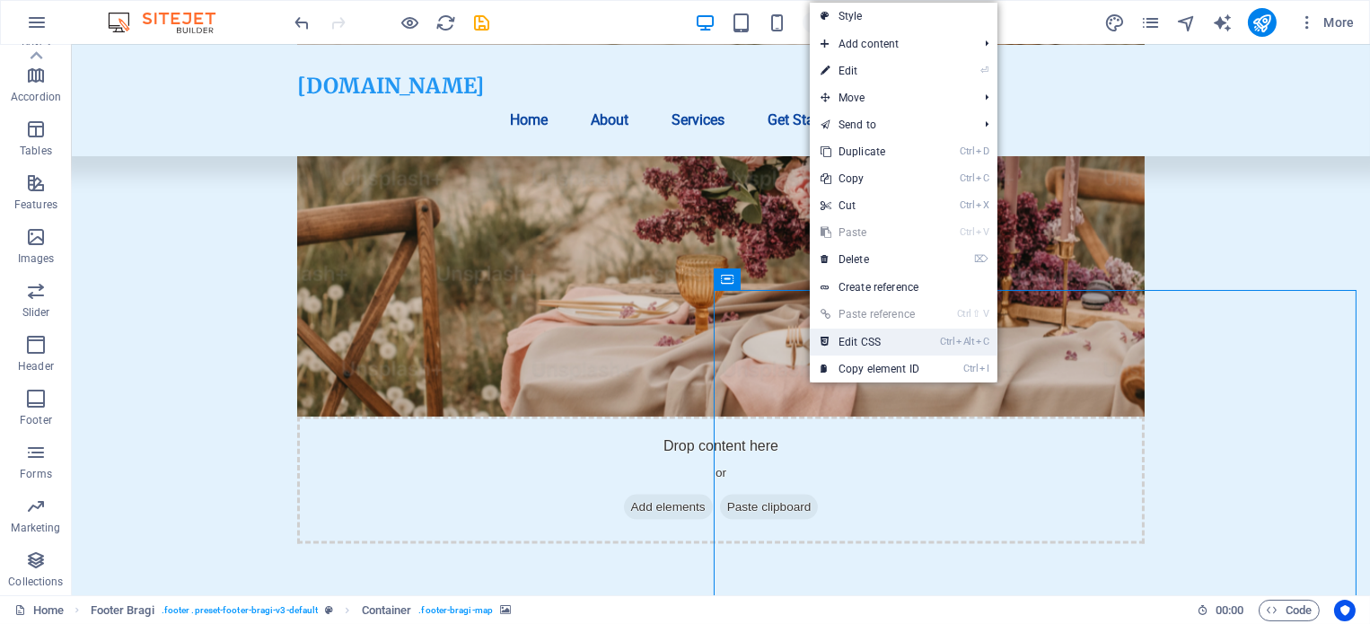
click at [927, 343] on link "Ctrl Alt C Edit CSS" at bounding box center [870, 342] width 120 height 27
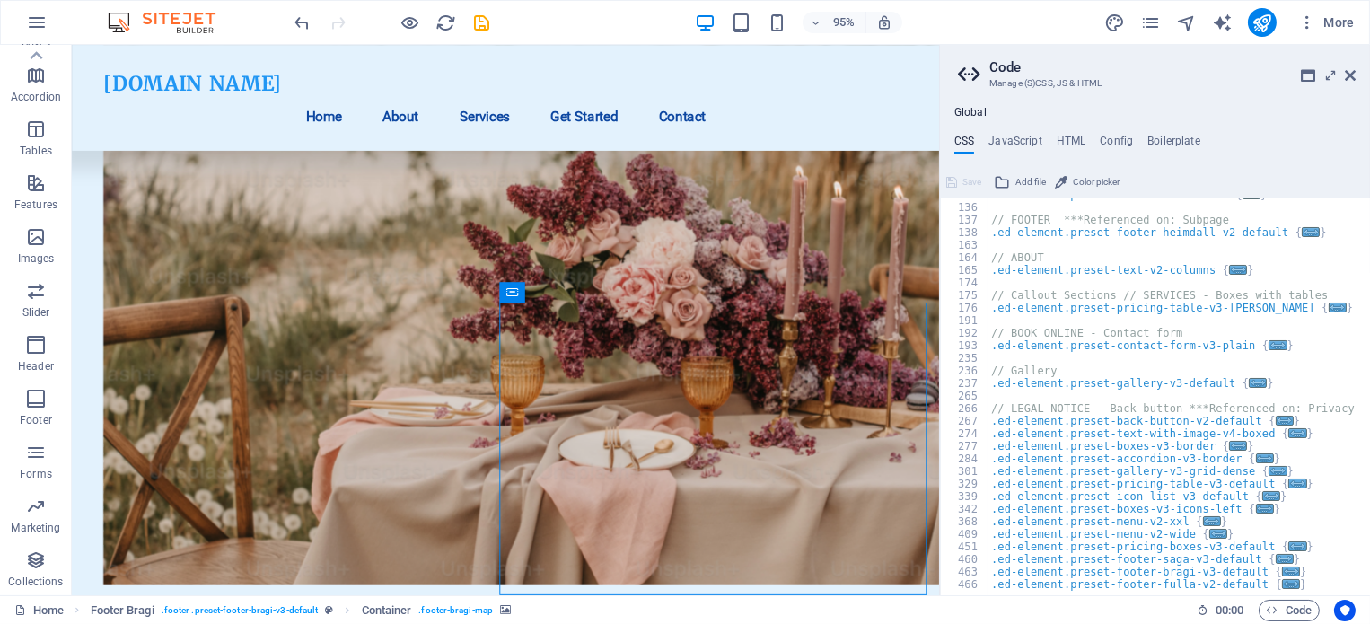
scroll to position [161, 0]
click at [1066, 137] on h4 "HTML" at bounding box center [1072, 145] width 30 height 20
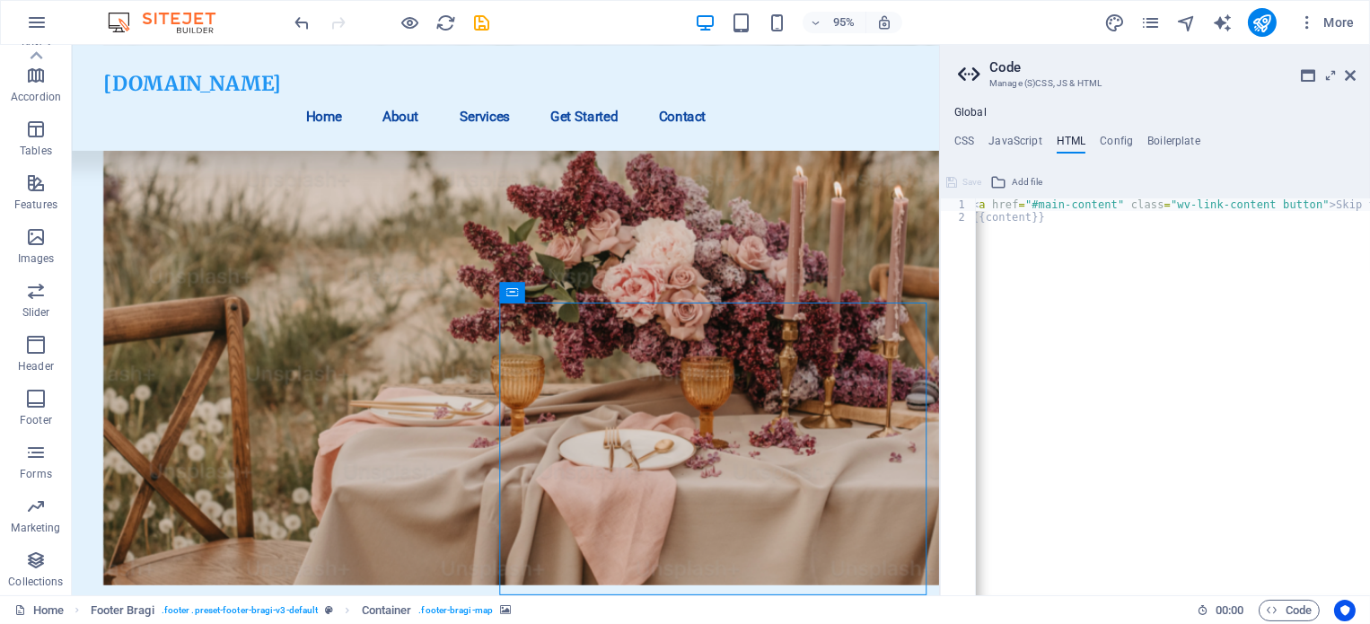
scroll to position [0, 0]
click at [1017, 214] on div "< a href = "#main-content" class = "wv-link-content button" > Skip to main cont…" at bounding box center [1218, 402] width 485 height 409
type textarea "{{content}}"
click at [1023, 136] on h4 "JavaScript" at bounding box center [1015, 145] width 53 height 20
type textarea "/* JS for preset "Menu V2" */"
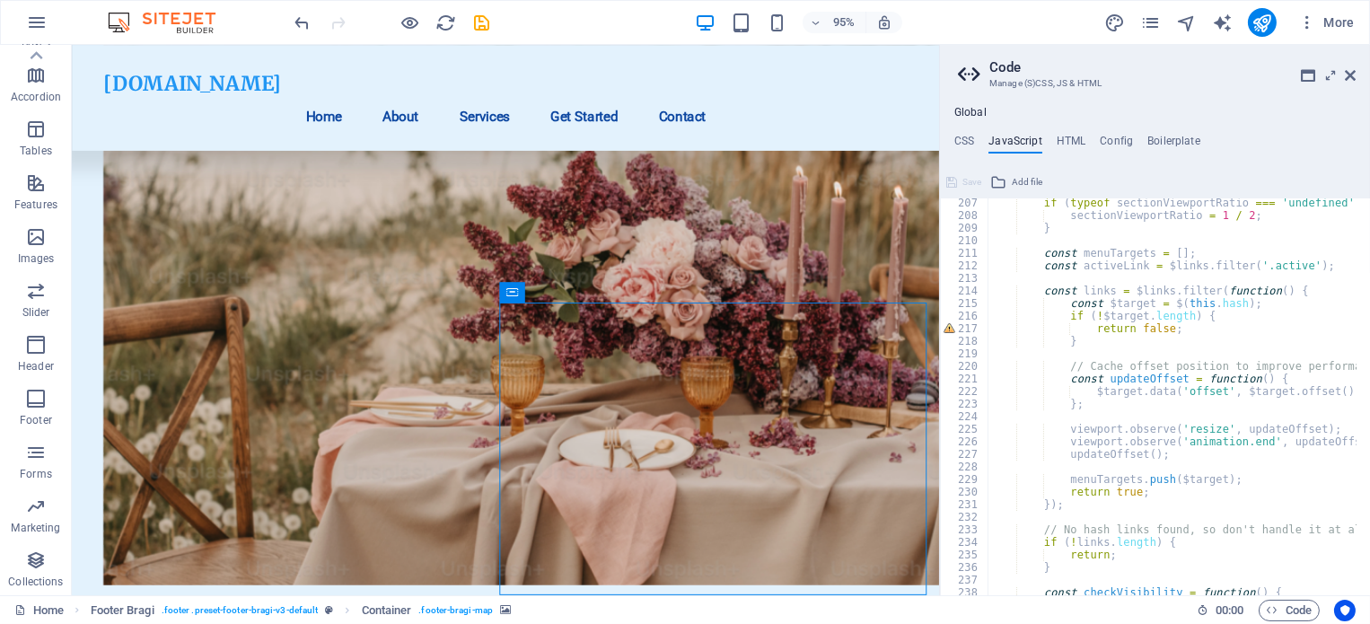
scroll to position [2584, 0]
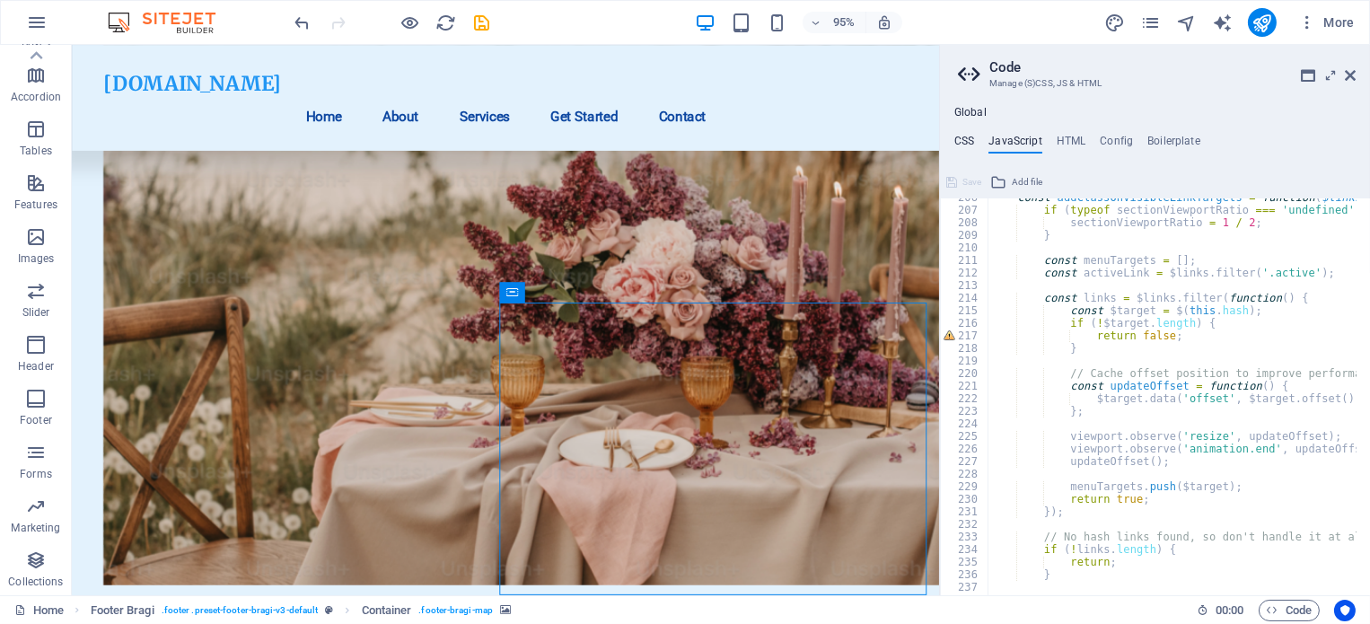
click at [961, 148] on h4 "CSS" at bounding box center [964, 145] width 20 height 20
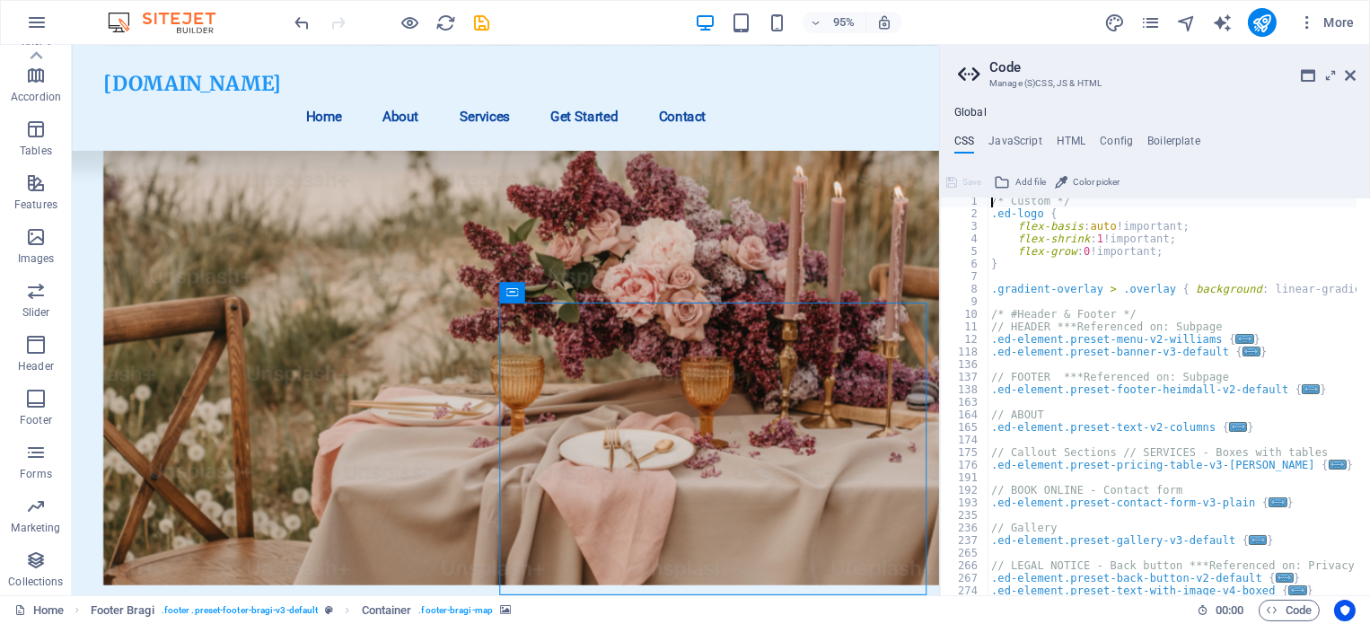
scroll to position [0, 0]
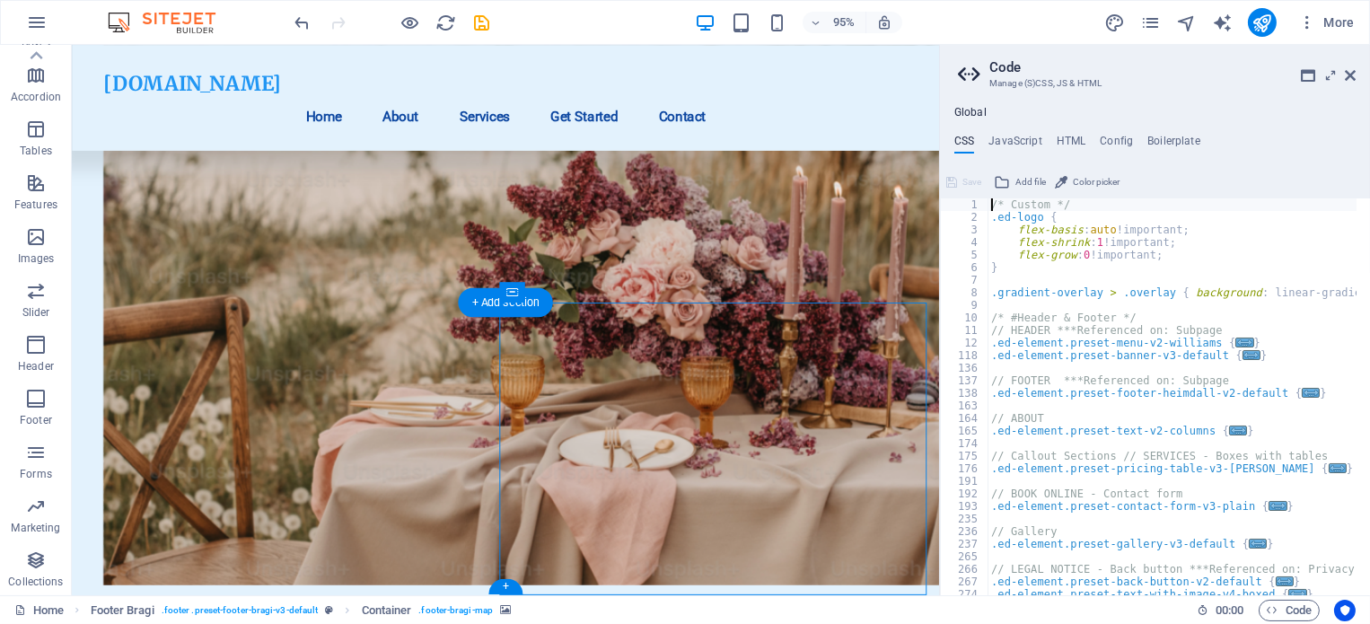
click at [506, 290] on icon at bounding box center [512, 292] width 12 height 21
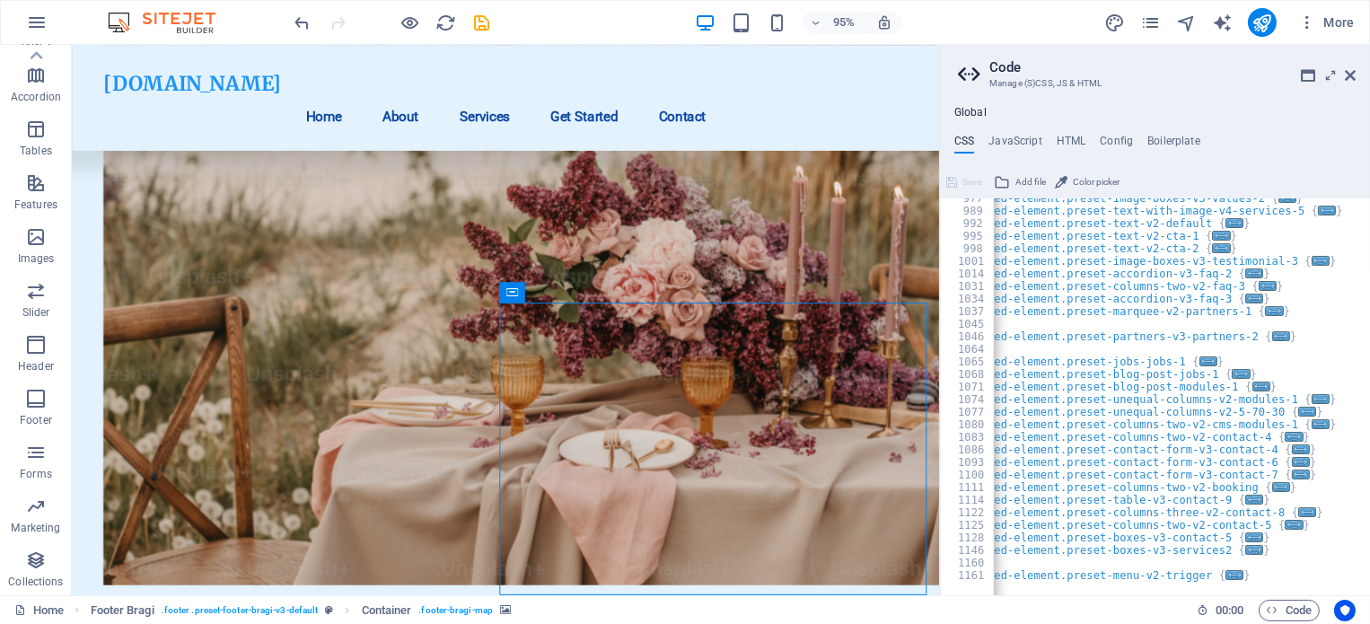
scroll to position [1112, 0]
click at [1024, 137] on h4 "JavaScript" at bounding box center [1015, 145] width 53 height 20
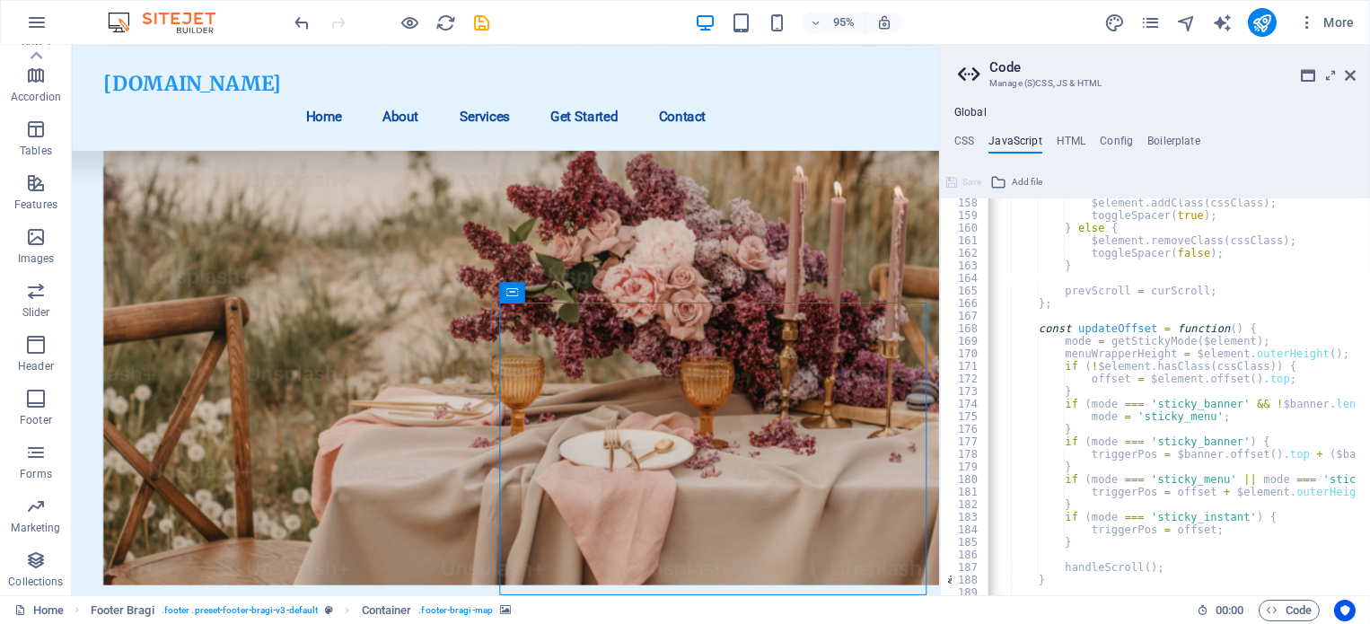
scroll to position [1930, 0]
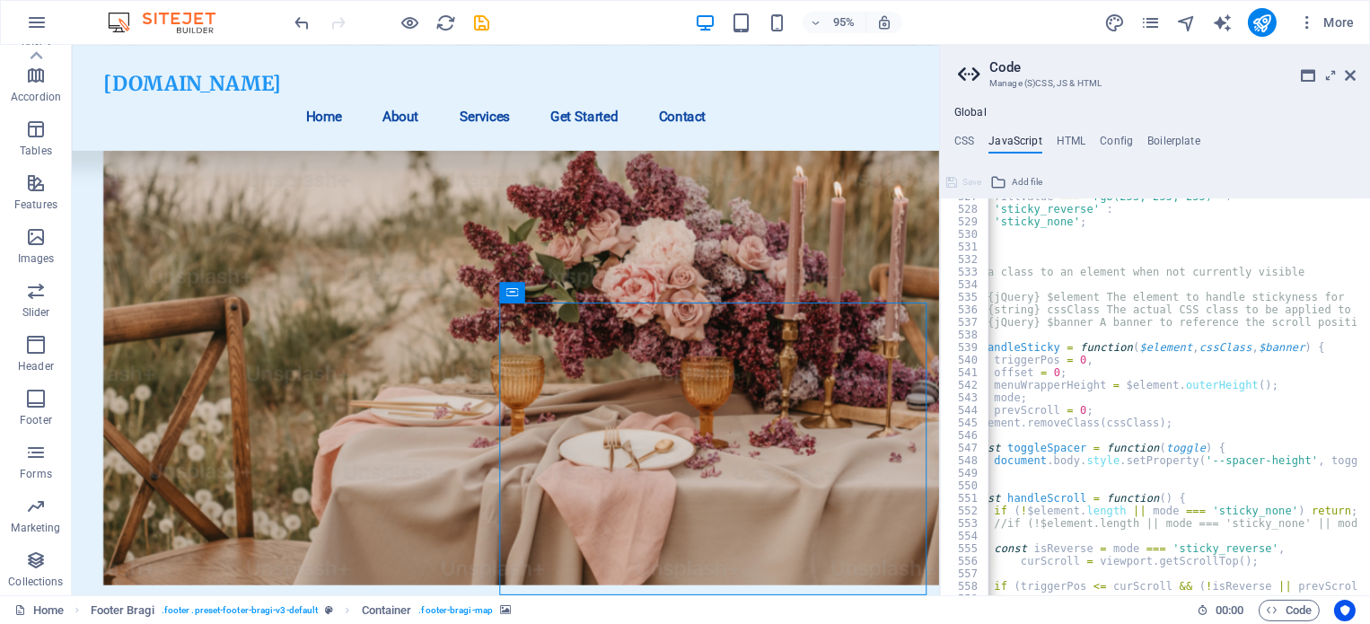
scroll to position [0, 76]
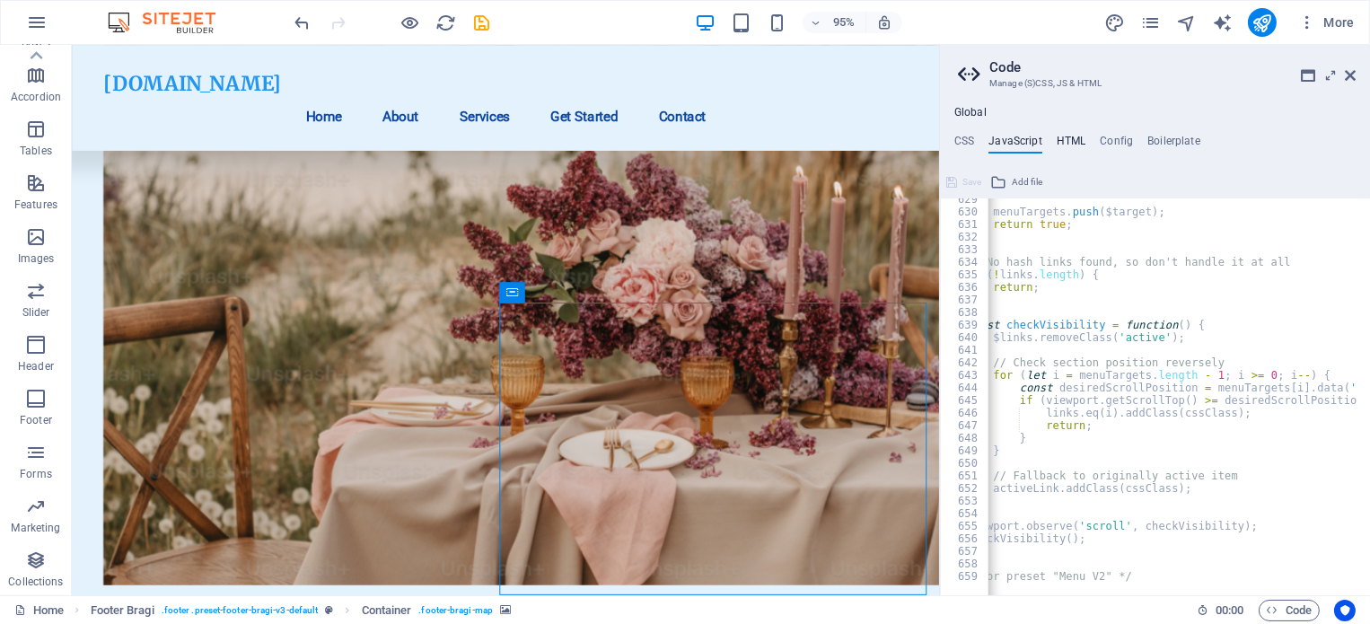
click at [1061, 145] on h4 "HTML" at bounding box center [1072, 145] width 30 height 20
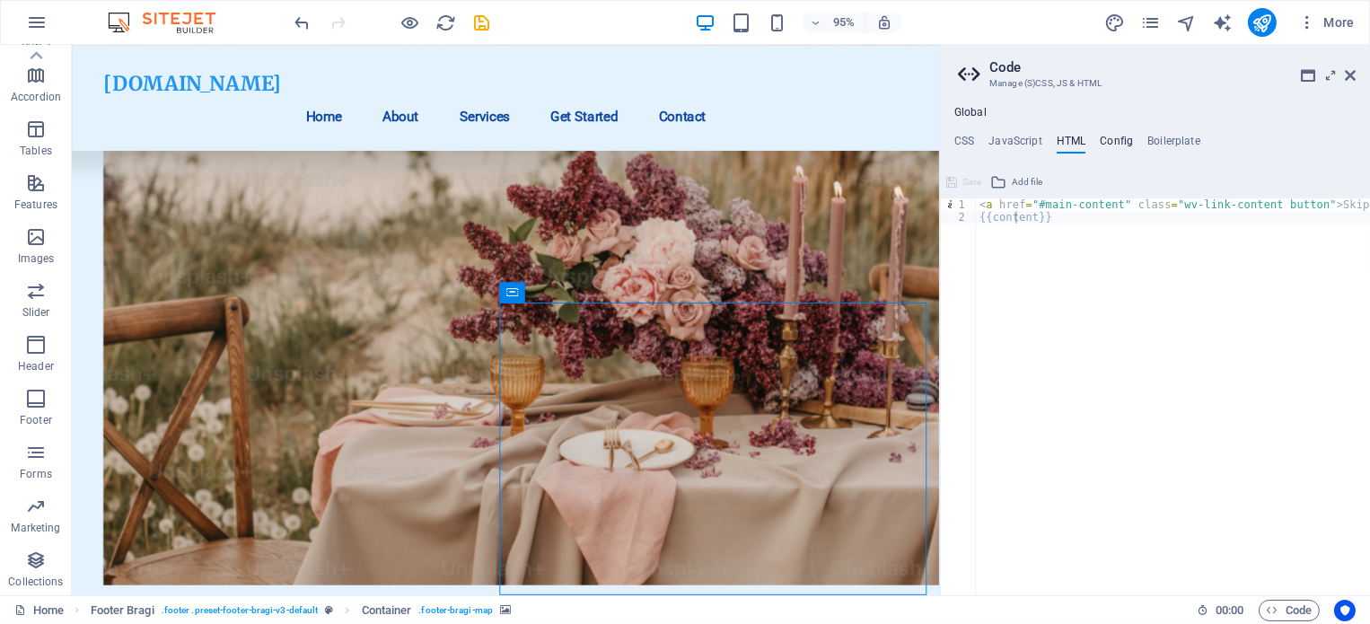
click at [1121, 137] on h4 "Config" at bounding box center [1116, 145] width 33 height 20
type textarea "$color-background: #E3F2FD;"
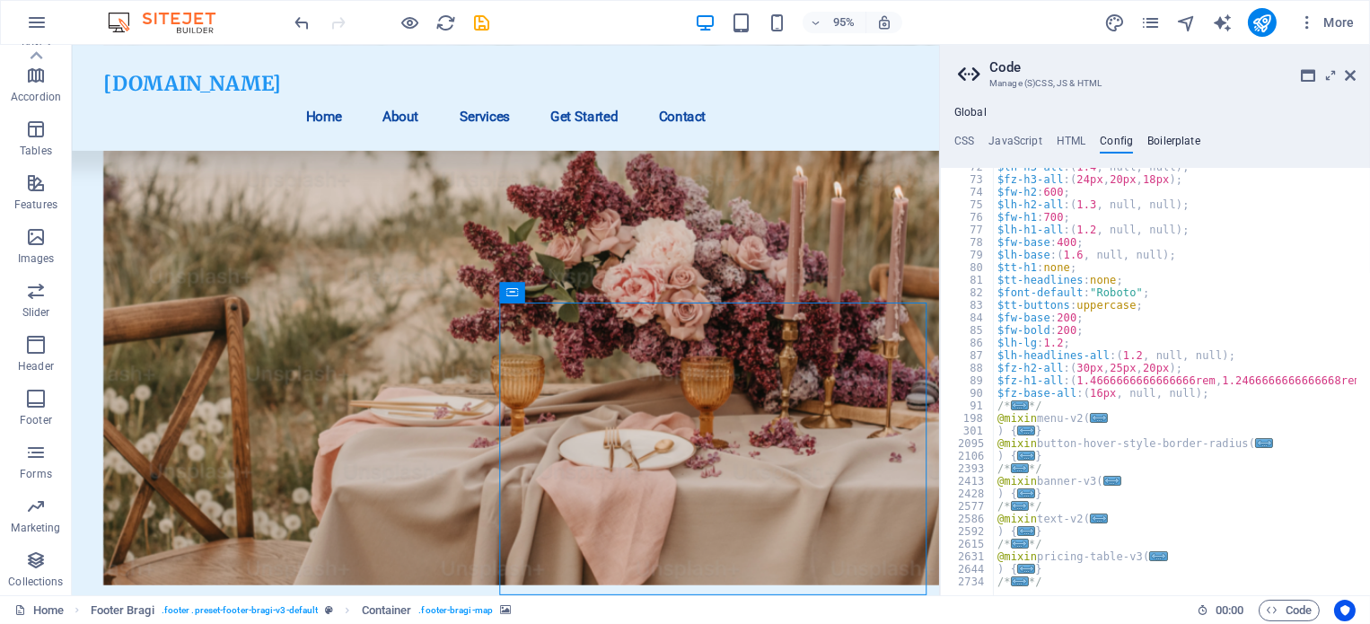
click at [1186, 142] on h4 "Boilerplate" at bounding box center [1173, 145] width 53 height 20
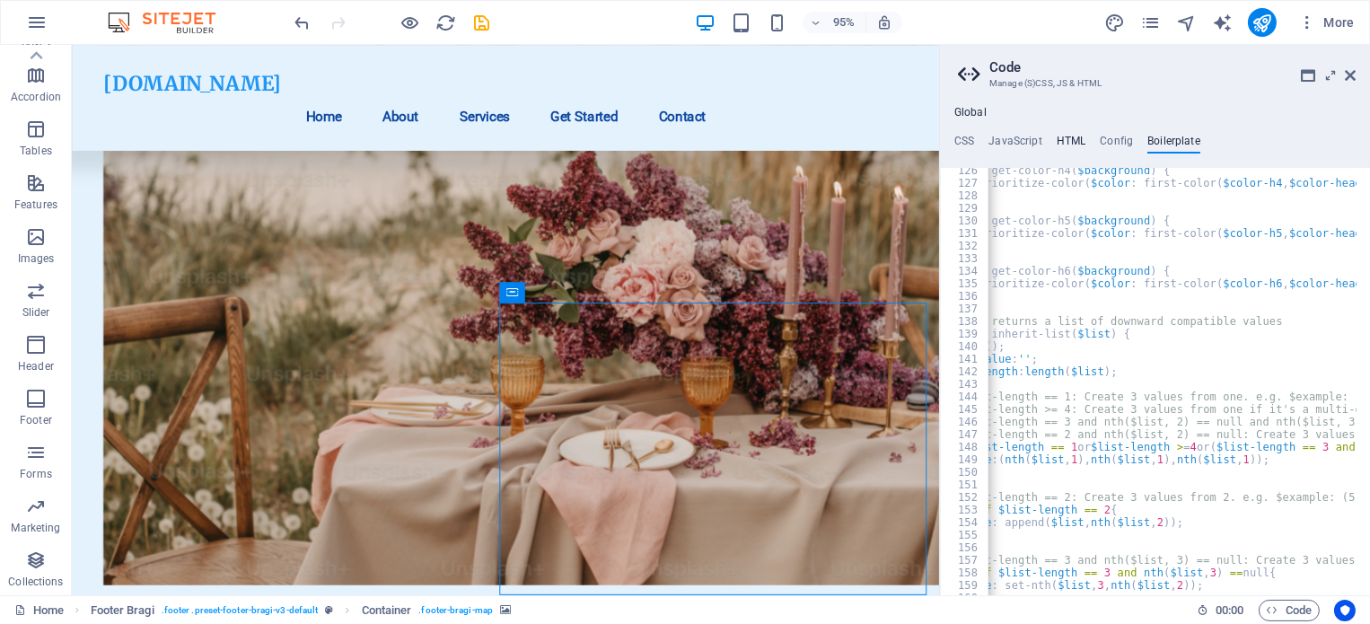
click at [1064, 148] on h4 "HTML" at bounding box center [1072, 145] width 30 height 20
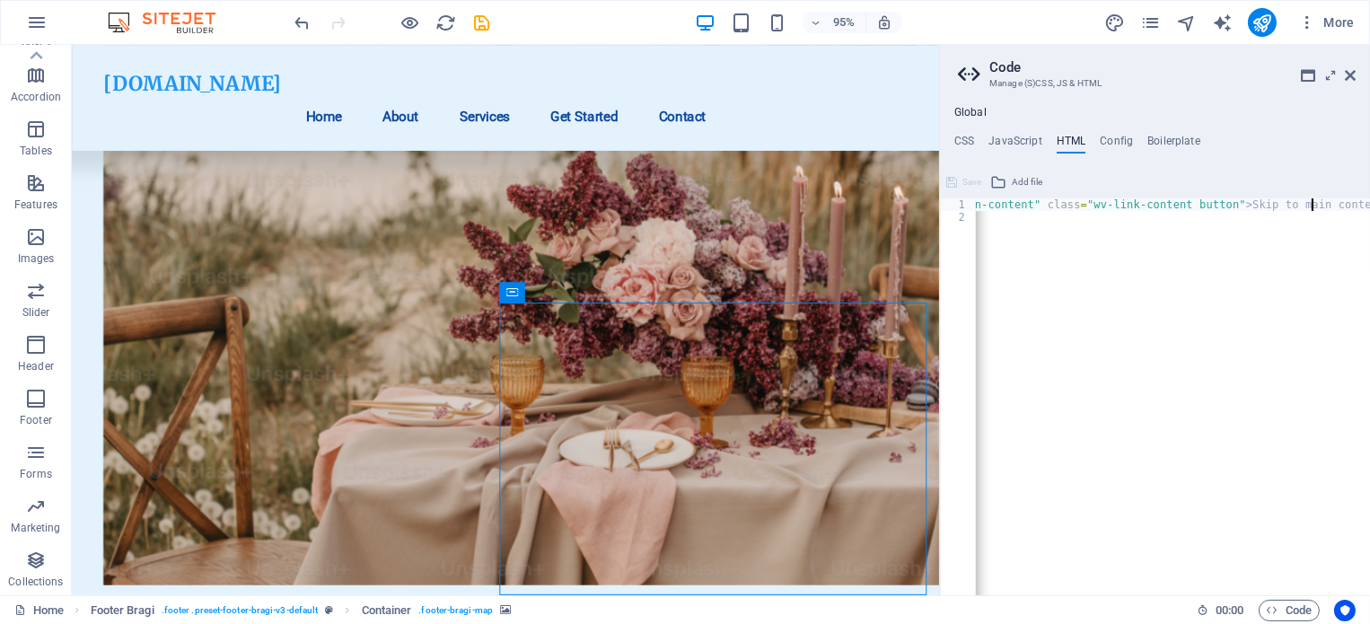
click at [1312, 201] on div "< a href = "#main-content" class = "wv-link-content button" > Skip to main cont…" at bounding box center [1127, 402] width 485 height 409
click at [960, 222] on div "2" at bounding box center [959, 217] width 36 height 13
type textarea "{{content}}"
click at [960, 222] on div "2" at bounding box center [959, 217] width 36 height 13
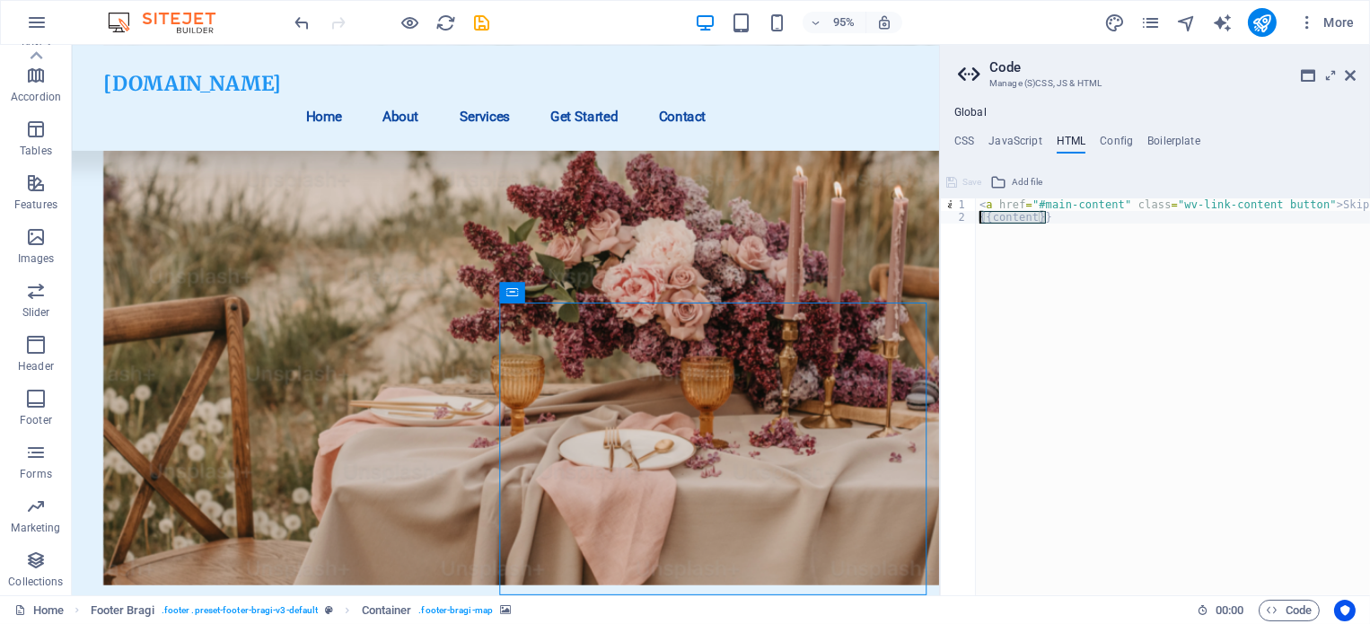
click at [1086, 273] on div "< a href = "#main-content" class = "wv-link-content button" > Skip to main cont…" at bounding box center [1173, 396] width 394 height 397
click at [1022, 159] on div "CSS JavaScript HTML Config Boilerplate /* Custom */ 977 989 992 995 998 1001 10…" at bounding box center [1155, 365] width 430 height 461
click at [1025, 137] on h4 "JavaScript" at bounding box center [1015, 145] width 53 height 20
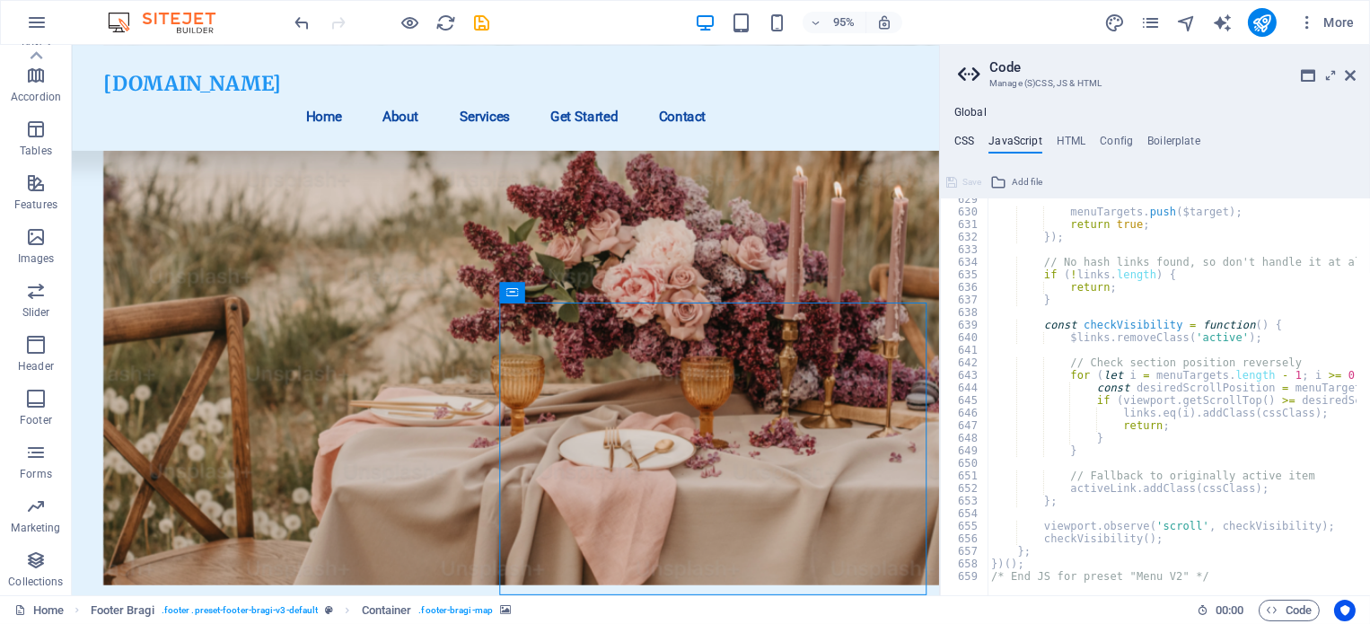
click at [963, 142] on h4 "CSS" at bounding box center [964, 145] width 20 height 20
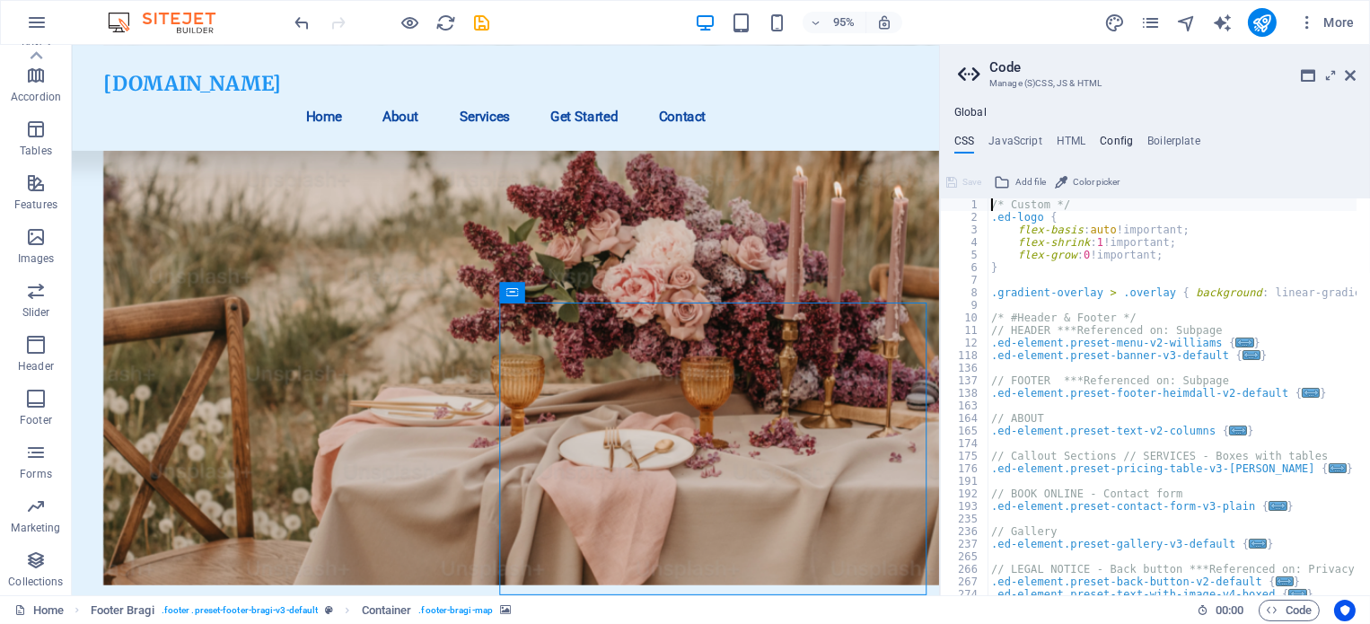
click at [1116, 135] on h4 "Config" at bounding box center [1116, 145] width 33 height 20
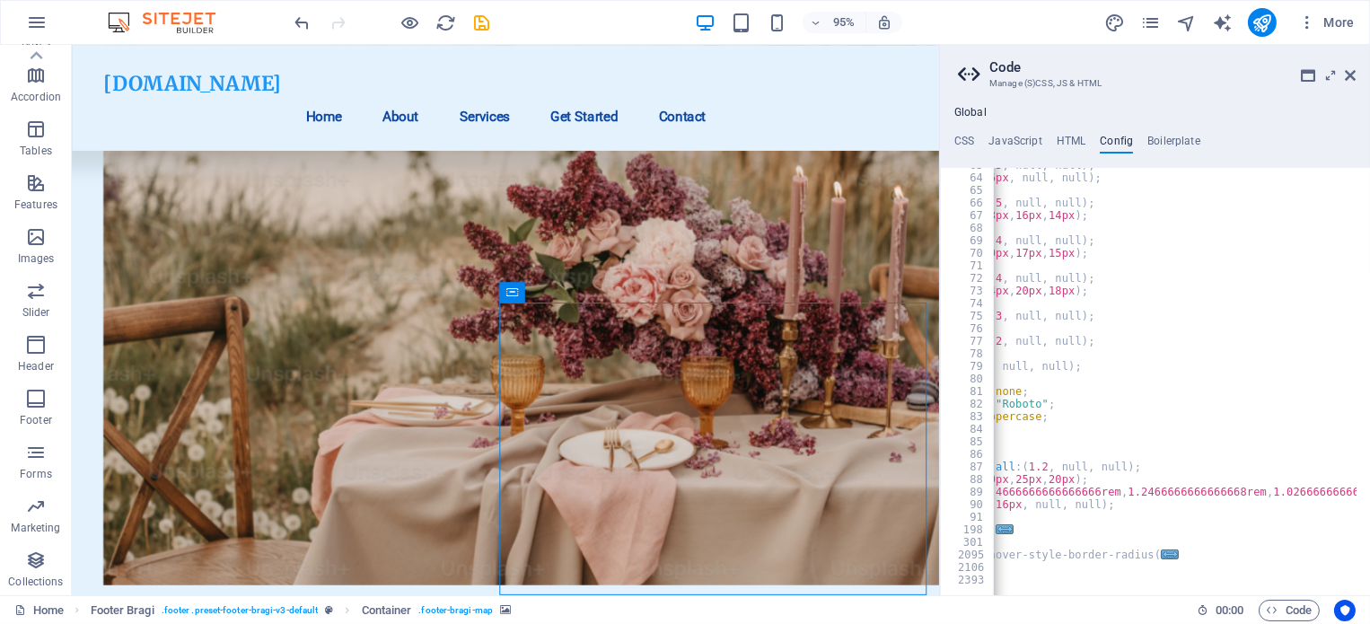
scroll to position [0, 89]
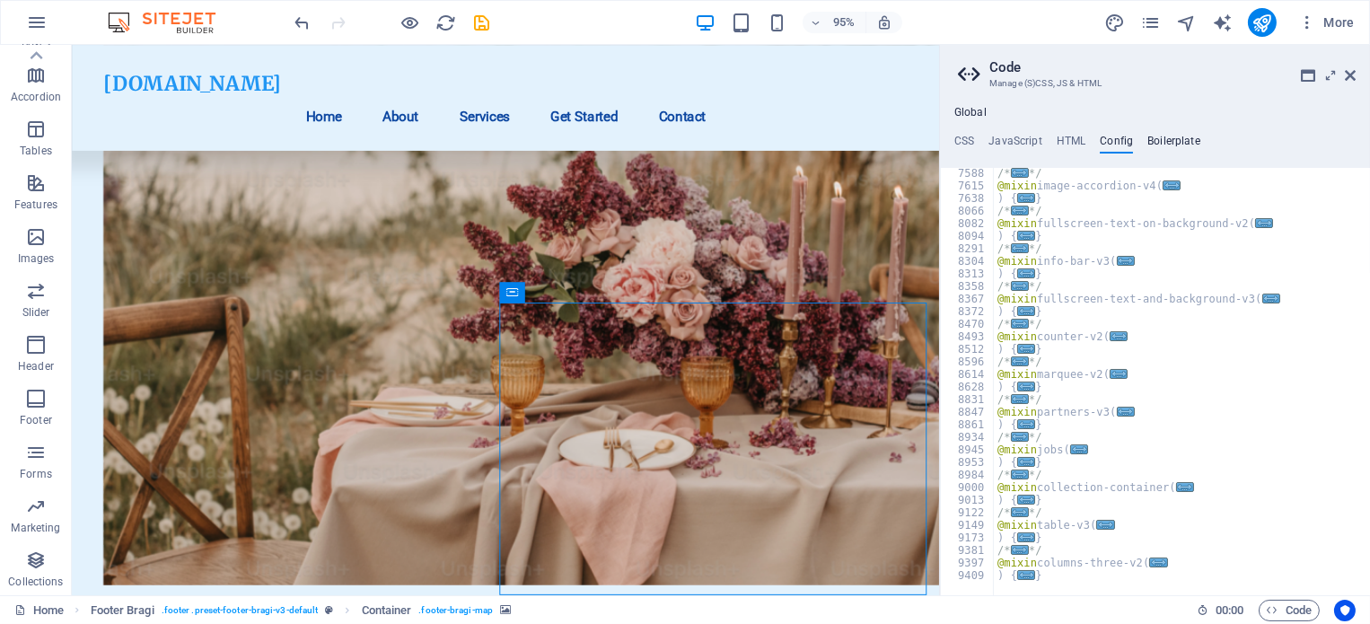
click at [1180, 138] on h4 "Boilerplate" at bounding box center [1173, 145] width 53 height 20
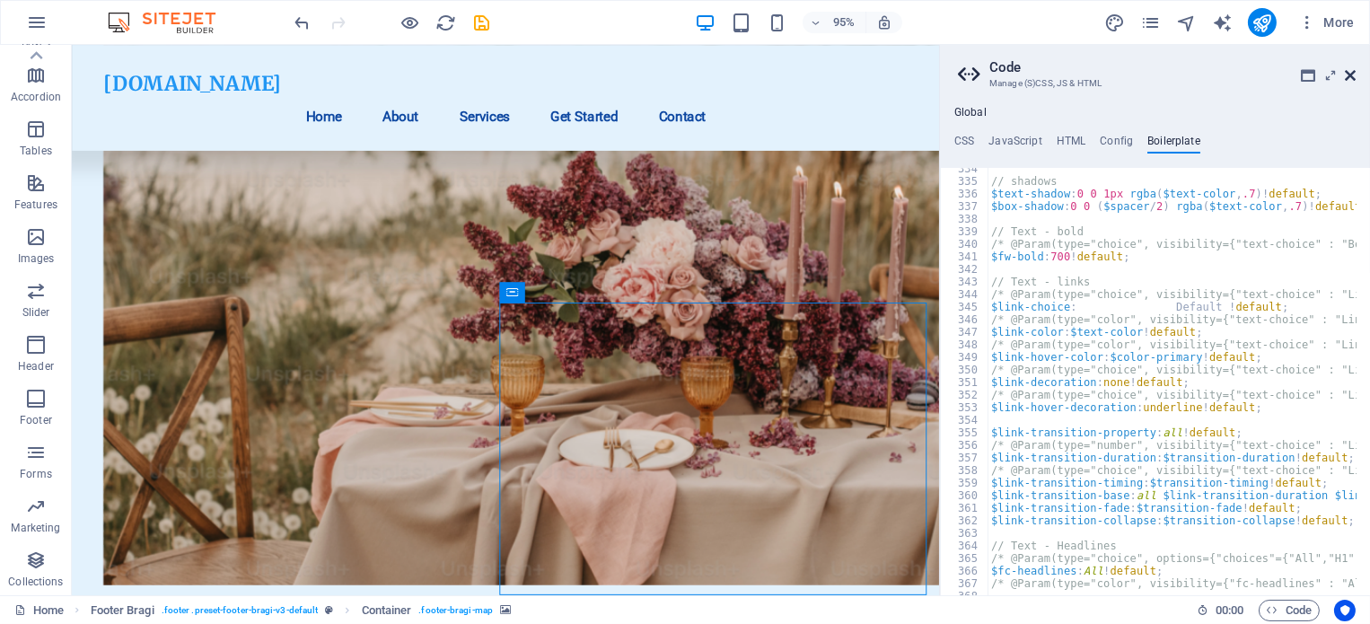
click at [1347, 75] on icon at bounding box center [1350, 75] width 11 height 14
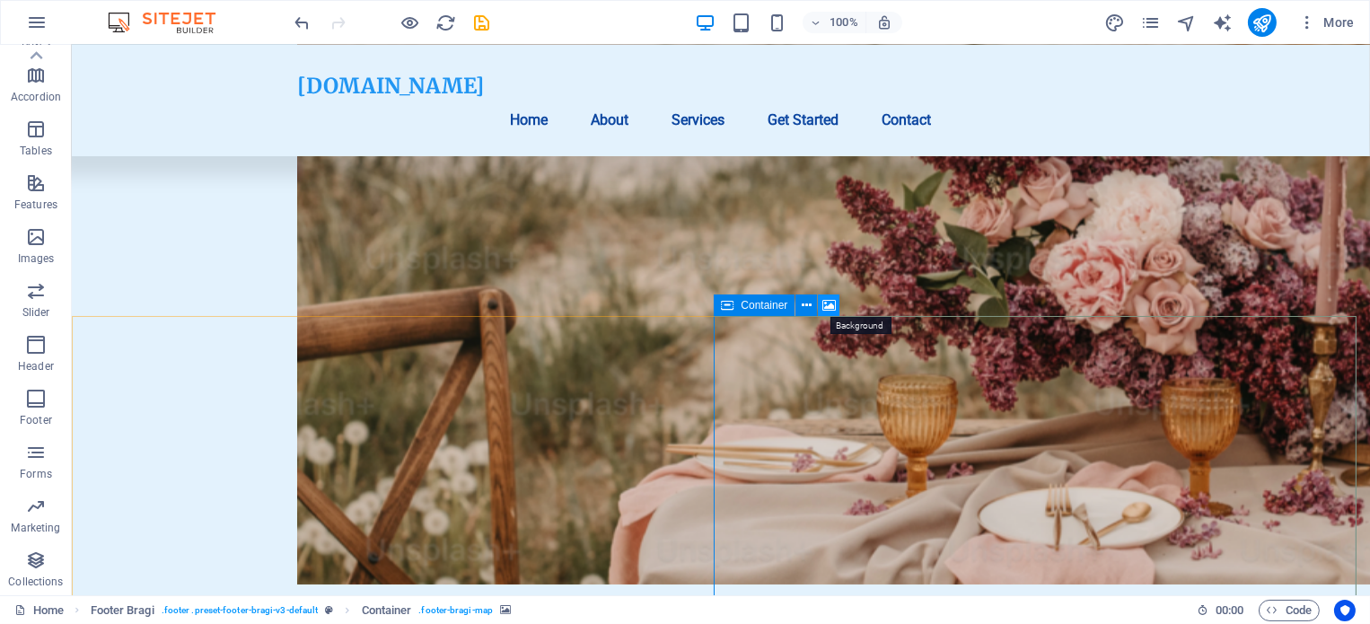
click at [832, 307] on icon at bounding box center [828, 305] width 13 height 19
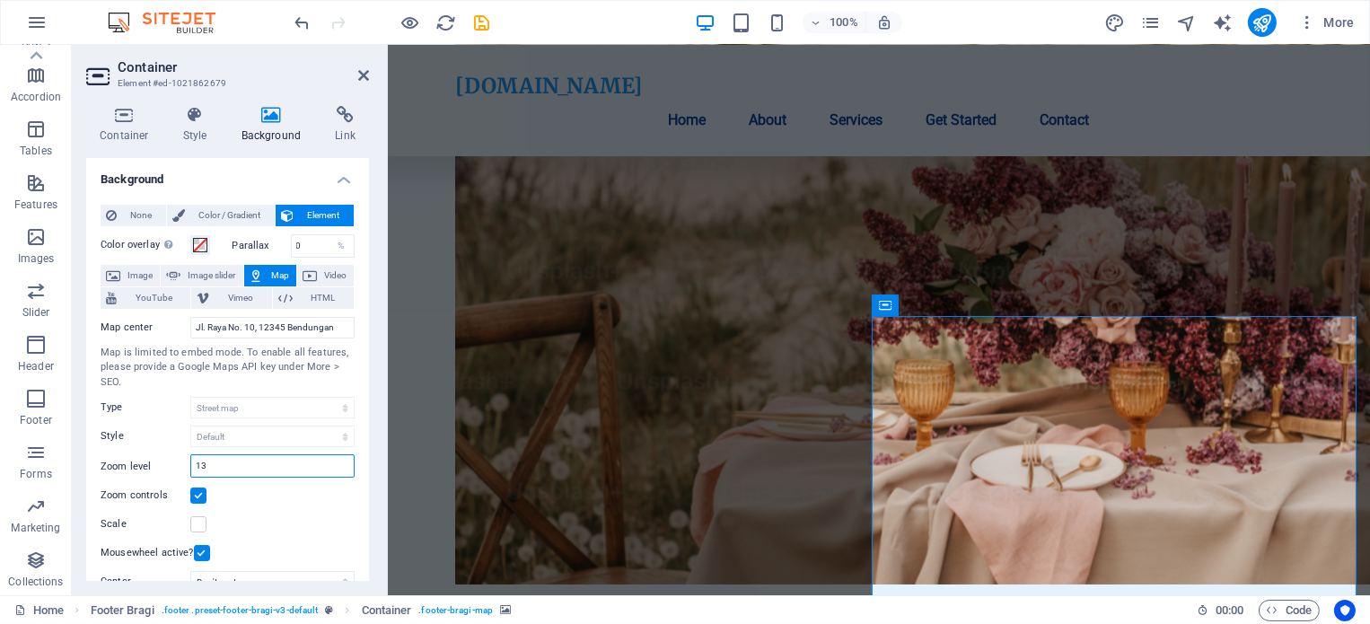
click at [258, 470] on input "13" at bounding box center [272, 466] width 163 height 22
type input "13"
click at [194, 517] on label at bounding box center [198, 524] width 16 height 16
click at [0, 0] on input "Scale" at bounding box center [0, 0] width 0 height 0
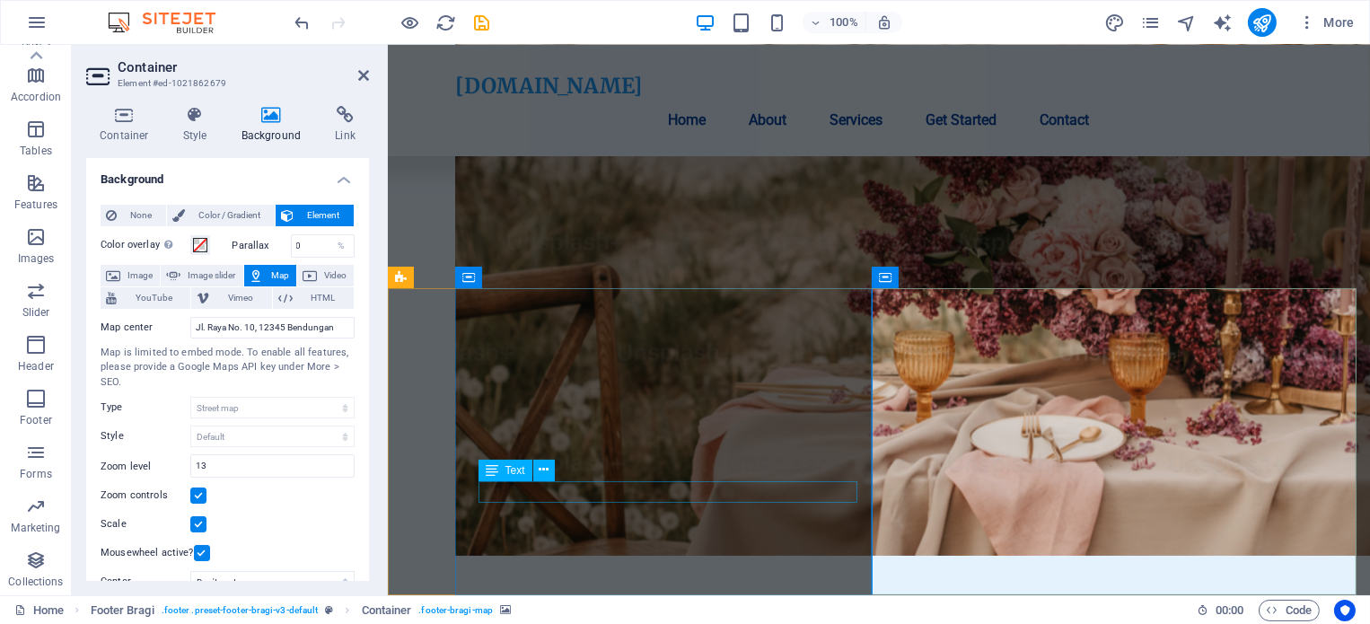
scroll to position [4306, 0]
click at [205, 524] on label at bounding box center [198, 524] width 16 height 16
click at [0, 0] on input "Scale" at bounding box center [0, 0] width 0 height 0
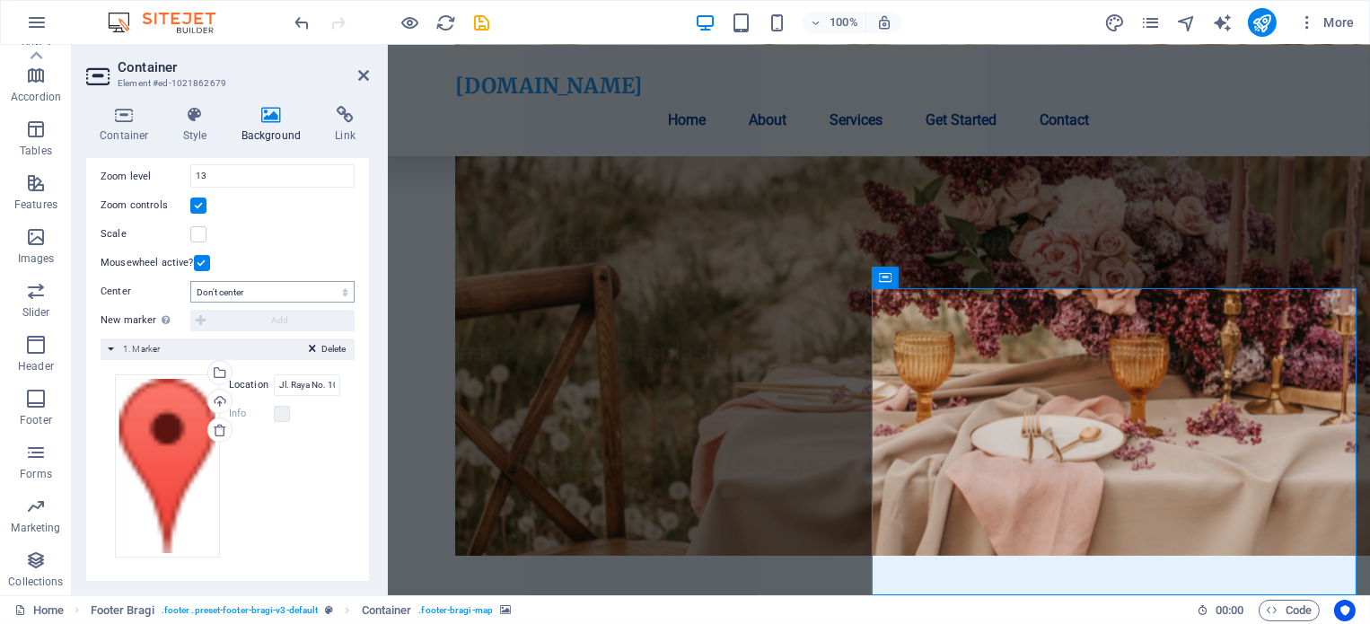
scroll to position [0, 0]
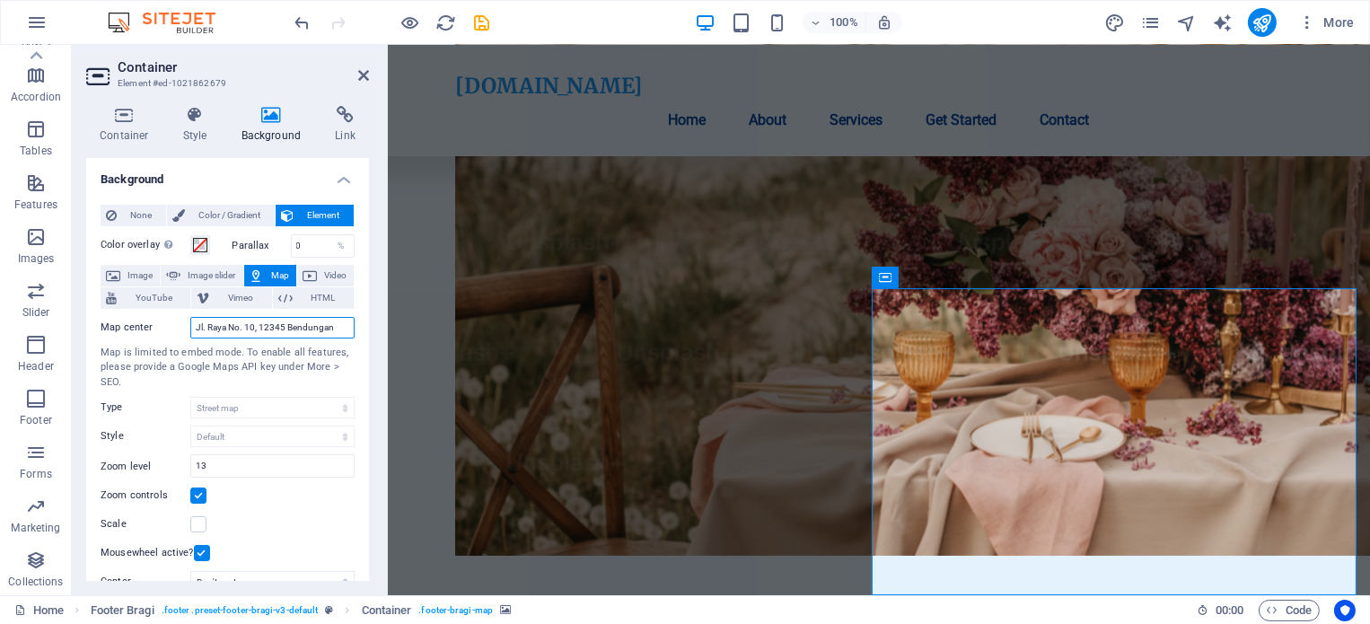
click at [296, 325] on input "Jl. Raya No. 10, 12345 Bendungan" at bounding box center [272, 328] width 164 height 22
paste input "G2CX+P99, Kampung Baru, Balu, Bendungan, Kec. Kedawung, Kabupaten Sragen, Jawa …"
click at [240, 327] on input "G2CX+P99, Kampung Baru, Balu, Bendungan, Kec. Kedawung, Kabupaten Sragen, Jawa …" at bounding box center [272, 328] width 164 height 22
paste input "Balai Desa Bendungan G2CX+P99,"
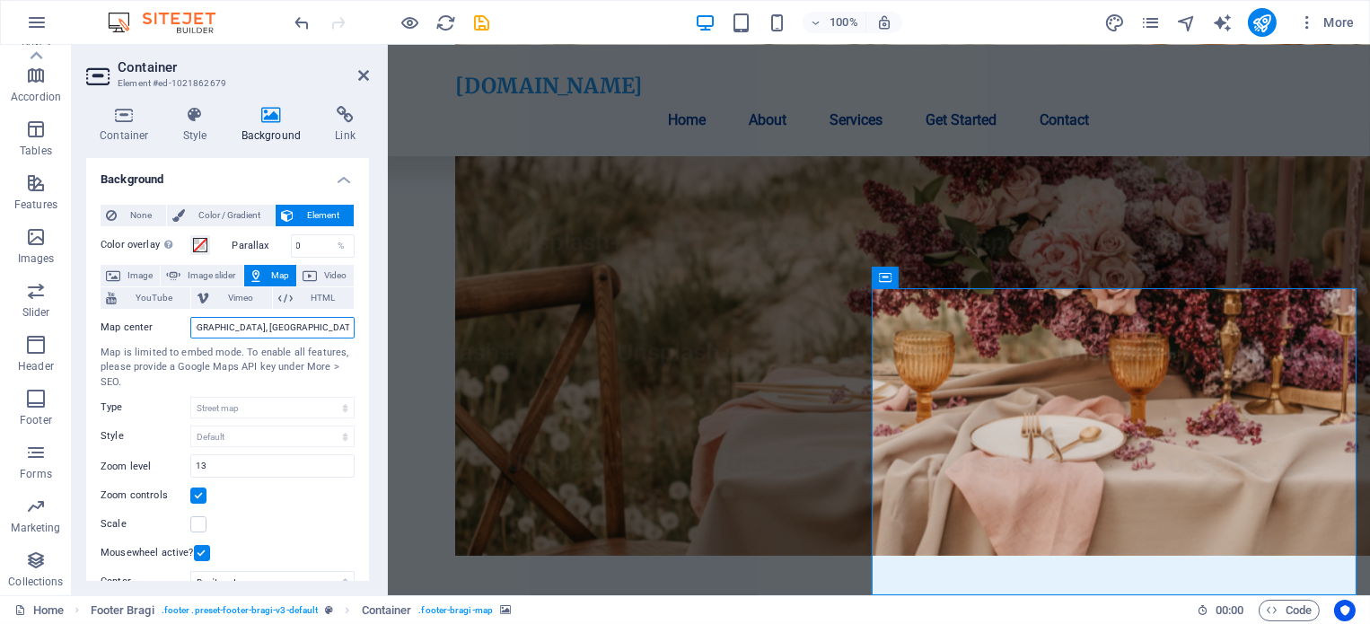
type input "Balai Desa Bendungan G2CX+P99, Kampung Baru, Balu, Bendungan, Kec. Kedawung, Ka…"
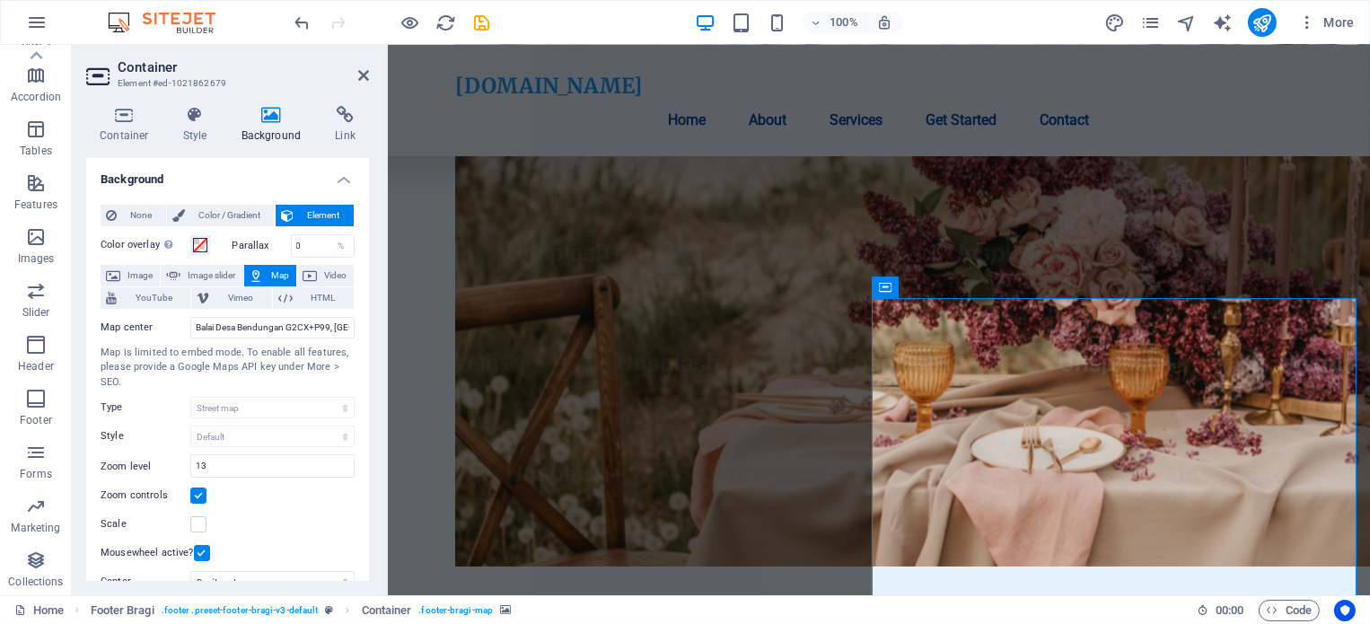
scroll to position [4307, 0]
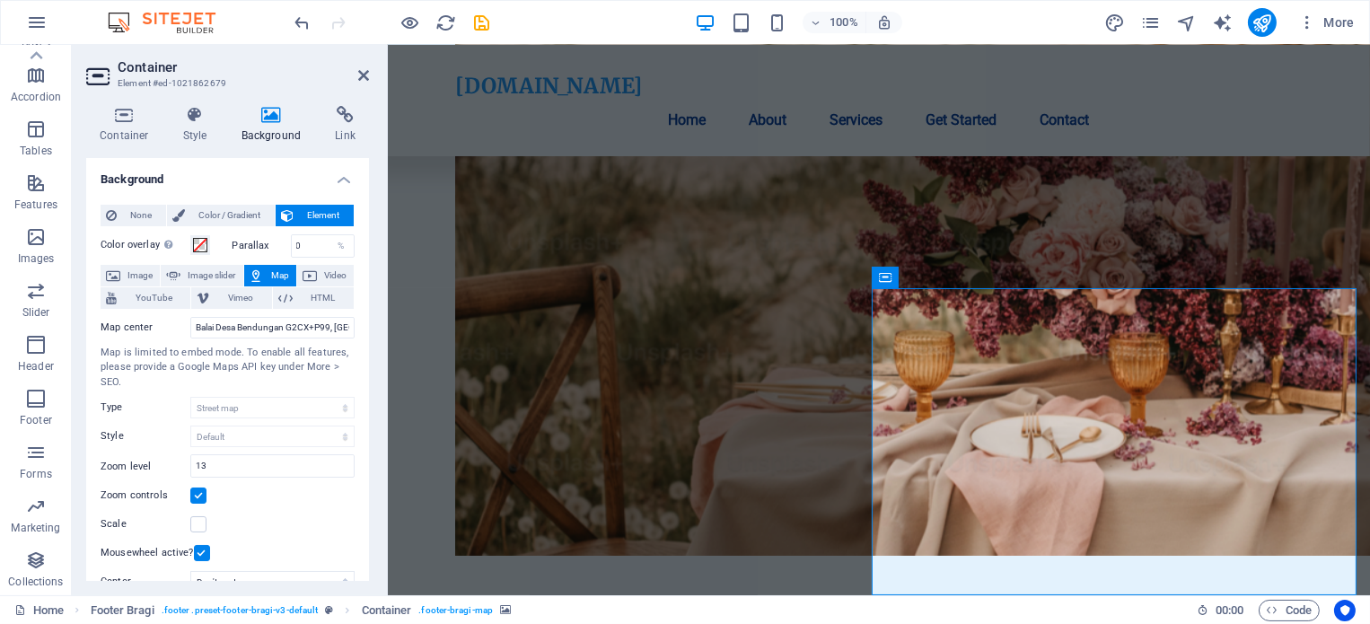
click at [367, 69] on icon at bounding box center [363, 75] width 11 height 14
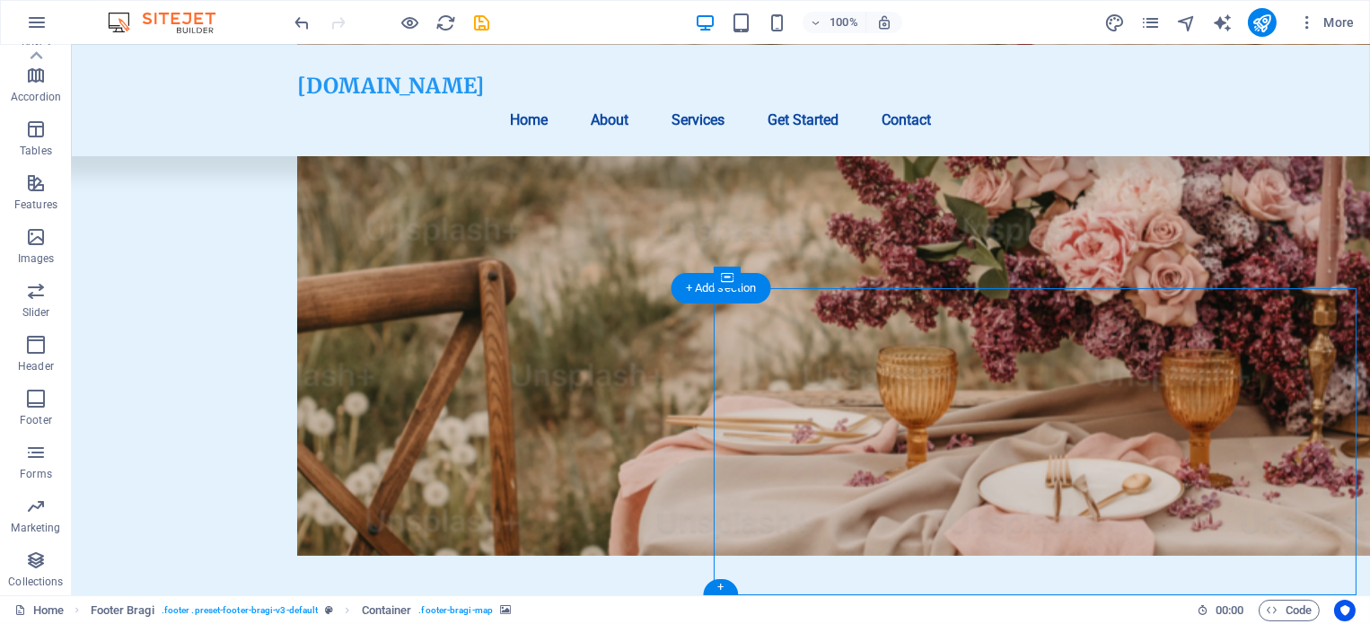
drag, startPoint x: 1055, startPoint y: 480, endPoint x: 1003, endPoint y: 464, distance: 54.5
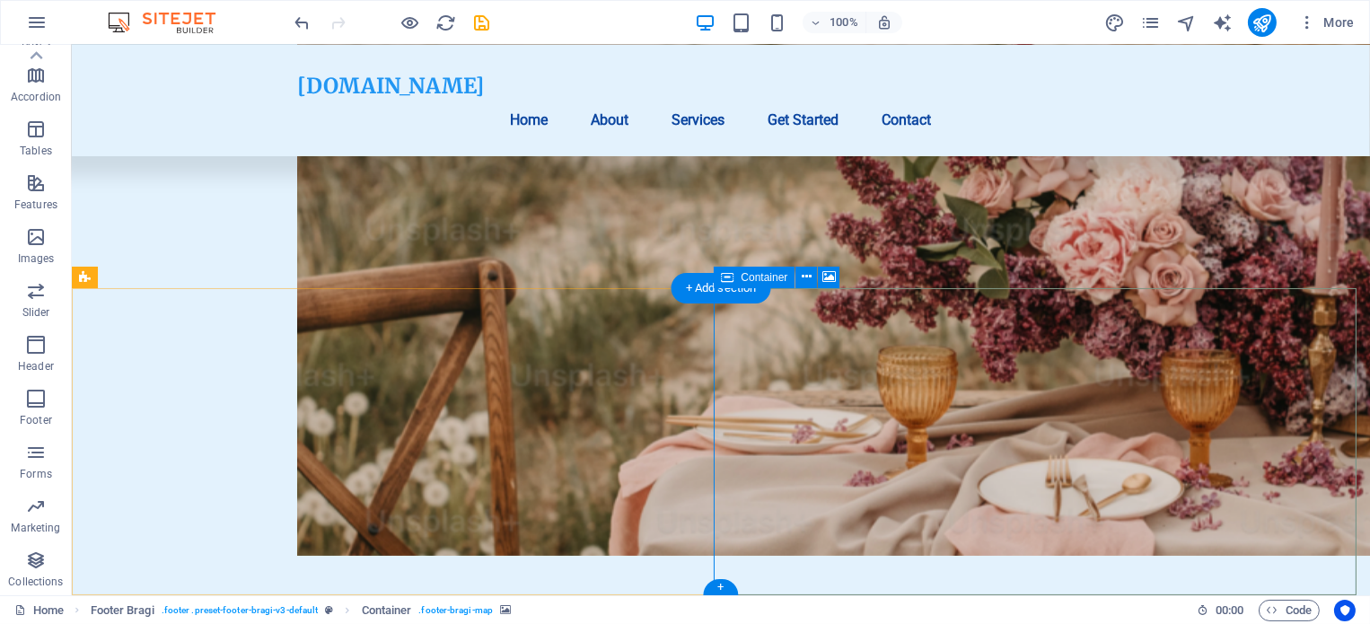
click at [800, 280] on button at bounding box center [807, 278] width 22 height 22
click at [726, 278] on icon at bounding box center [727, 278] width 13 height 22
click at [836, 275] on icon at bounding box center [828, 277] width 13 height 19
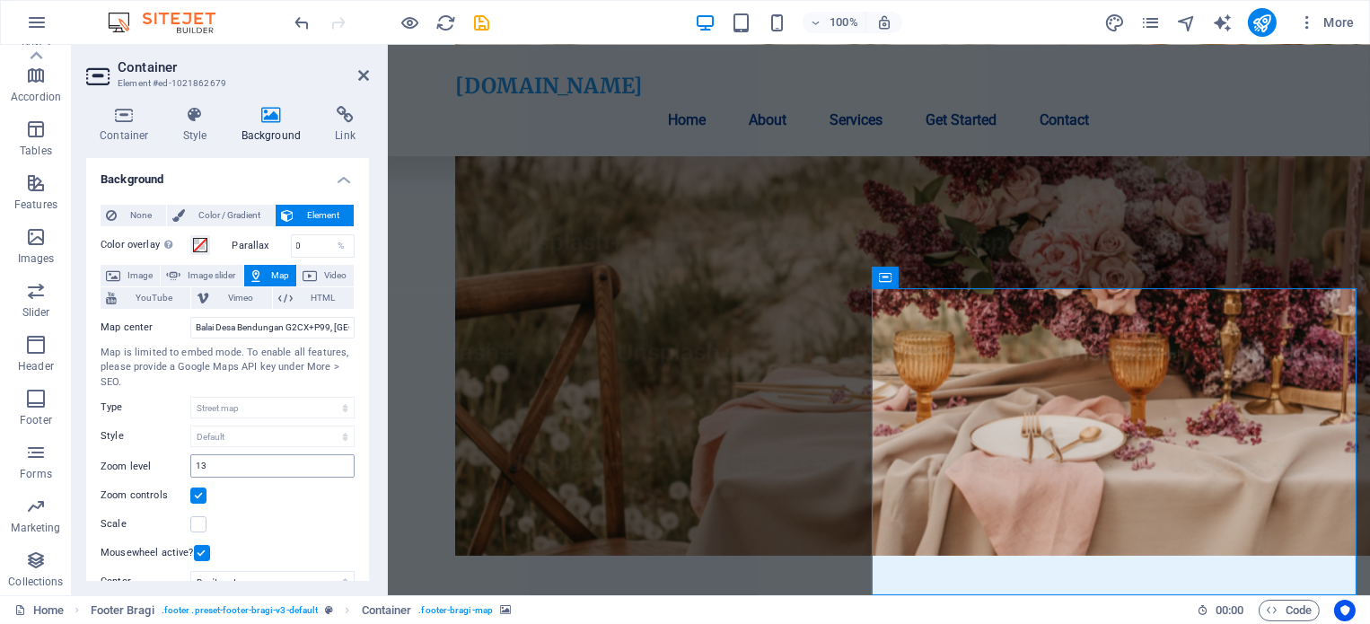
scroll to position [291, 0]
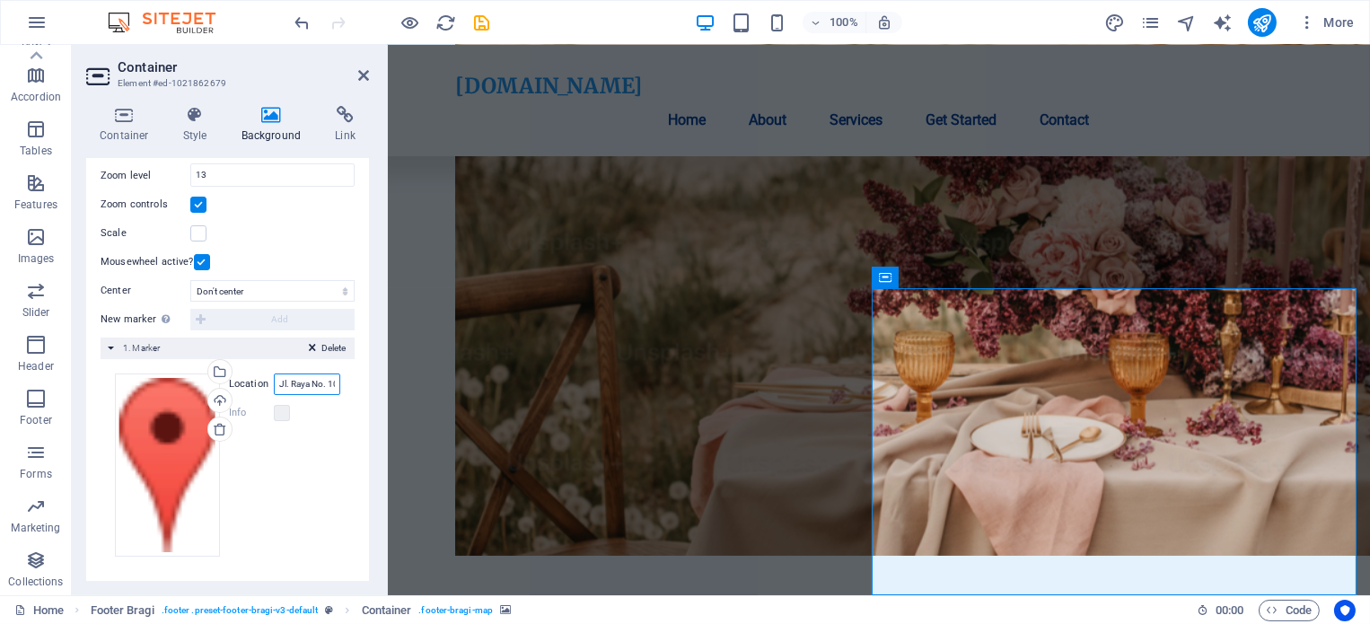
click at [306, 381] on input "Jl. Raya No. 10, 12345 Bendungan" at bounding box center [307, 385] width 66 height 22
paste input "Balai Desa Bendungan G2CX+P99, Kampung Baru, Balu, Bendungan, Kec. Kedawung, Ka…"
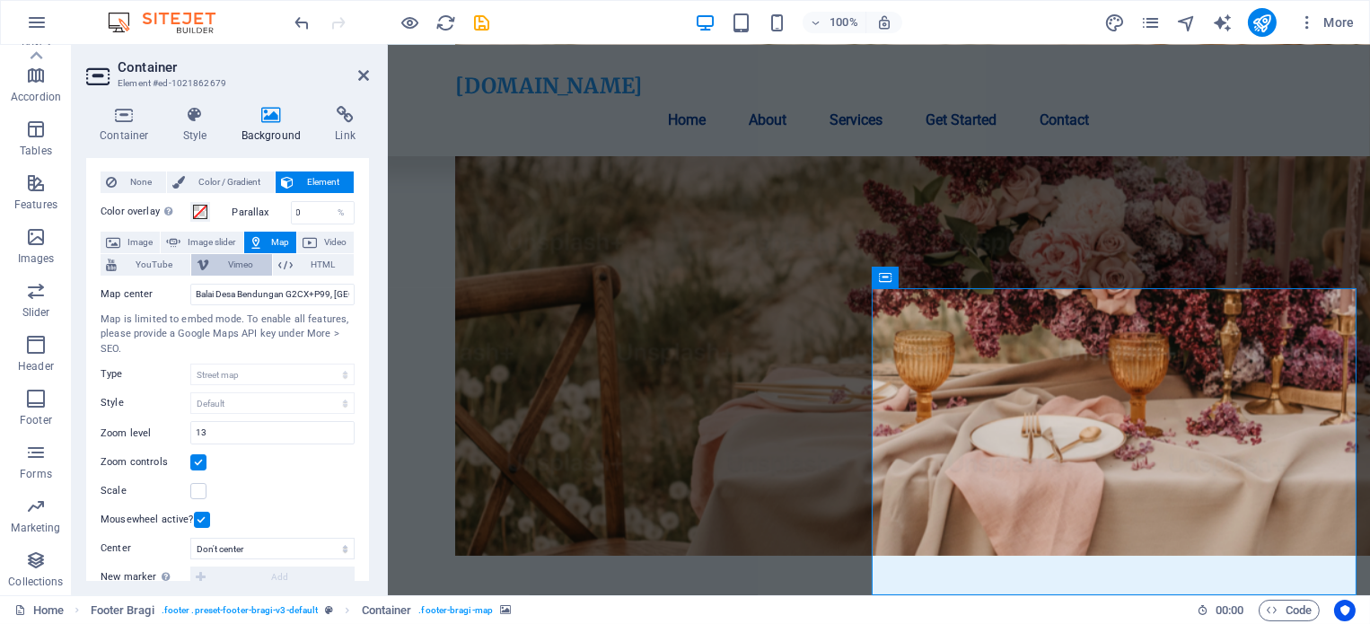
scroll to position [0, 0]
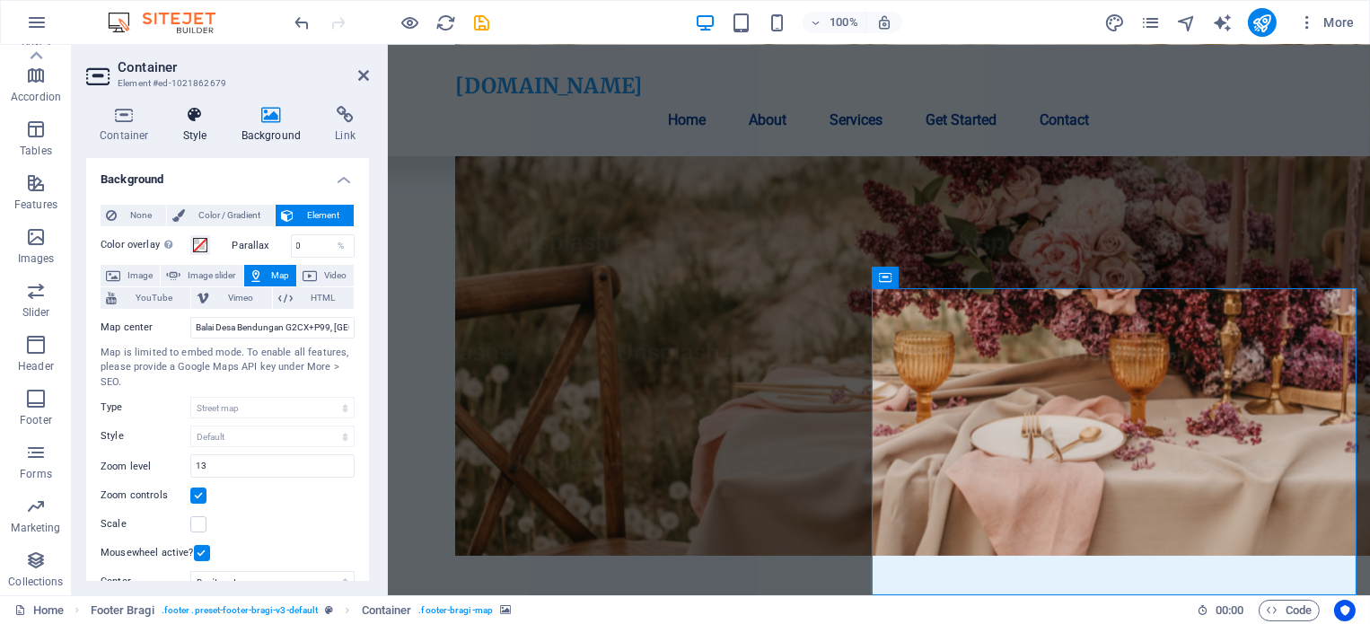
type input "Balai Desa Bendungan G2CX+P99, Kampung Baru, Balu, Bendungan, Kec. Kedawung, Ka…"
click at [207, 120] on icon at bounding box center [195, 115] width 51 height 18
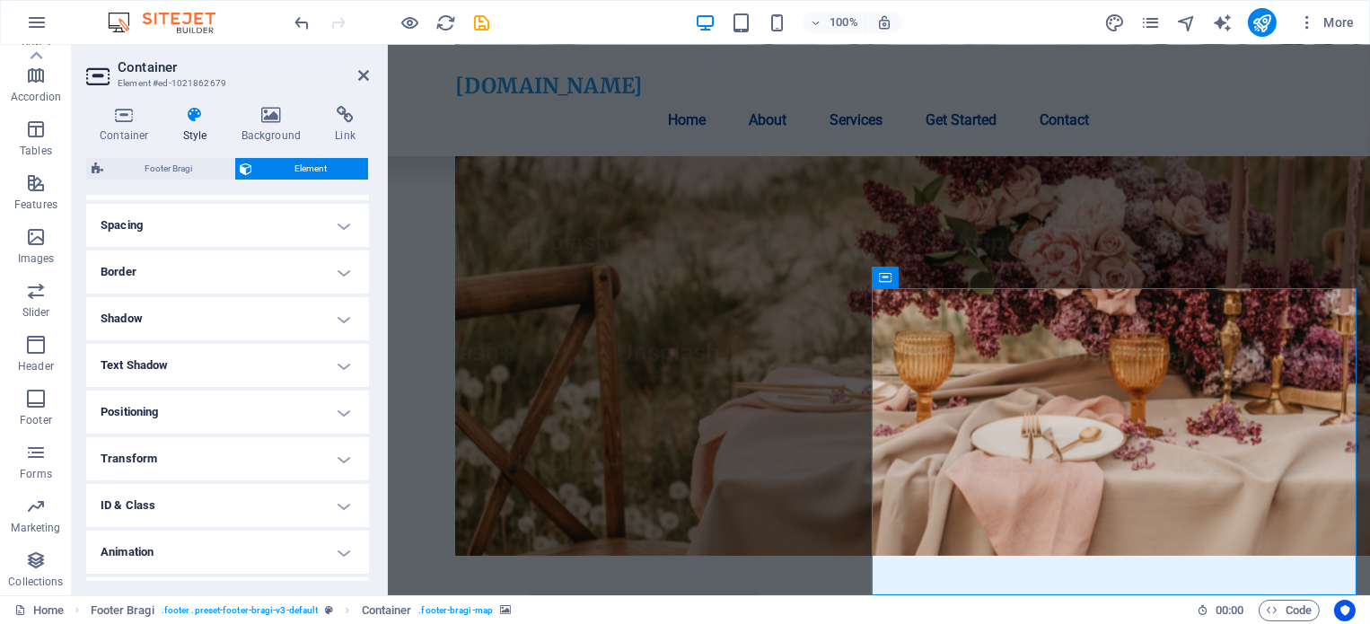
scroll to position [371, 0]
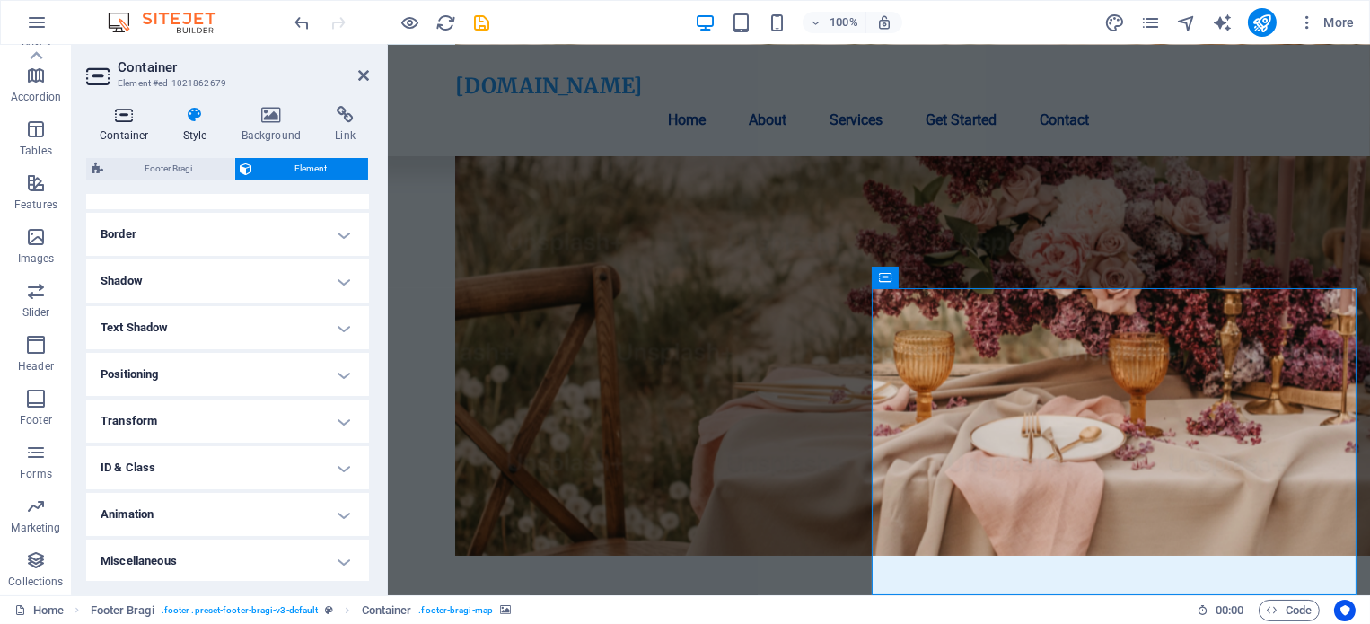
click at [135, 110] on icon at bounding box center [124, 115] width 76 height 18
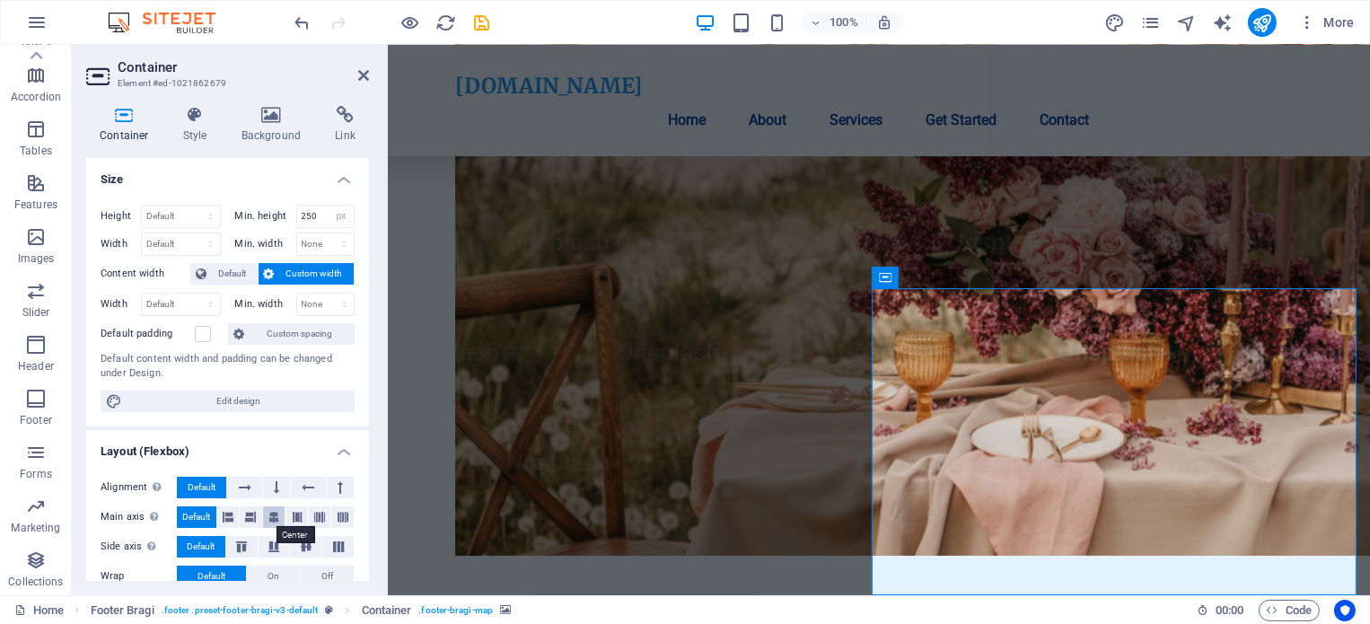
click at [270, 525] on icon at bounding box center [273, 517] width 11 height 22
click at [197, 517] on span "Default" at bounding box center [196, 517] width 28 height 22
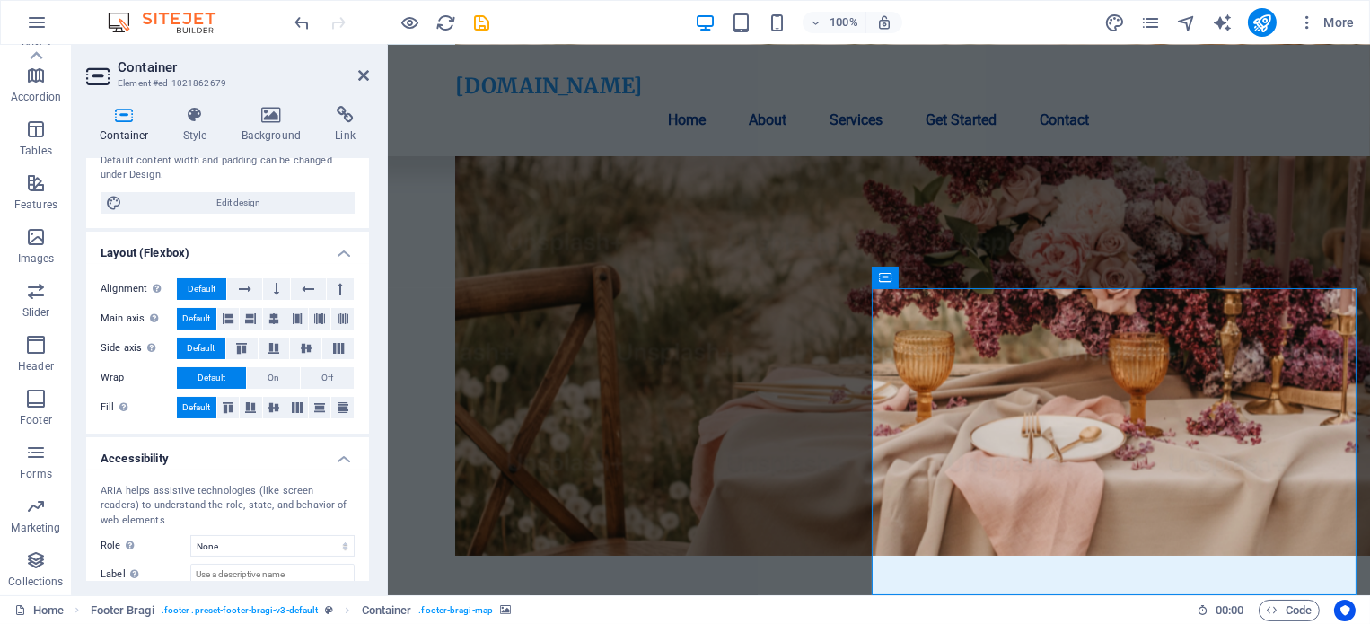
scroll to position [198, 0]
click at [271, 405] on icon at bounding box center [274, 408] width 22 height 11
click at [197, 413] on span "Default" at bounding box center [196, 409] width 28 height 22
click at [275, 407] on icon at bounding box center [274, 408] width 22 height 11
click at [246, 414] on button at bounding box center [251, 409] width 22 height 22
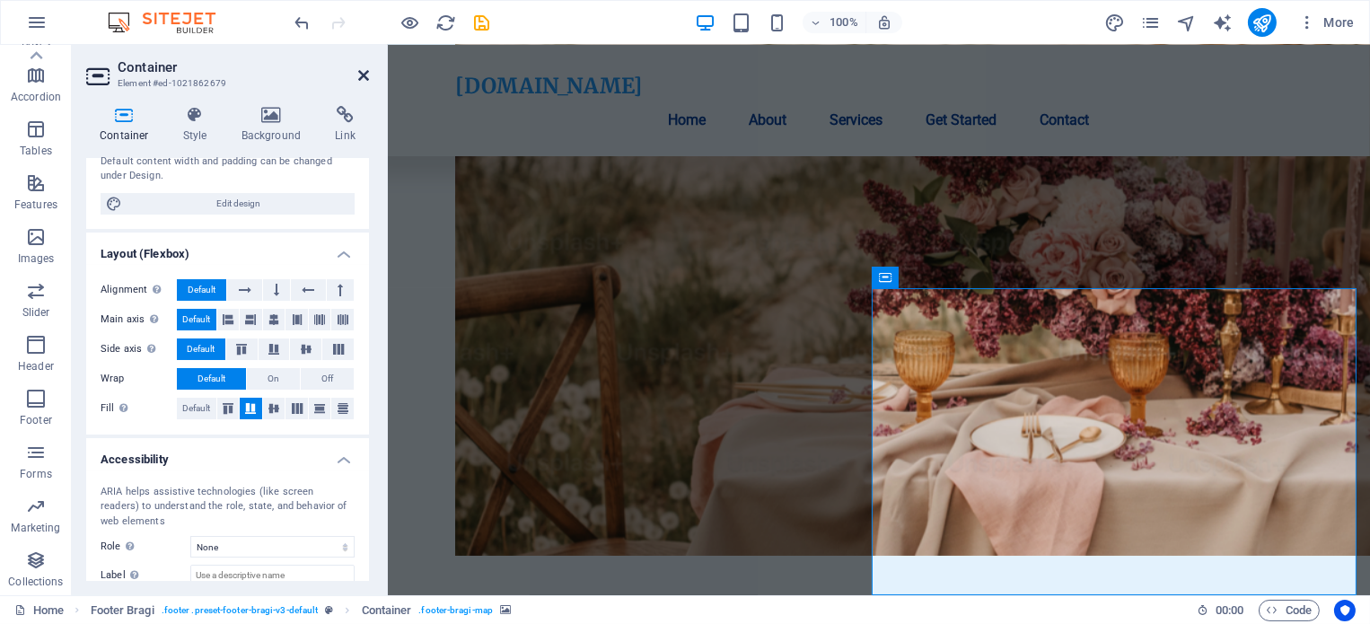
click at [367, 82] on icon at bounding box center [363, 75] width 11 height 14
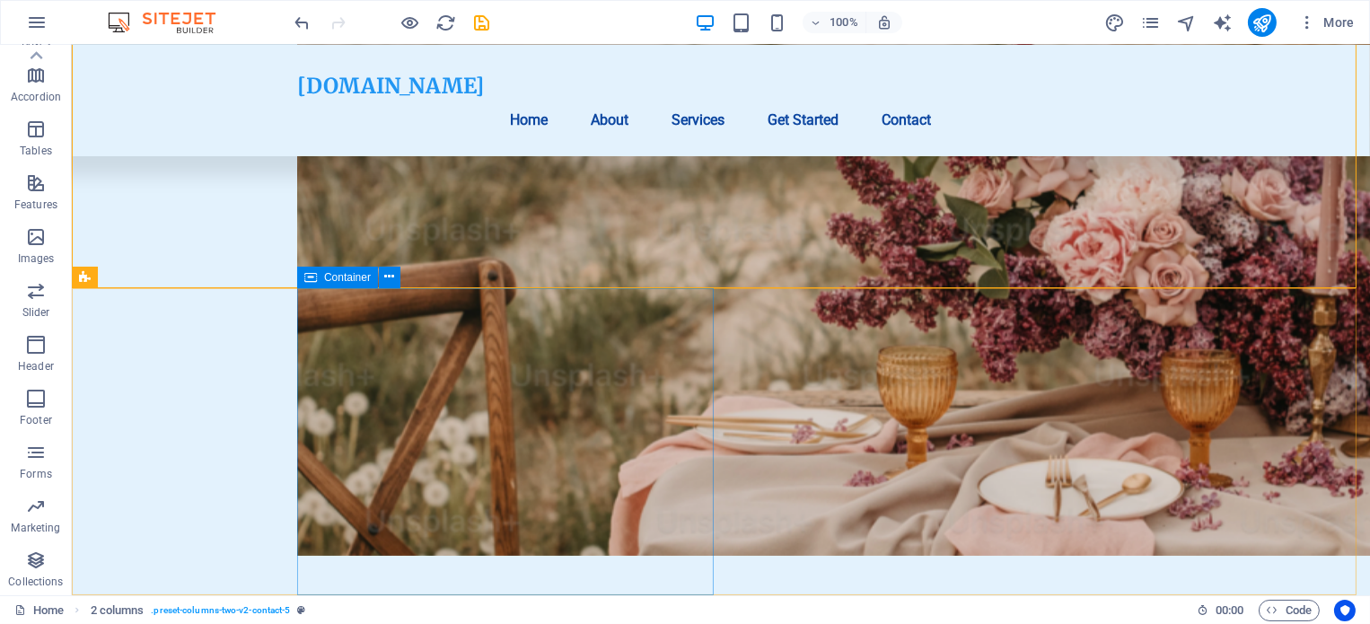
click at [347, 283] on div "Container" at bounding box center [337, 278] width 81 height 22
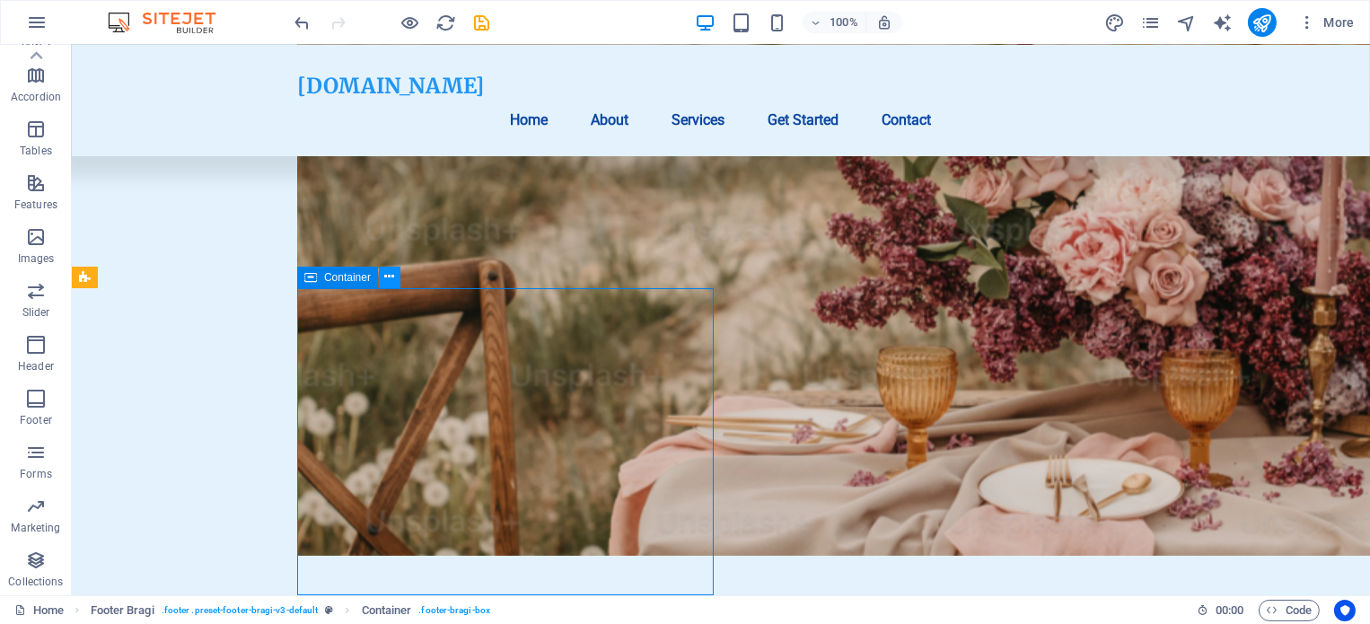
click at [388, 276] on icon at bounding box center [389, 277] width 10 height 19
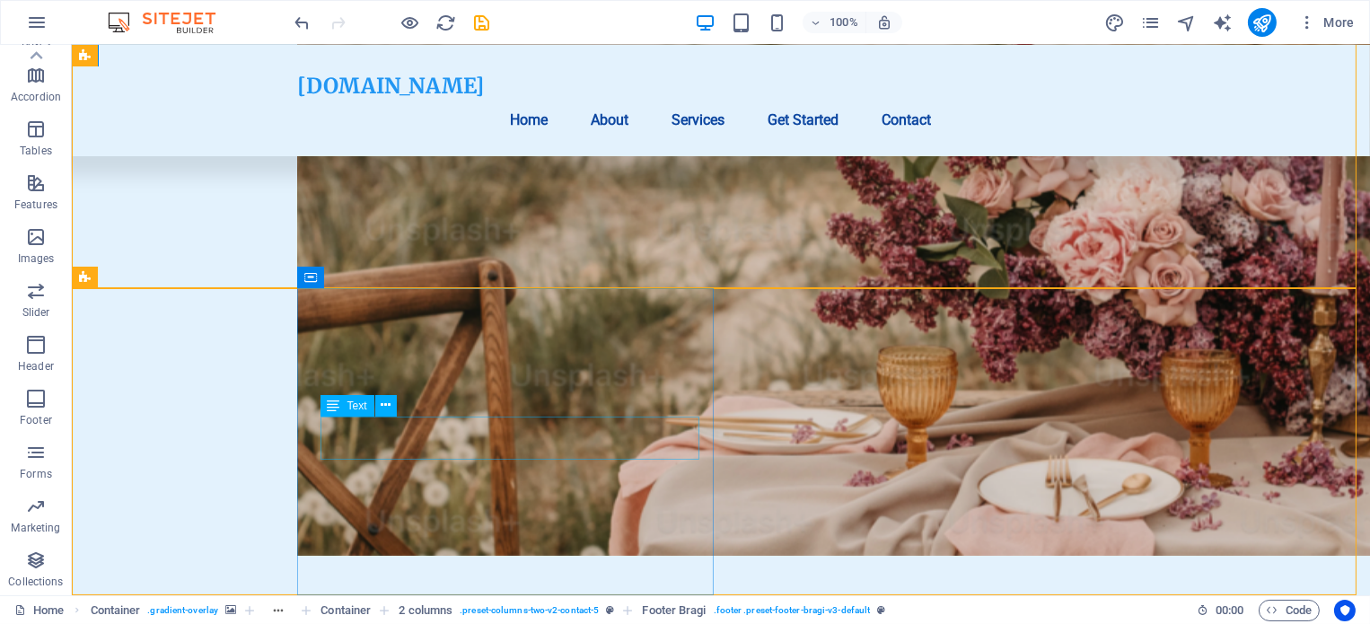
click at [340, 403] on div "Text" at bounding box center [348, 406] width 54 height 22
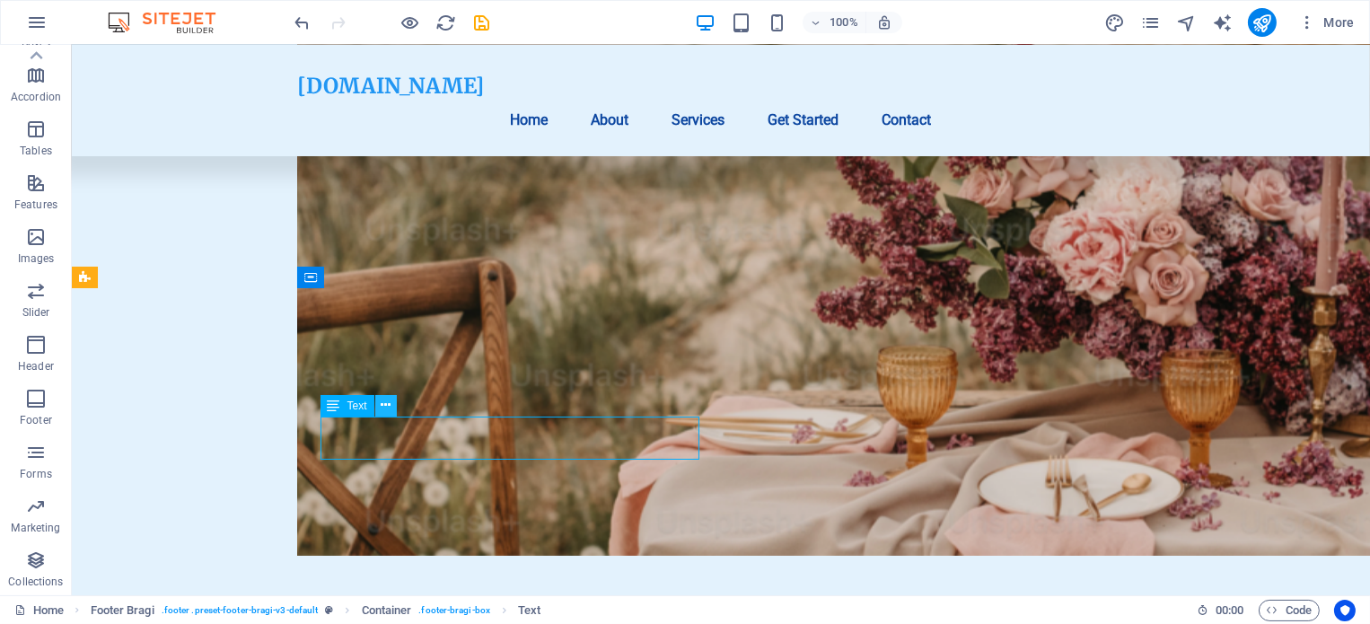
click at [388, 408] on icon at bounding box center [386, 405] width 10 height 19
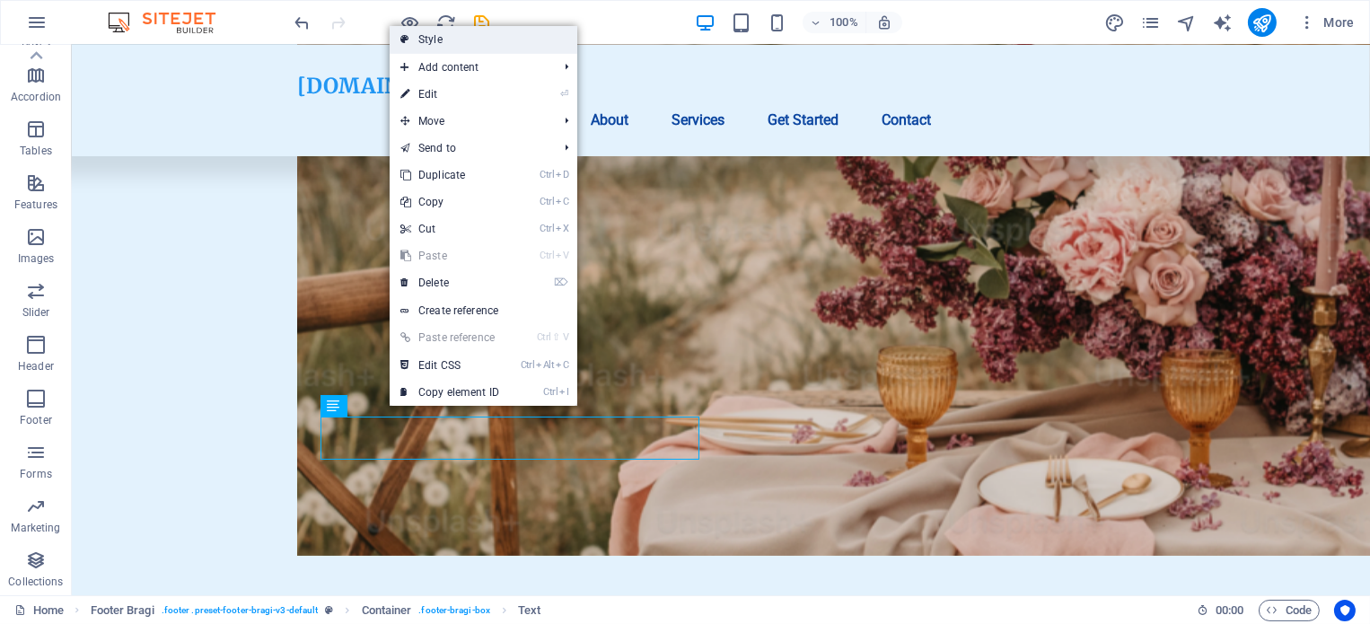
click at [521, 48] on link "Style" at bounding box center [484, 39] width 188 height 27
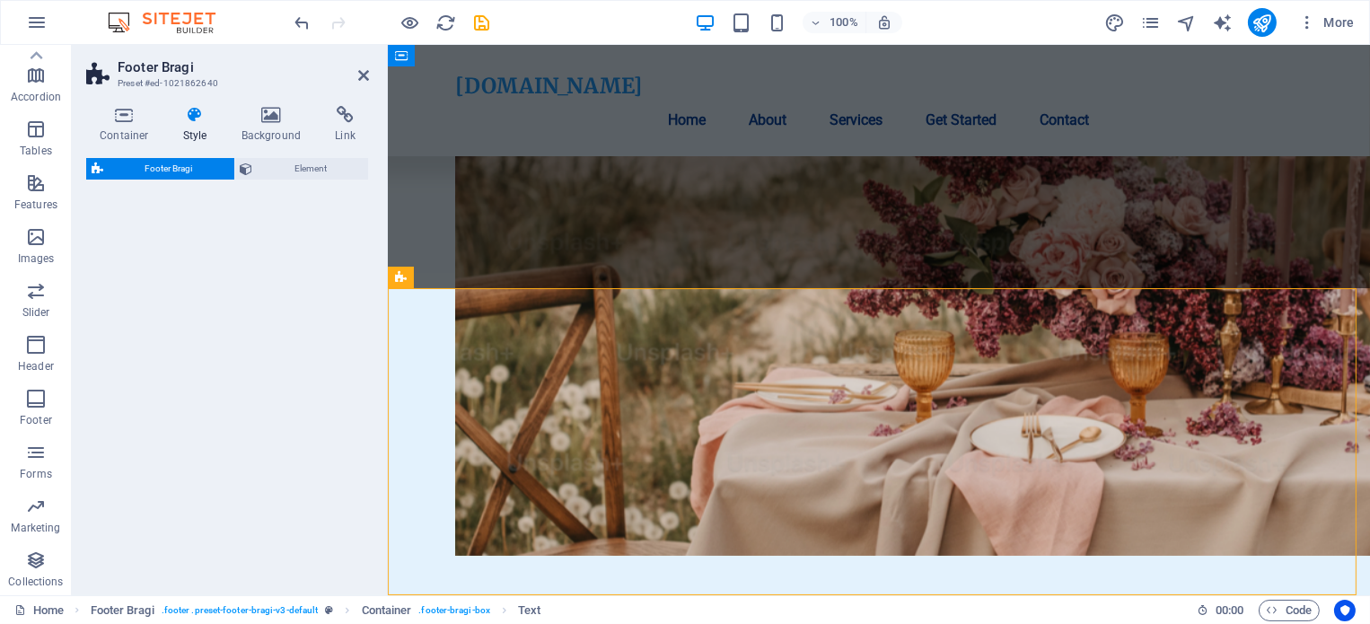
select select "%"
select select "rem"
select select "px"
select select "rem"
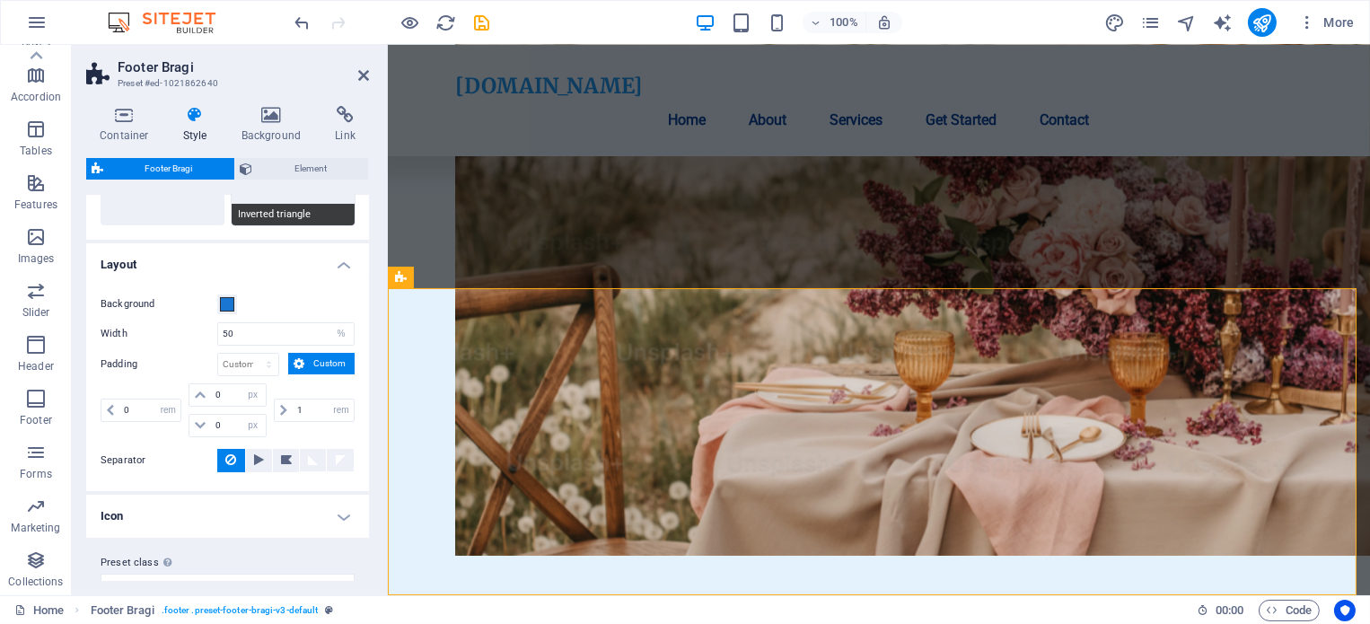
scroll to position [286, 0]
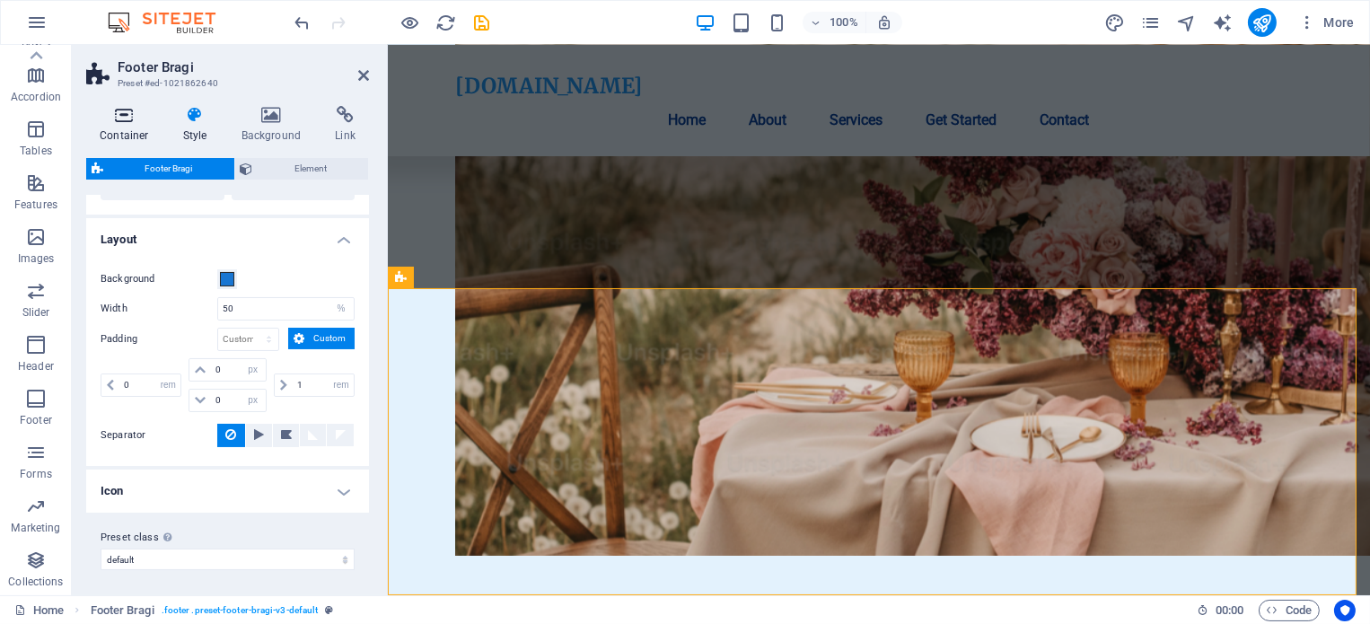
click at [142, 119] on icon at bounding box center [124, 115] width 76 height 18
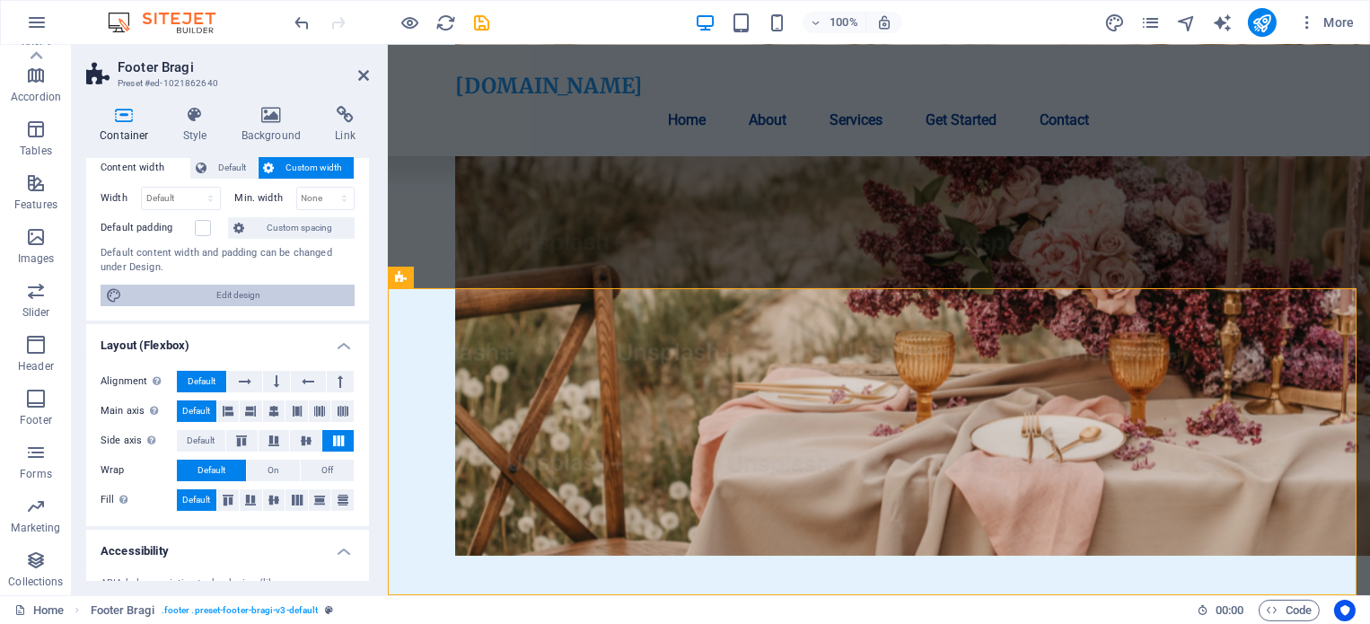
scroll to position [302, 0]
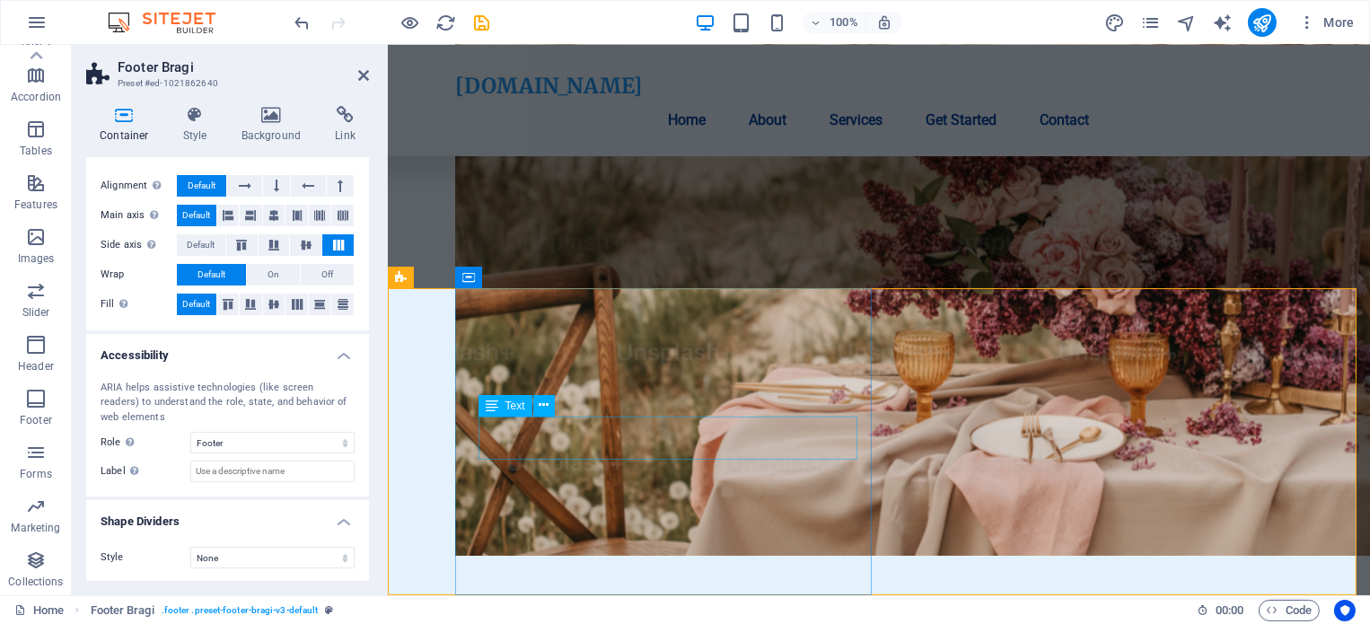
click at [510, 405] on span "Text" at bounding box center [516, 405] width 20 height 11
click at [546, 408] on icon at bounding box center [544, 405] width 10 height 19
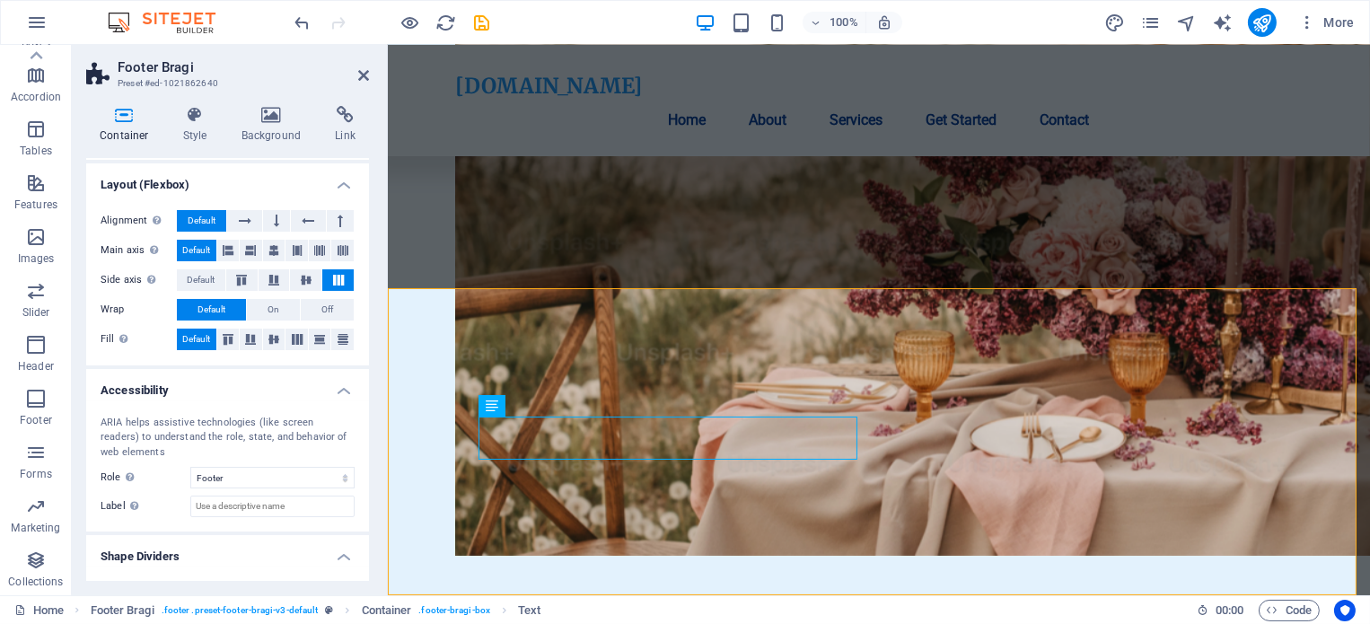
scroll to position [267, 0]
click at [209, 123] on h4 "Style" at bounding box center [199, 125] width 58 height 38
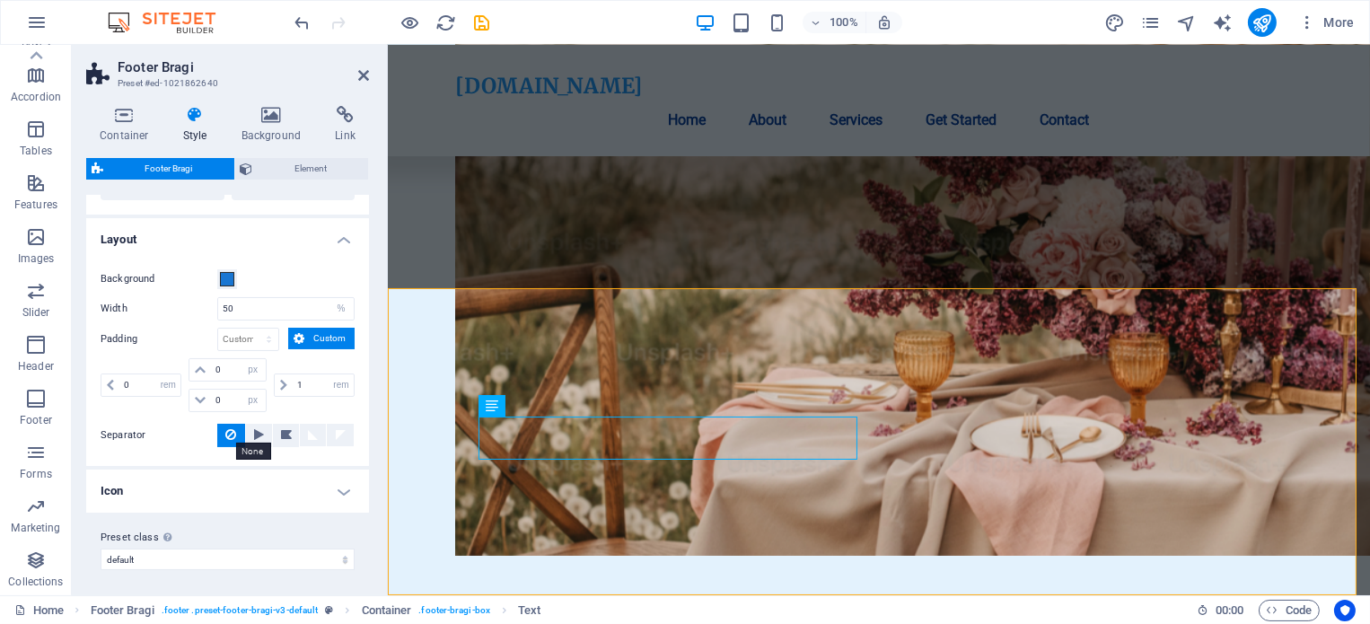
scroll to position [0, 0]
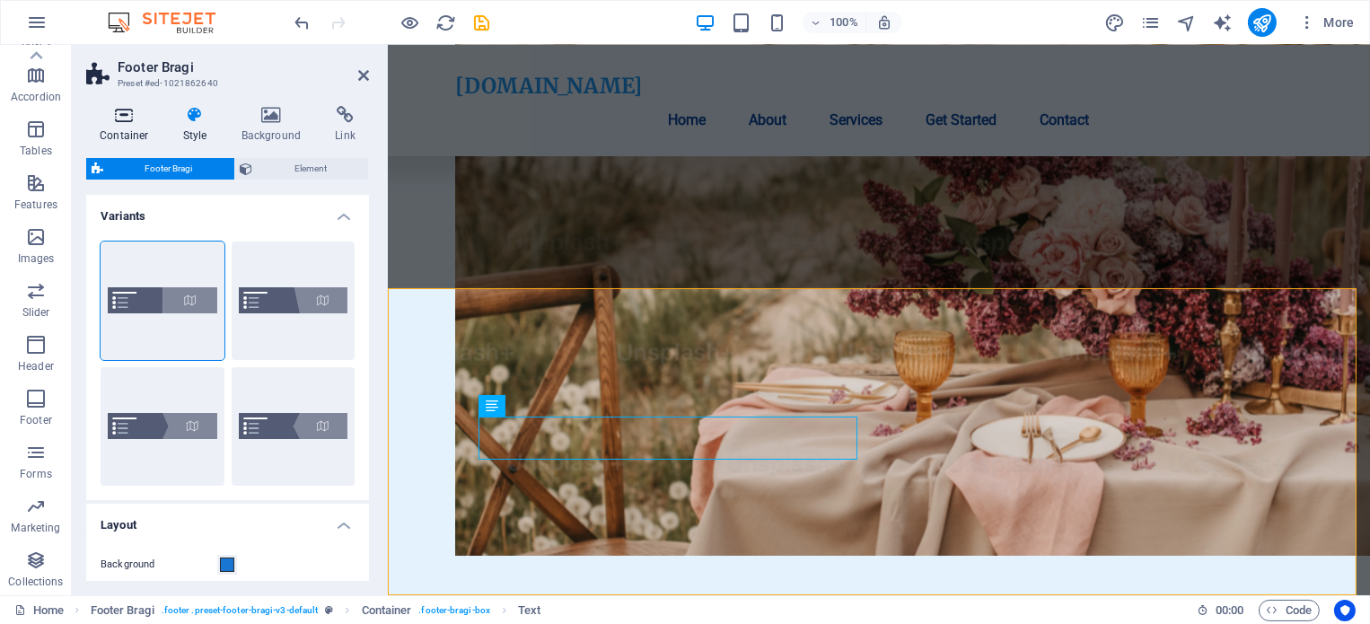
click at [119, 112] on icon at bounding box center [124, 115] width 76 height 18
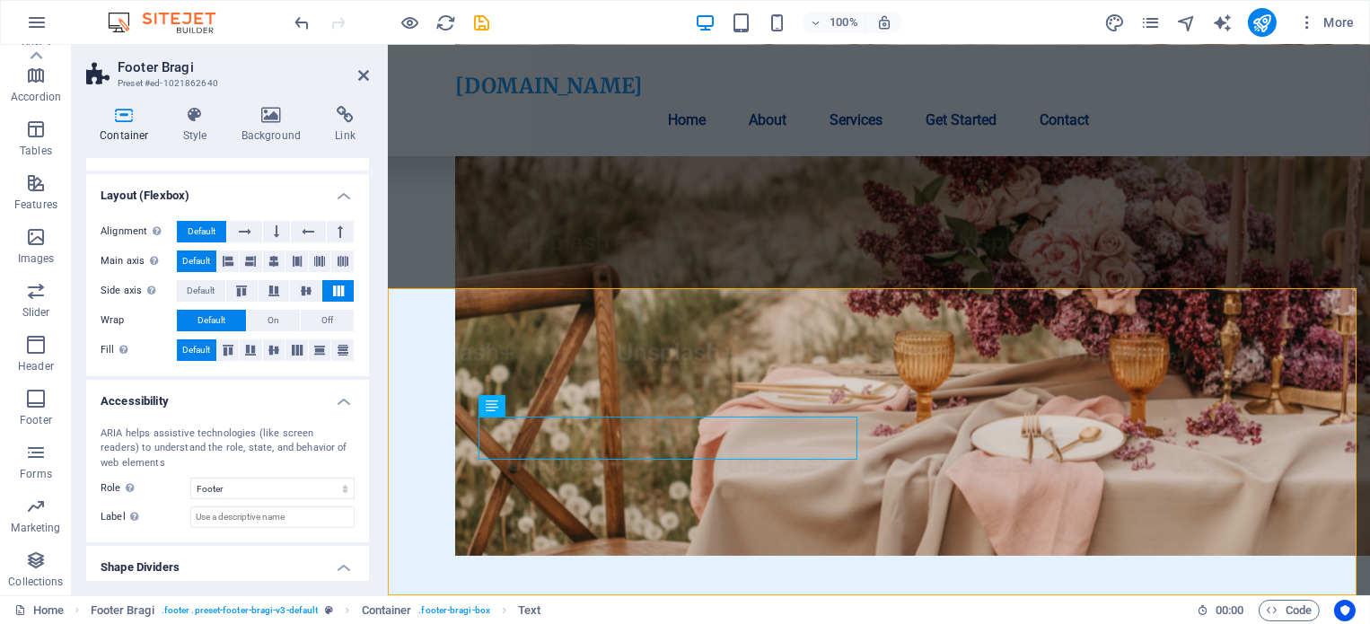
scroll to position [302, 0]
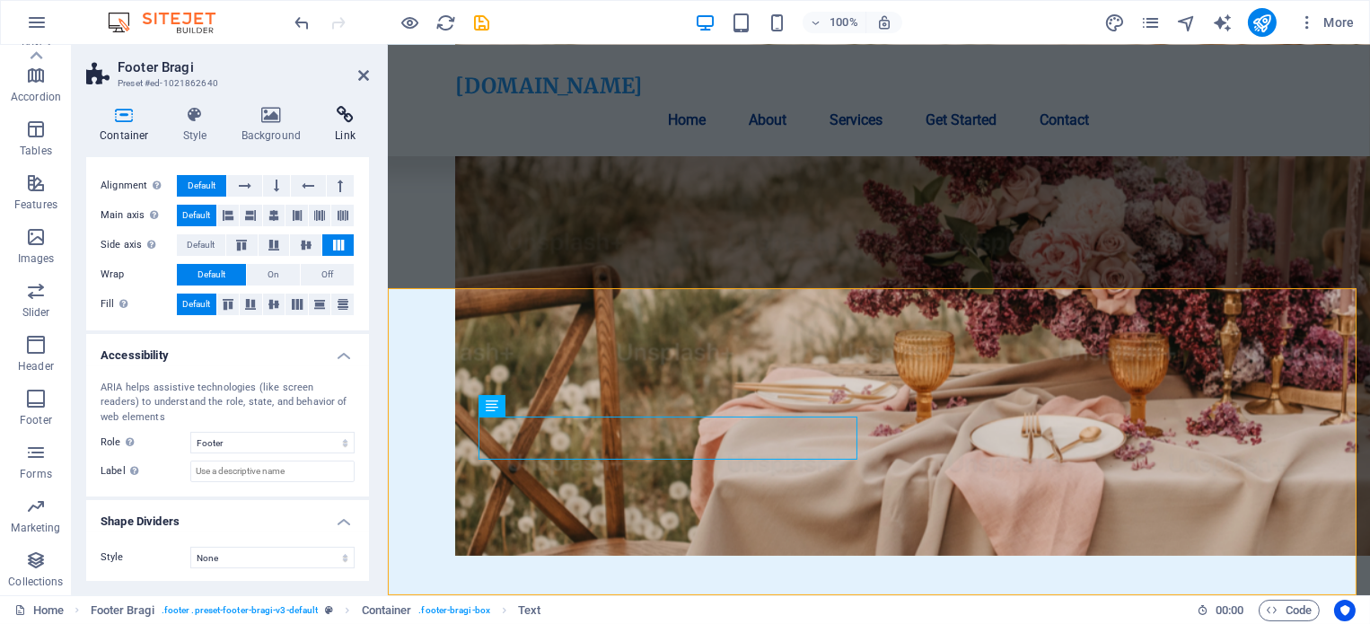
click at [334, 127] on h4 "Link" at bounding box center [345, 125] width 48 height 38
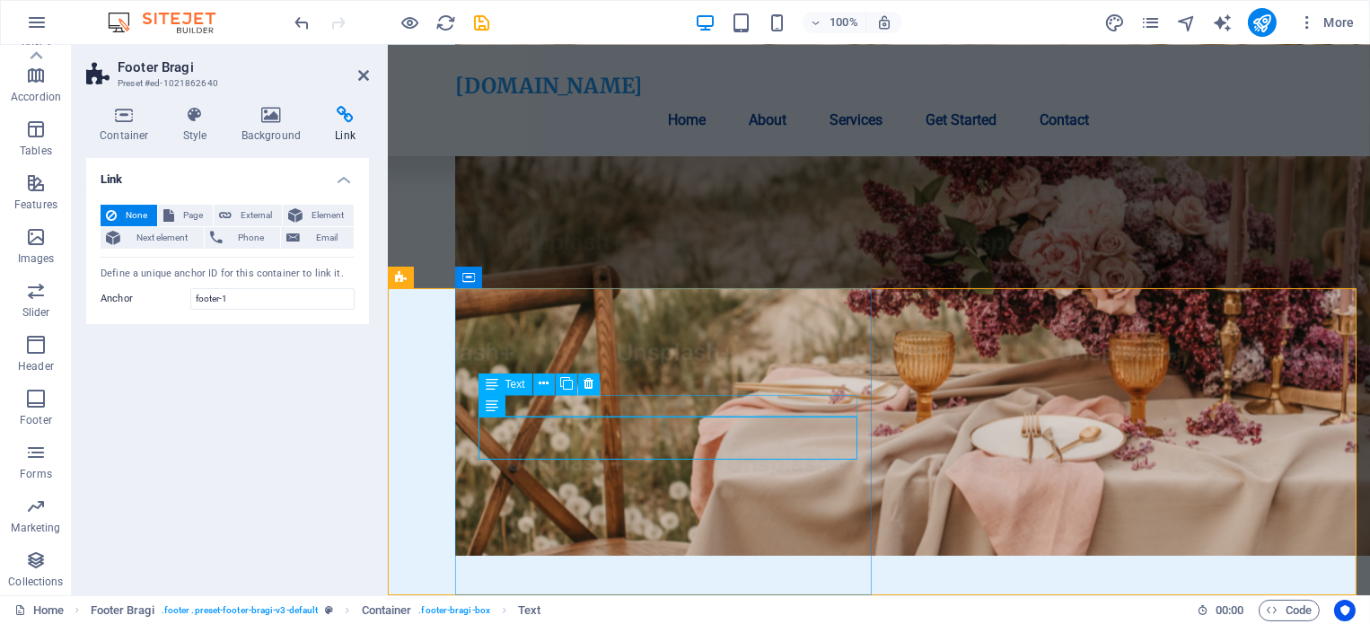
click at [516, 384] on span "Text" at bounding box center [516, 384] width 20 height 11
click at [503, 407] on div "Text" at bounding box center [506, 406] width 54 height 22
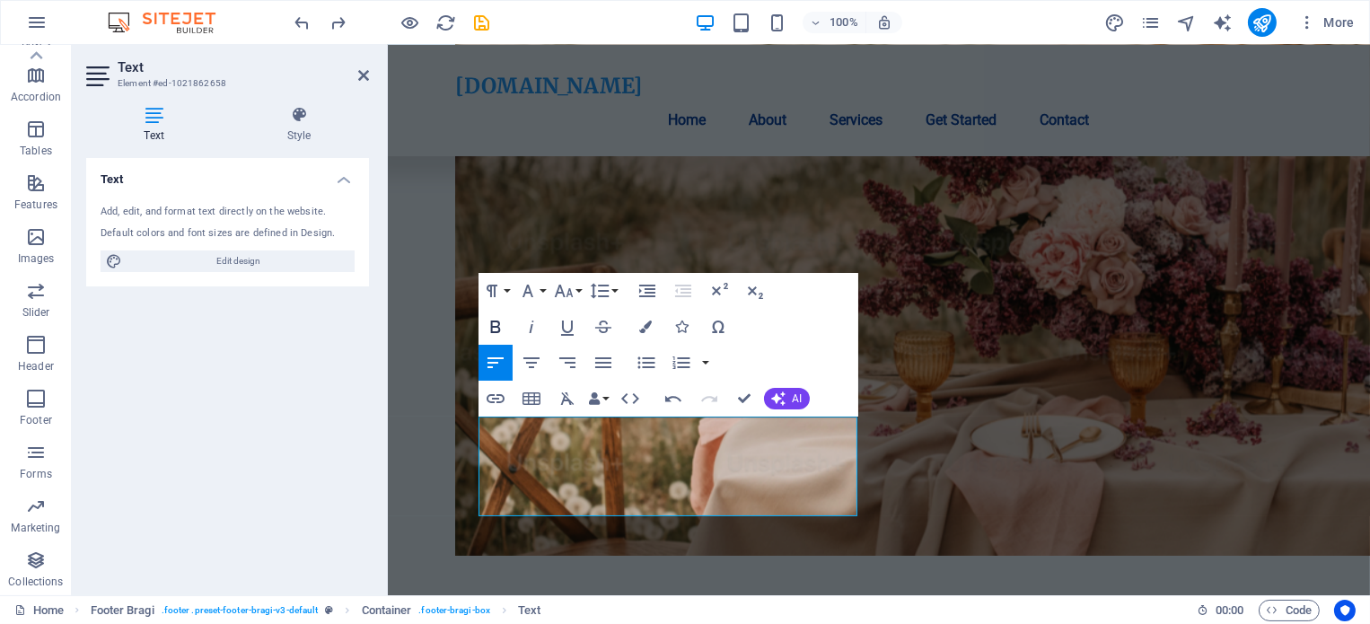
click at [497, 329] on icon "button" at bounding box center [496, 327] width 22 height 22
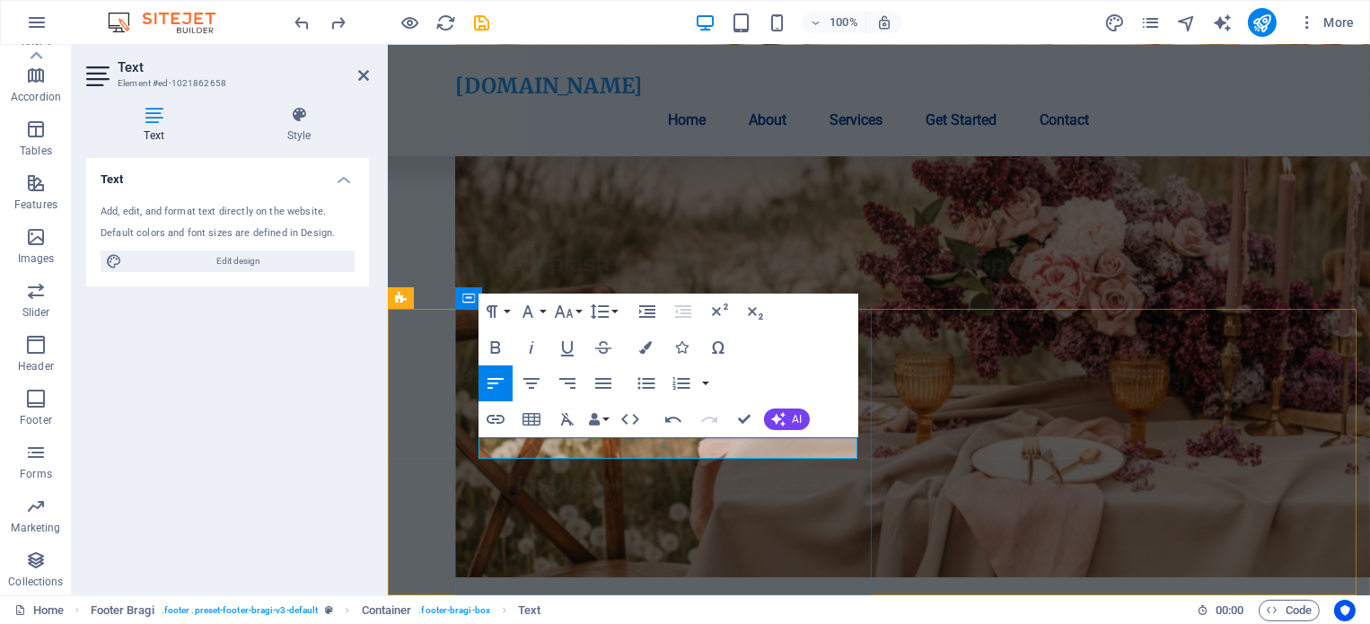
scroll to position [4307, 0]
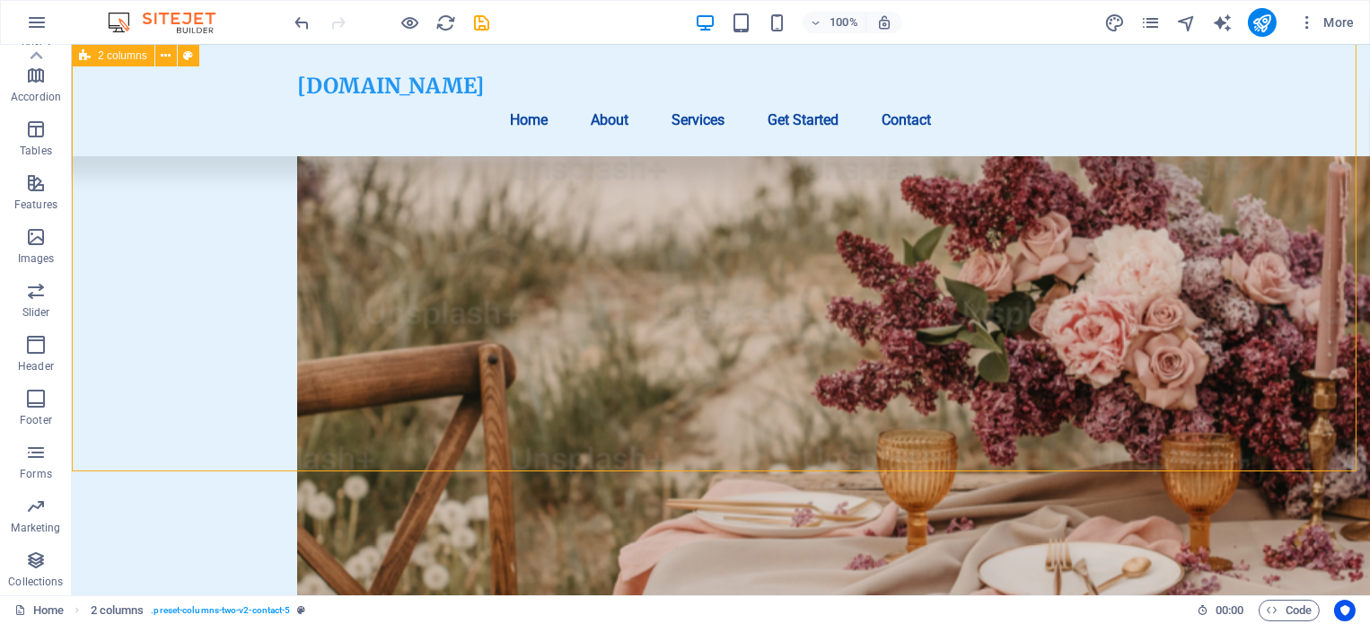
scroll to position [4094, 0]
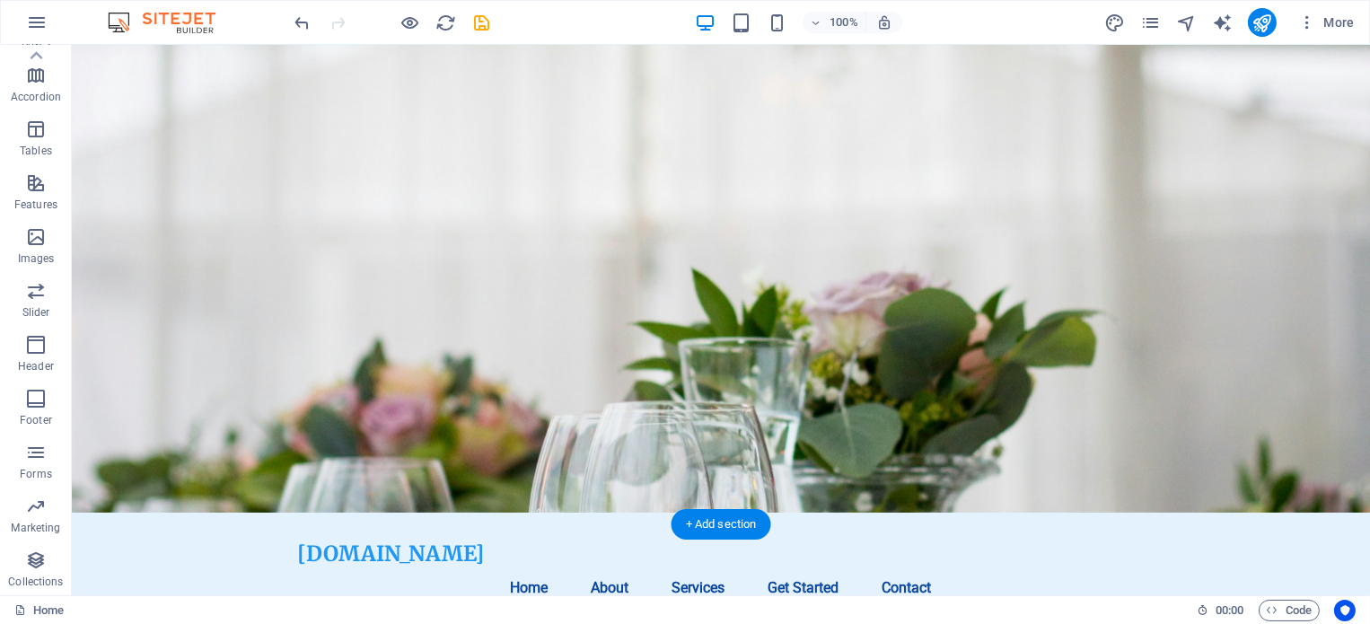
scroll to position [0, 0]
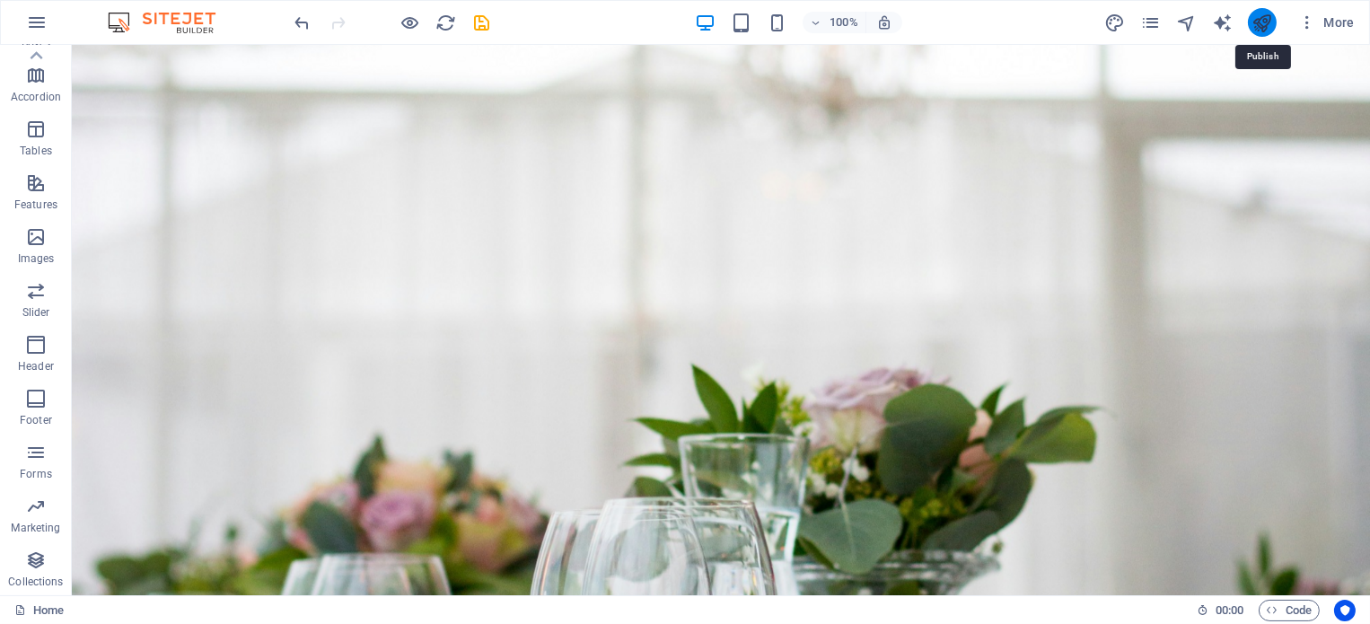
click at [1262, 21] on icon "publish" at bounding box center [1262, 23] width 21 height 21
checkbox input "false"
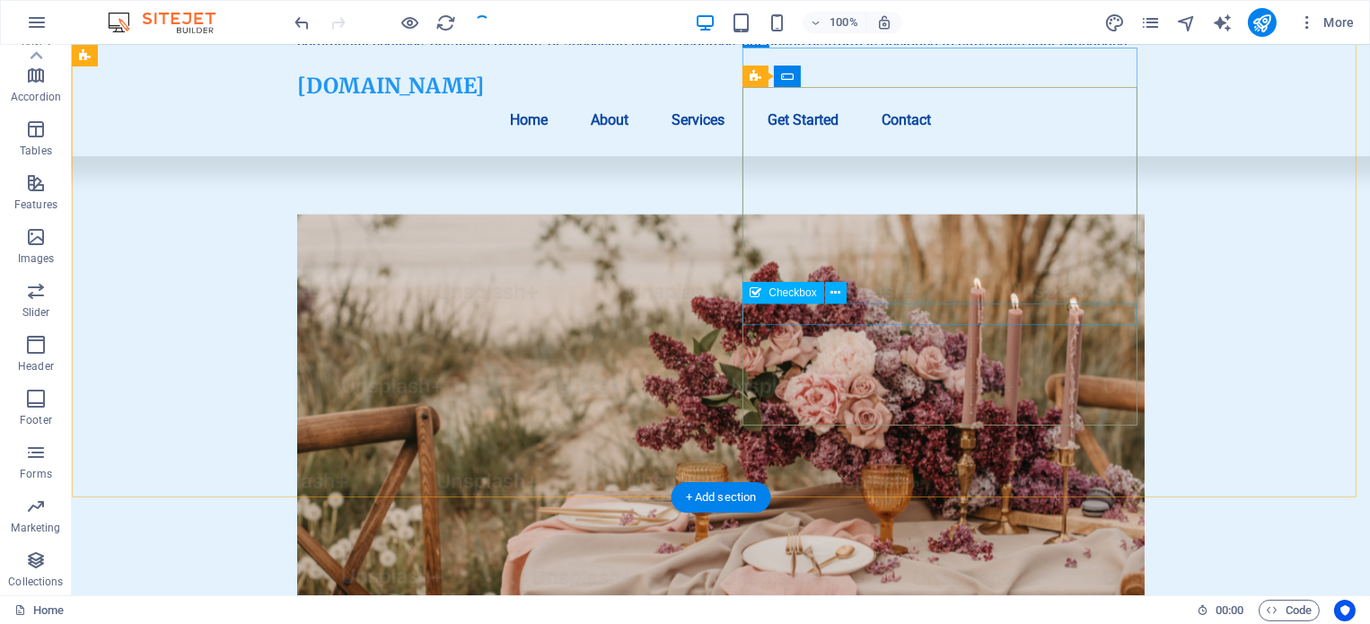
scroll to position [4307, 0]
